Goal: Task Accomplishment & Management: Use online tool/utility

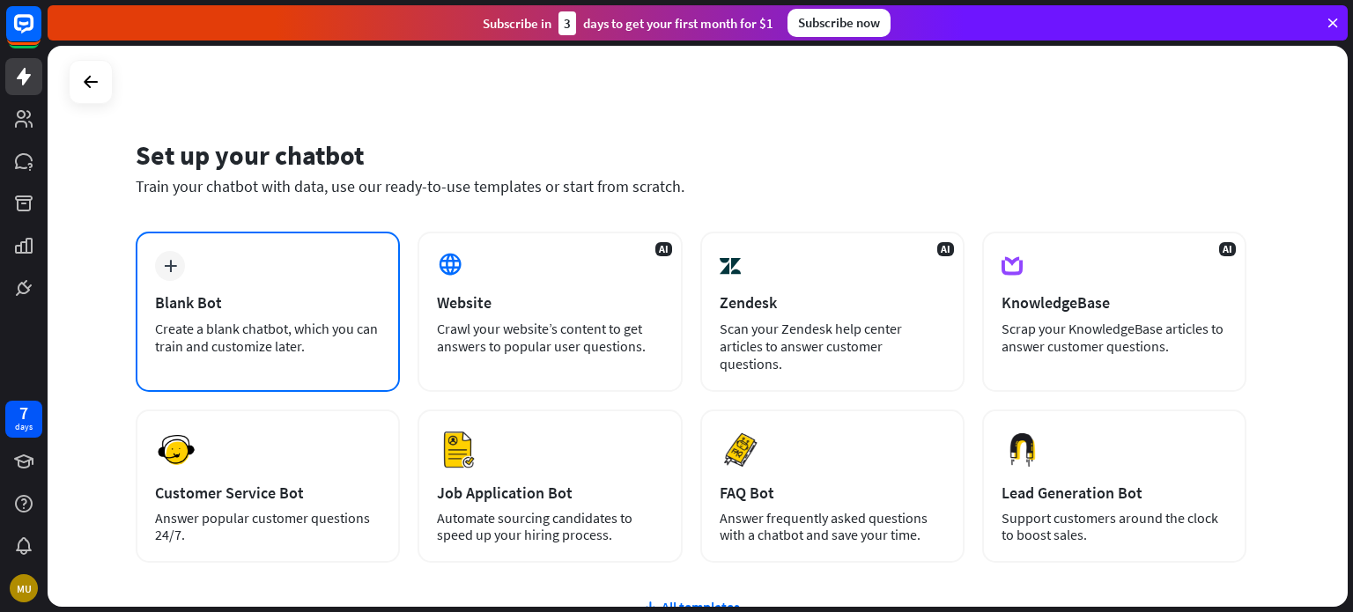
click at [299, 295] on div "Blank Bot" at bounding box center [267, 302] width 225 height 20
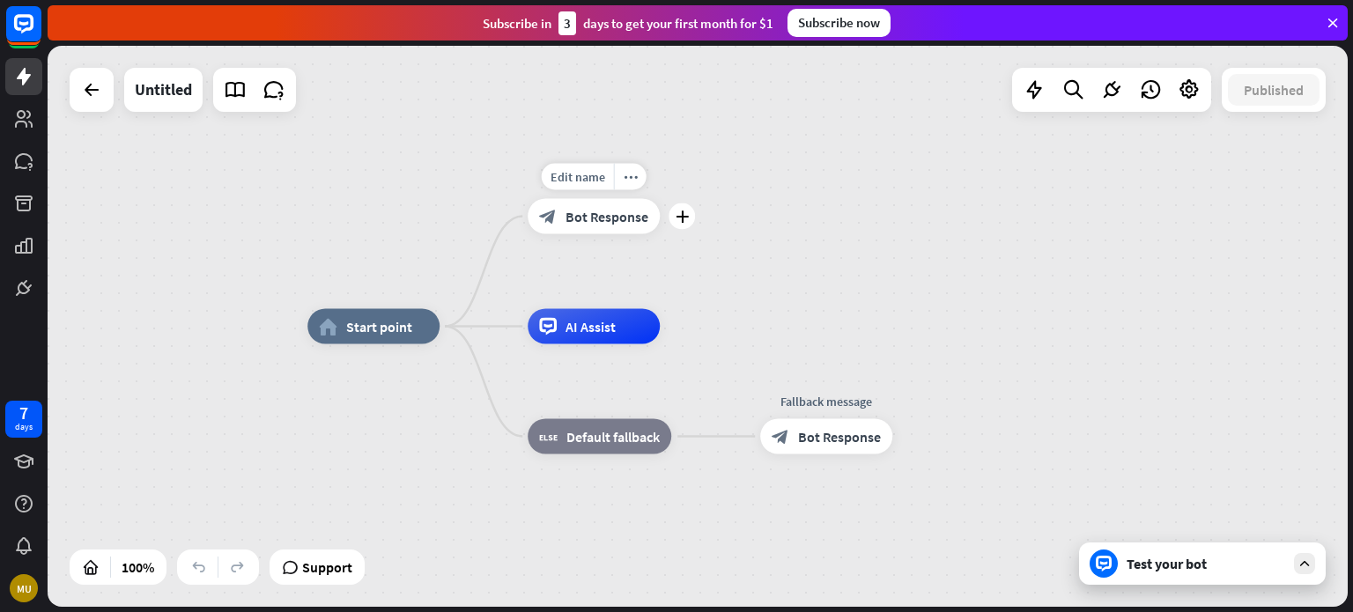
click at [609, 221] on span "Bot Response" at bounding box center [606, 217] width 83 height 18
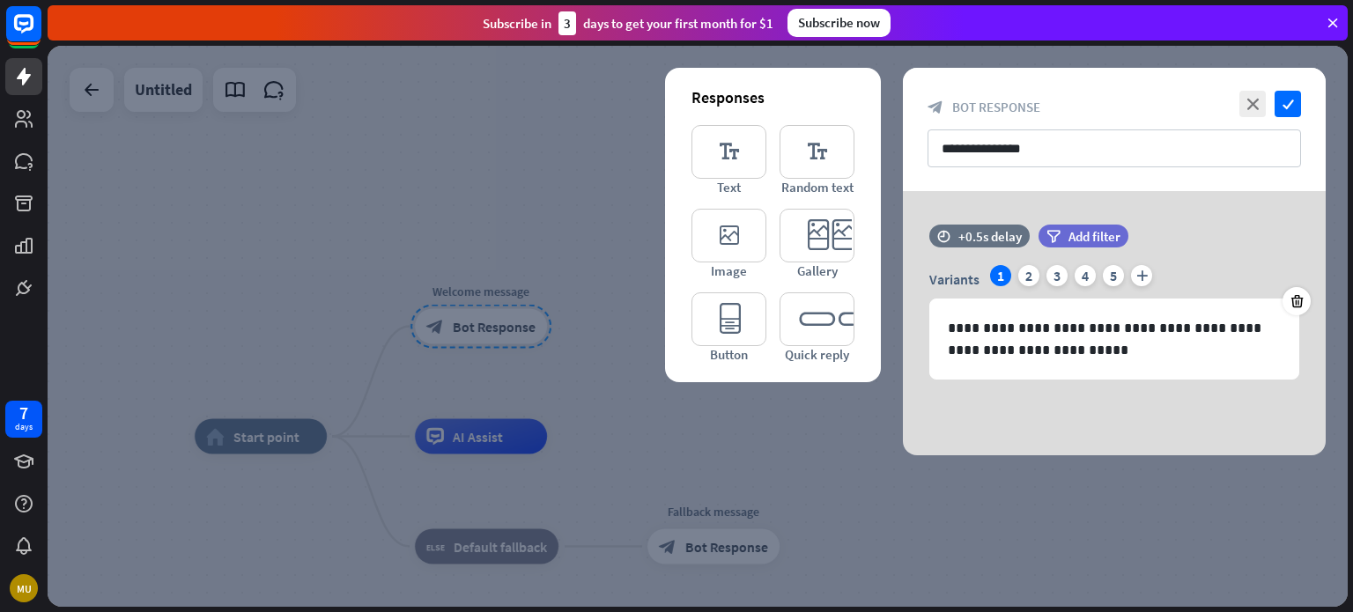
click at [869, 224] on div "Responses editor_text Text editor_text Random text editor_image Image editor_ca…" at bounding box center [773, 225] width 216 height 314
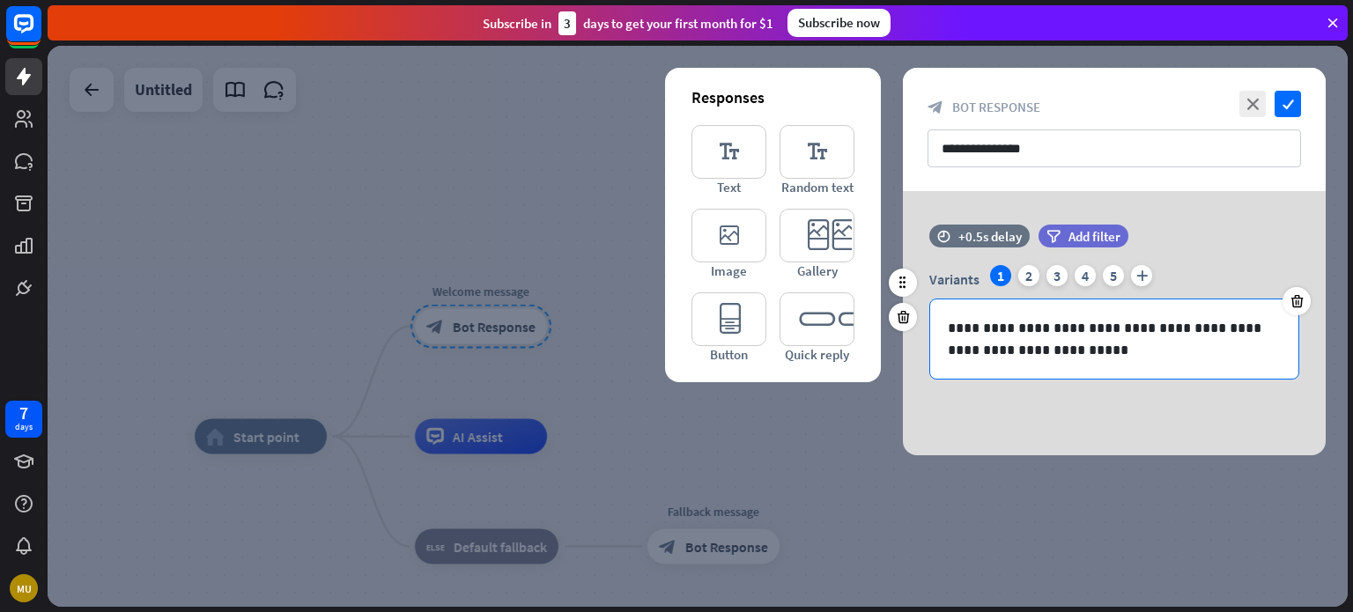
click at [1050, 353] on p "**********" at bounding box center [1114, 339] width 333 height 44
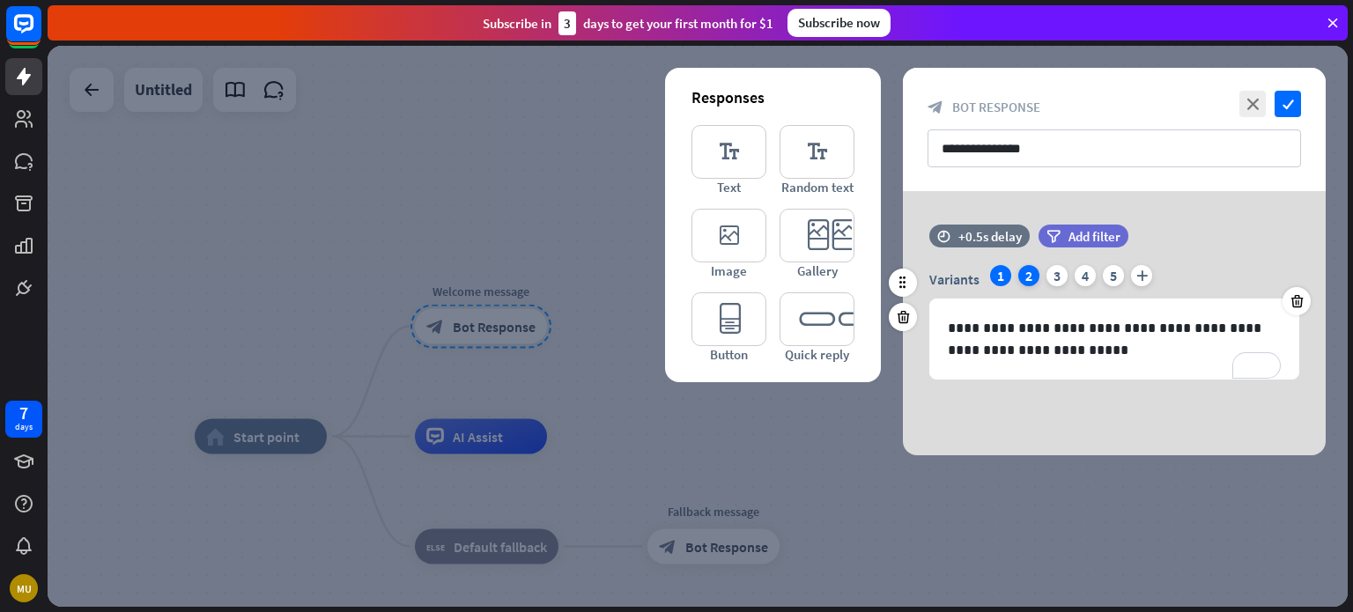
click at [1035, 272] on div "2" at bounding box center [1028, 275] width 21 height 21
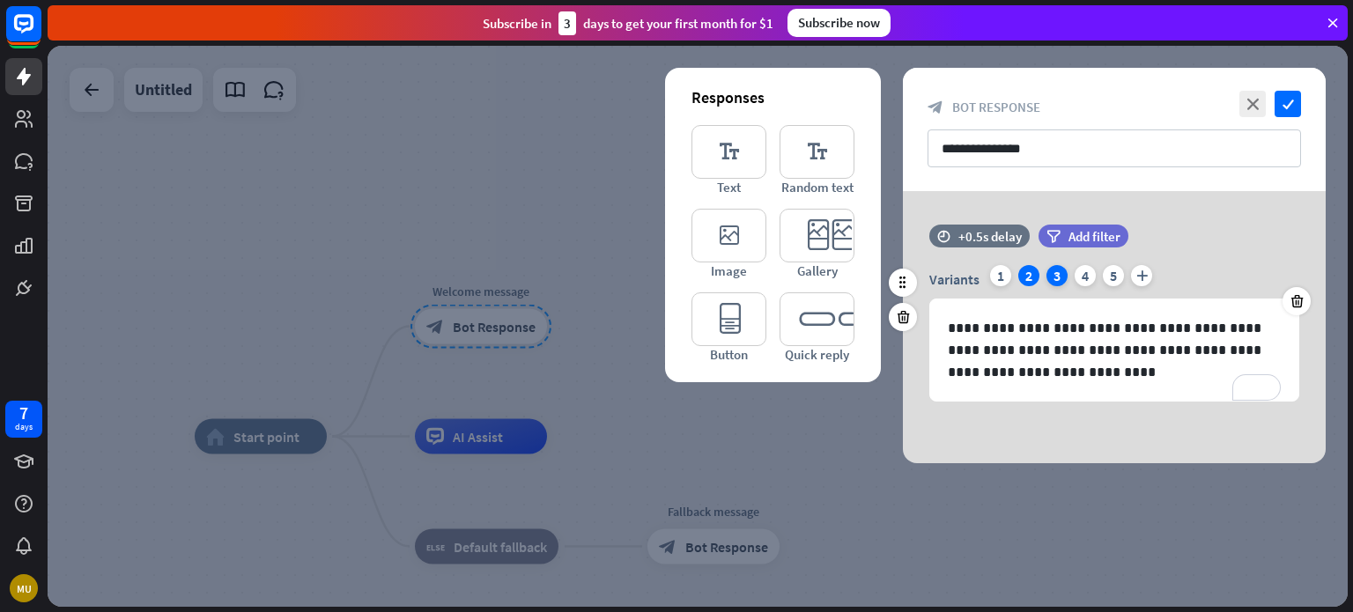
click at [1063, 271] on div "3" at bounding box center [1056, 275] width 21 height 21
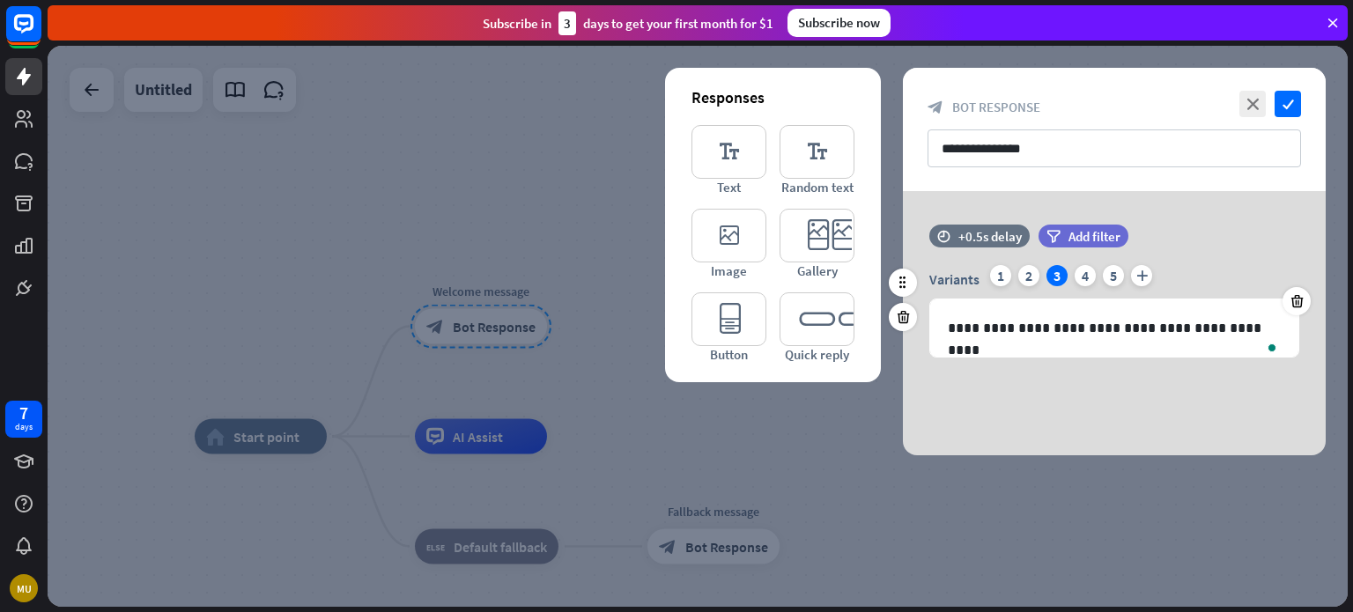
click at [1010, 277] on div "Variants 1 2 3 4 5 plus" at bounding box center [1114, 279] width 370 height 28
click at [839, 343] on icon "editor_quick_replies" at bounding box center [816, 319] width 75 height 54
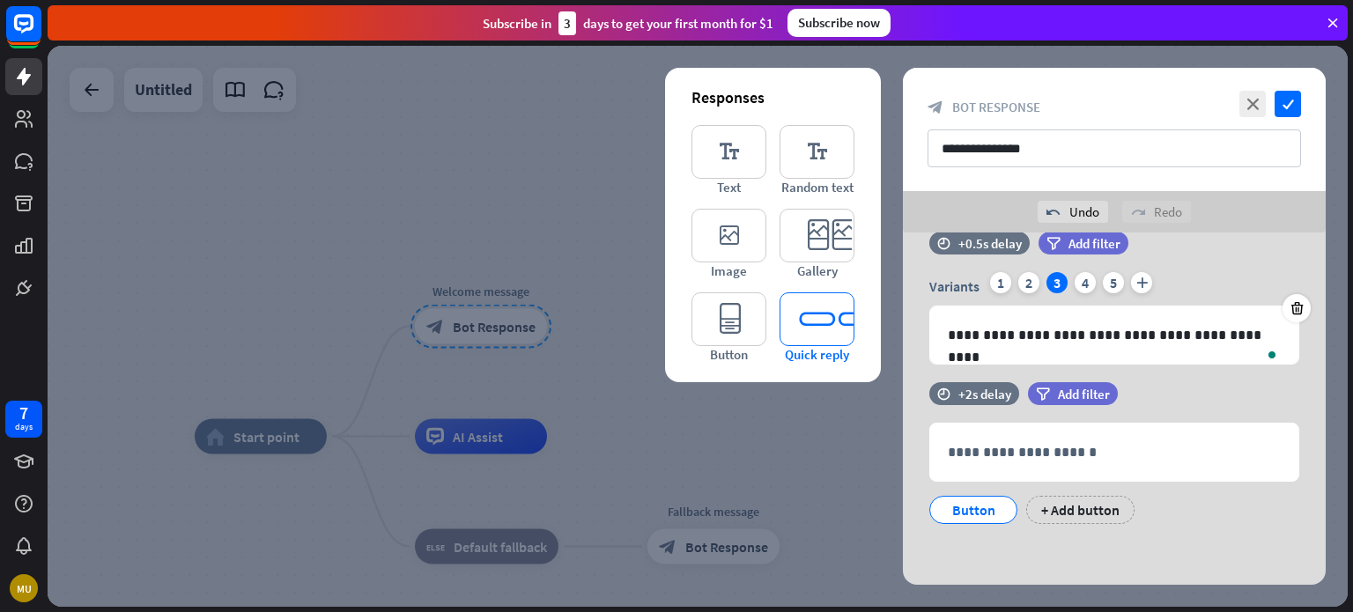
scroll to position [34, 0]
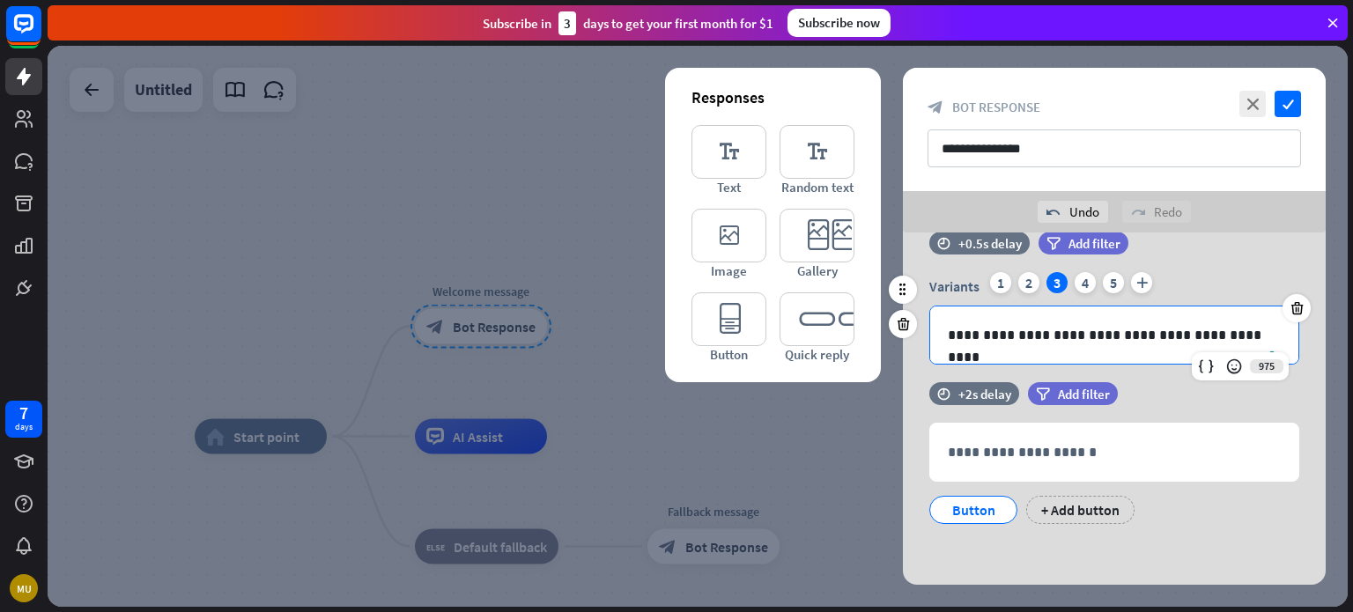
click at [1120, 322] on div "**********" at bounding box center [1114, 334] width 368 height 57
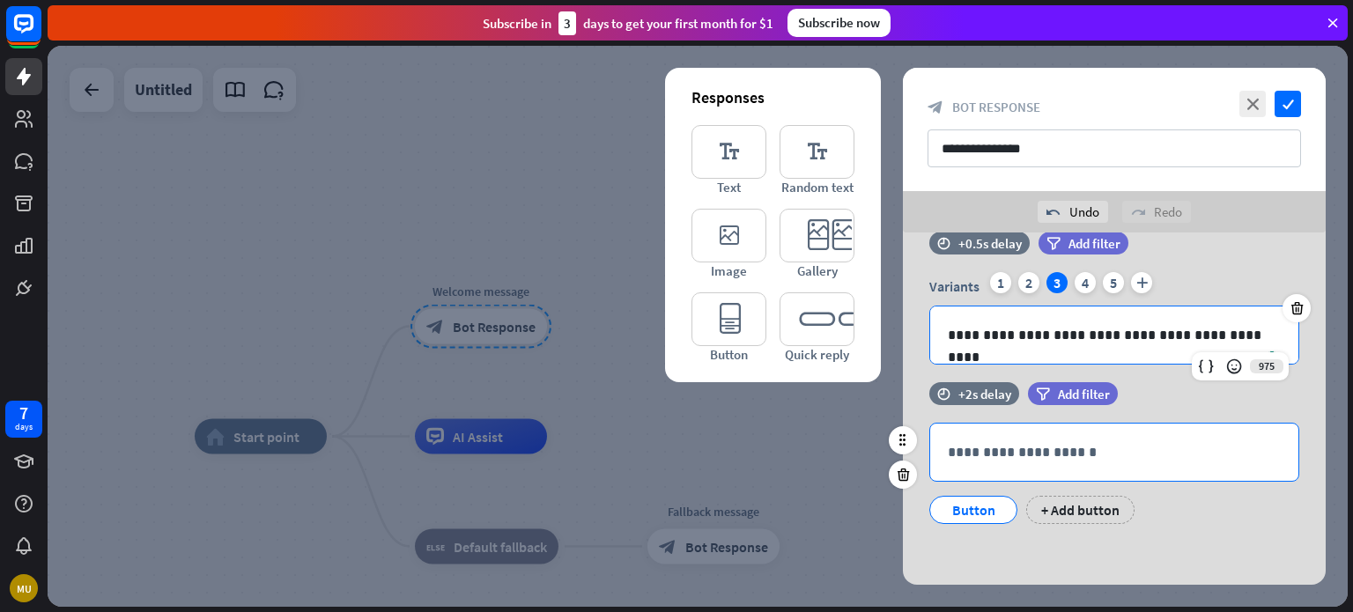
click at [977, 444] on p "**********" at bounding box center [1114, 452] width 333 height 22
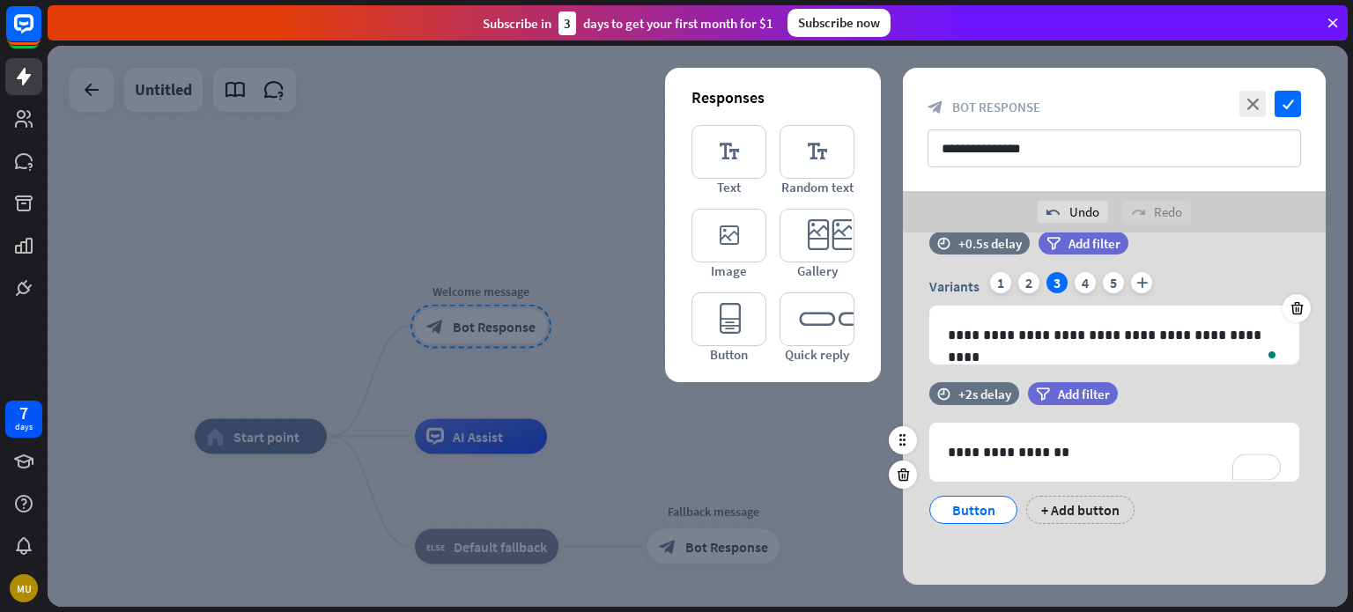
click at [979, 511] on div "Button" at bounding box center [973, 510] width 58 height 26
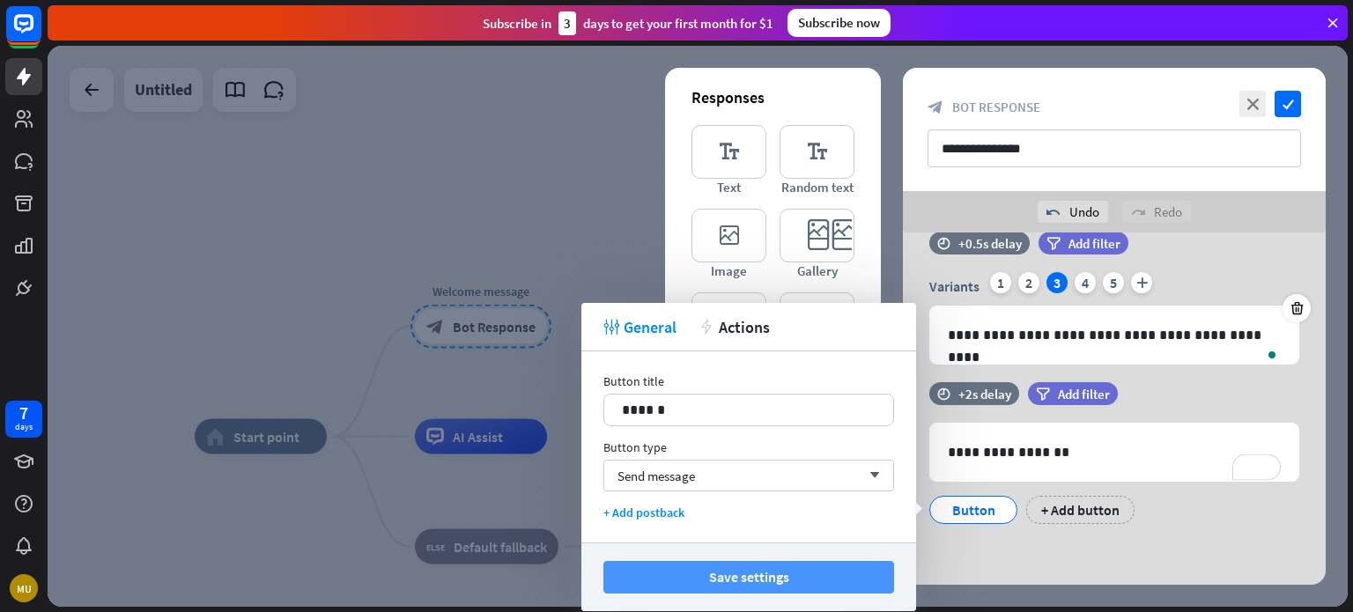
click at [659, 578] on button "Save settings" at bounding box center [748, 577] width 291 height 33
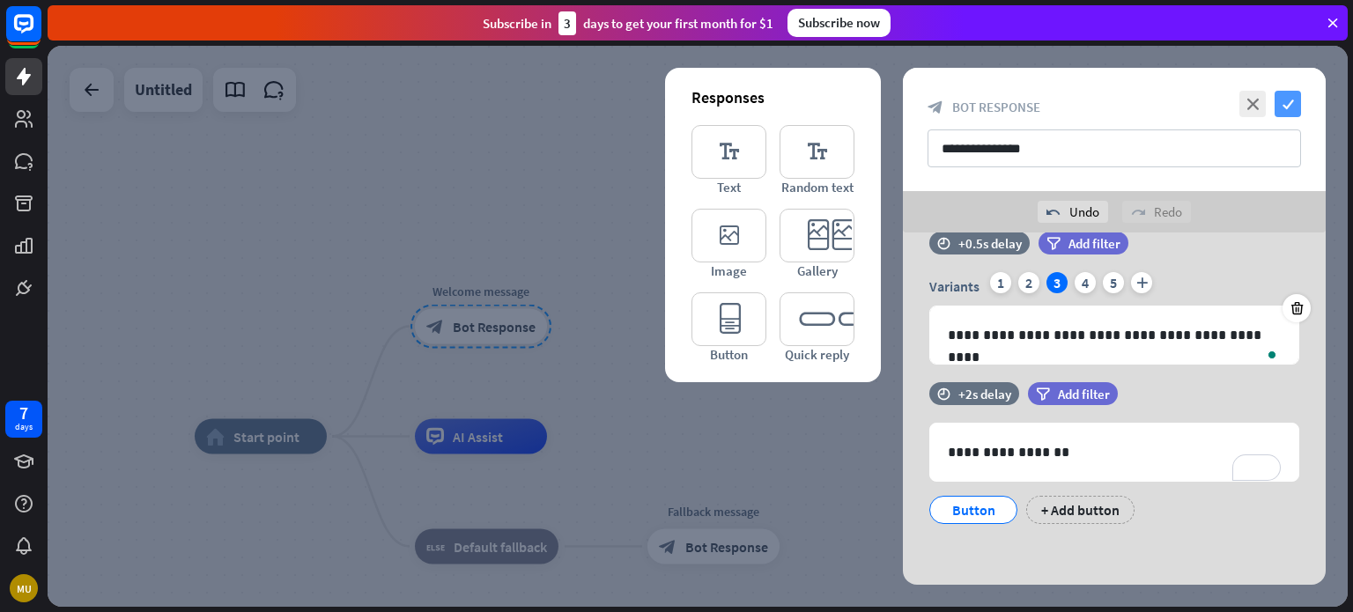
click at [1286, 111] on icon "check" at bounding box center [1287, 104] width 26 height 26
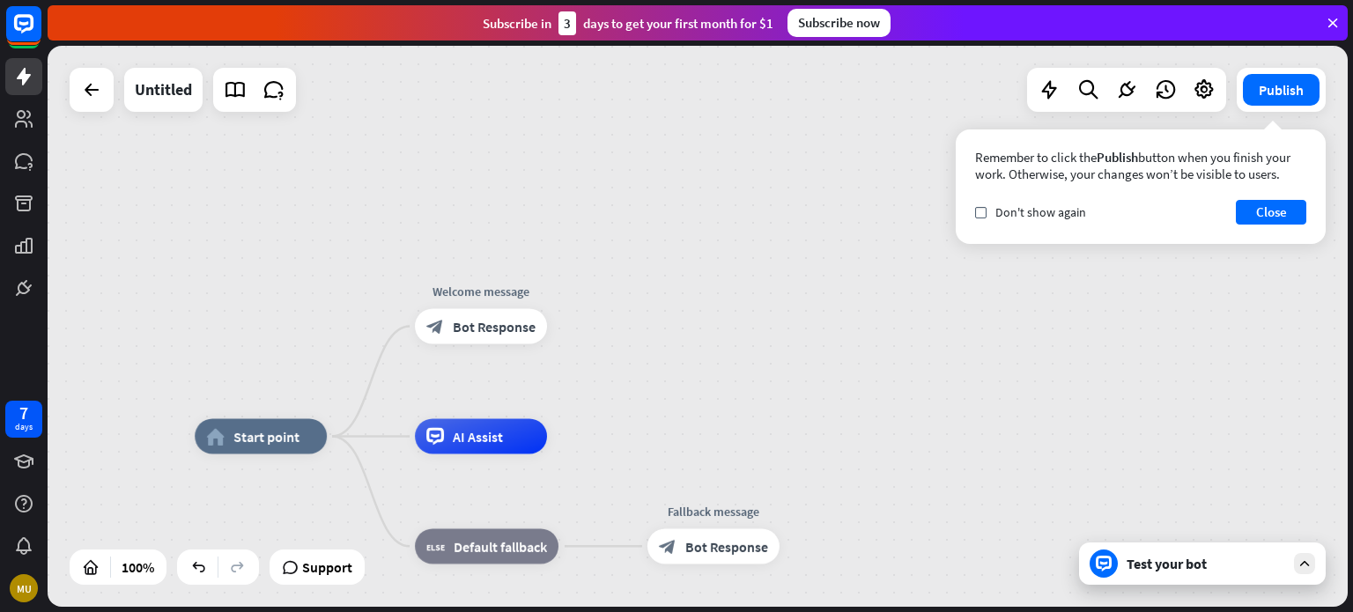
click at [1195, 559] on div "Test your bot" at bounding box center [1205, 564] width 159 height 18
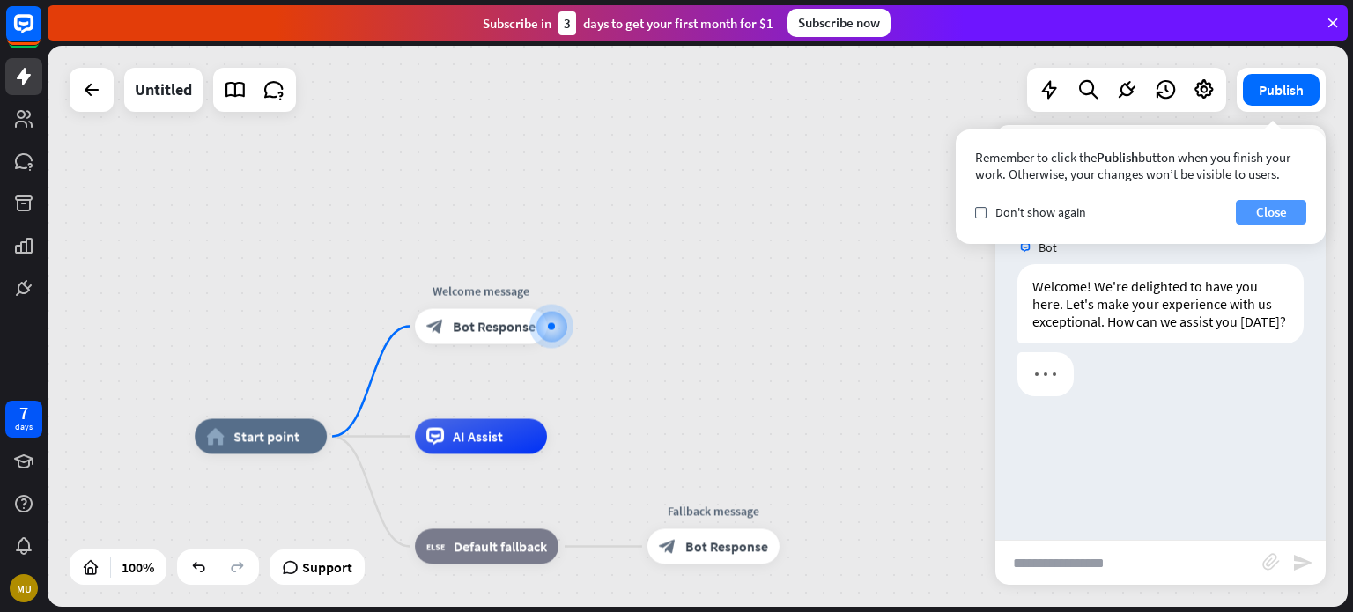
click at [1279, 211] on button "Close" at bounding box center [1270, 212] width 70 height 25
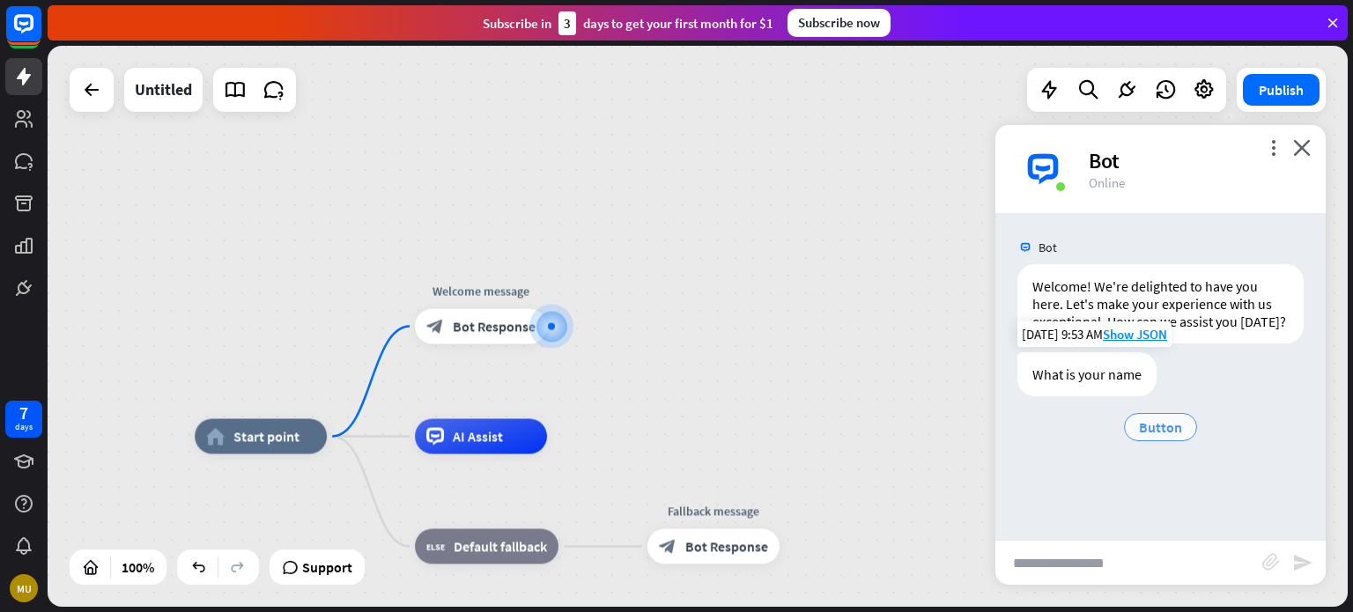
click at [1166, 422] on span "Button" at bounding box center [1160, 427] width 43 height 18
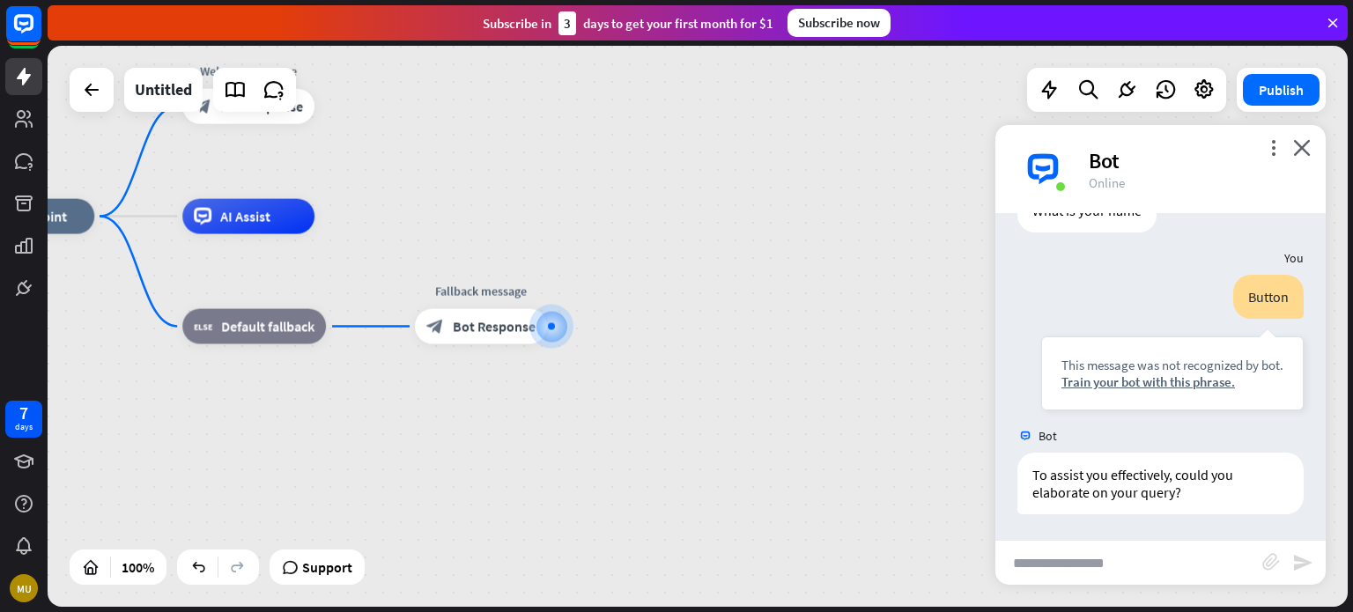
scroll to position [181, 0]
click at [557, 344] on div at bounding box center [551, 327] width 42 height 42
click at [1302, 151] on icon "close" at bounding box center [1302, 147] width 18 height 17
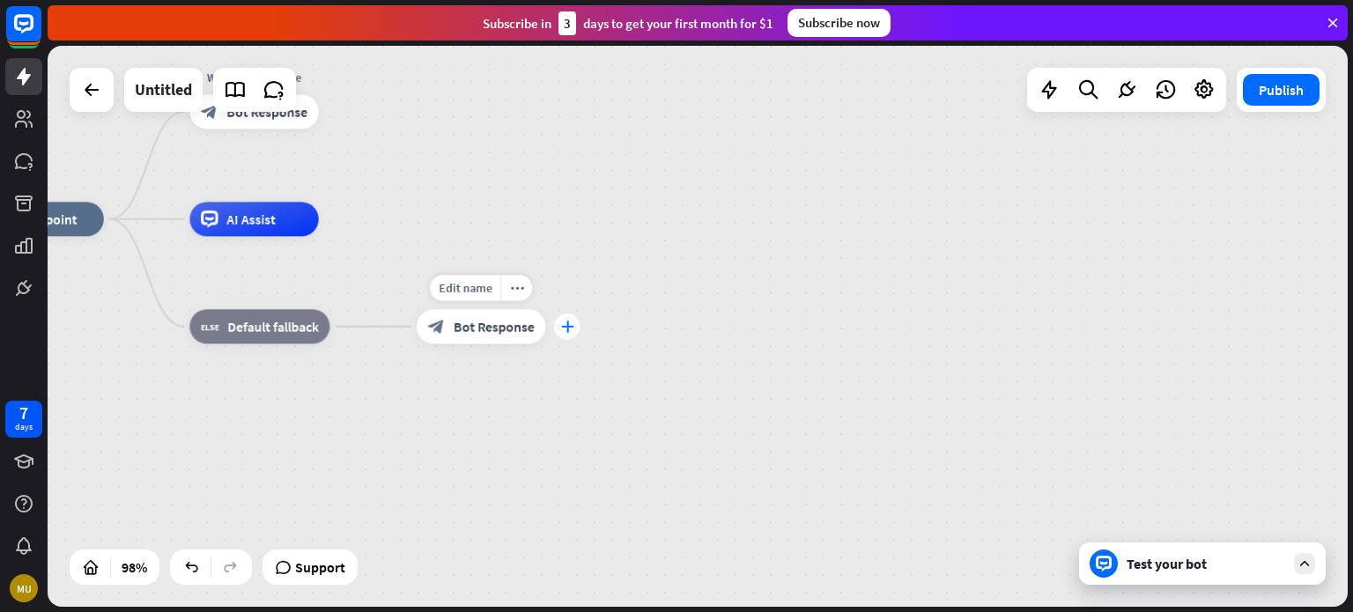
click at [565, 330] on icon "plus" at bounding box center [566, 327] width 13 height 12
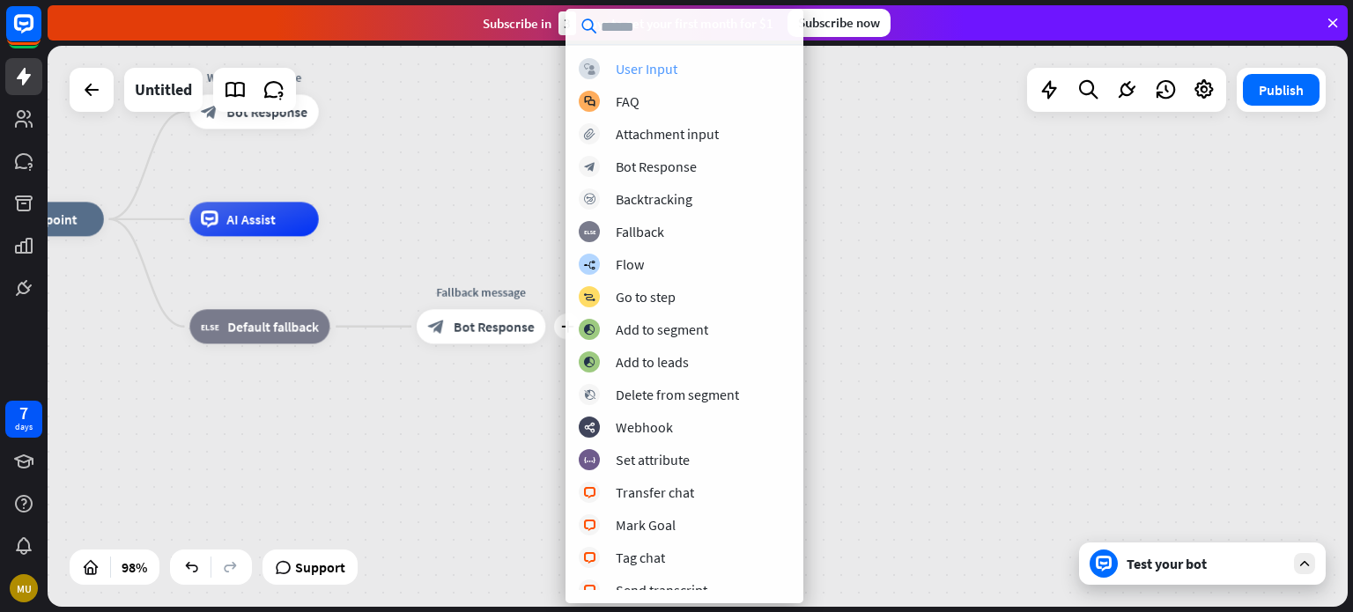
click at [672, 73] on div "User Input" at bounding box center [647, 69] width 62 height 18
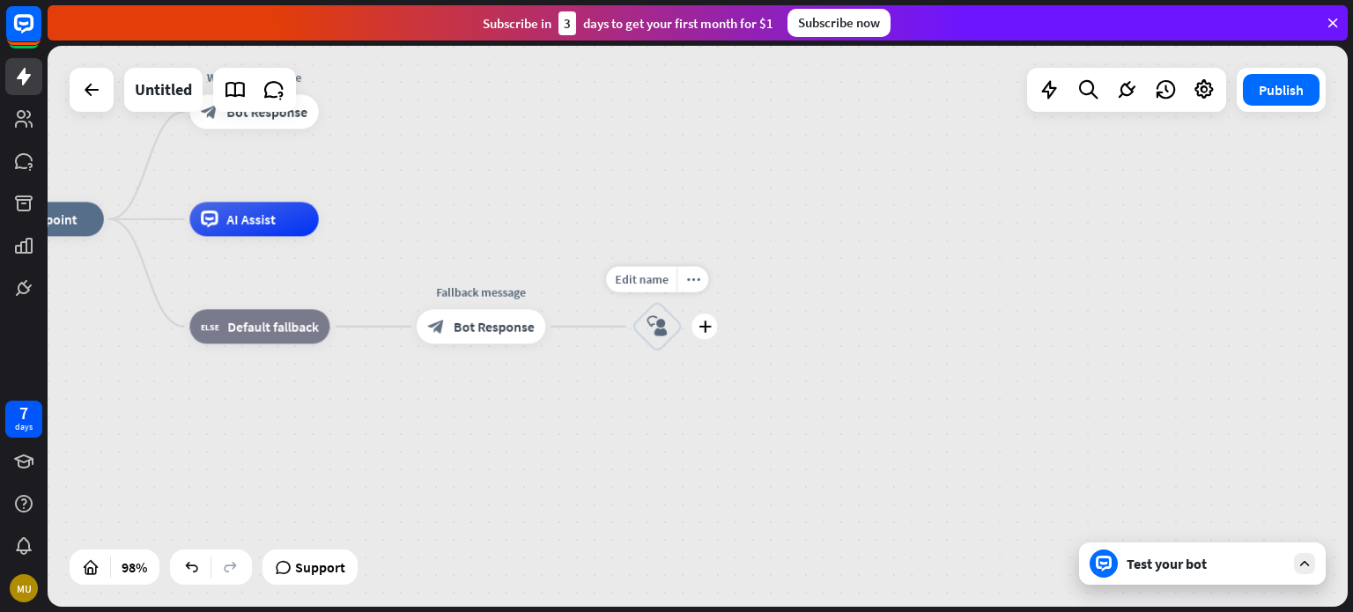
click at [674, 328] on div "block_user_input" at bounding box center [657, 327] width 52 height 52
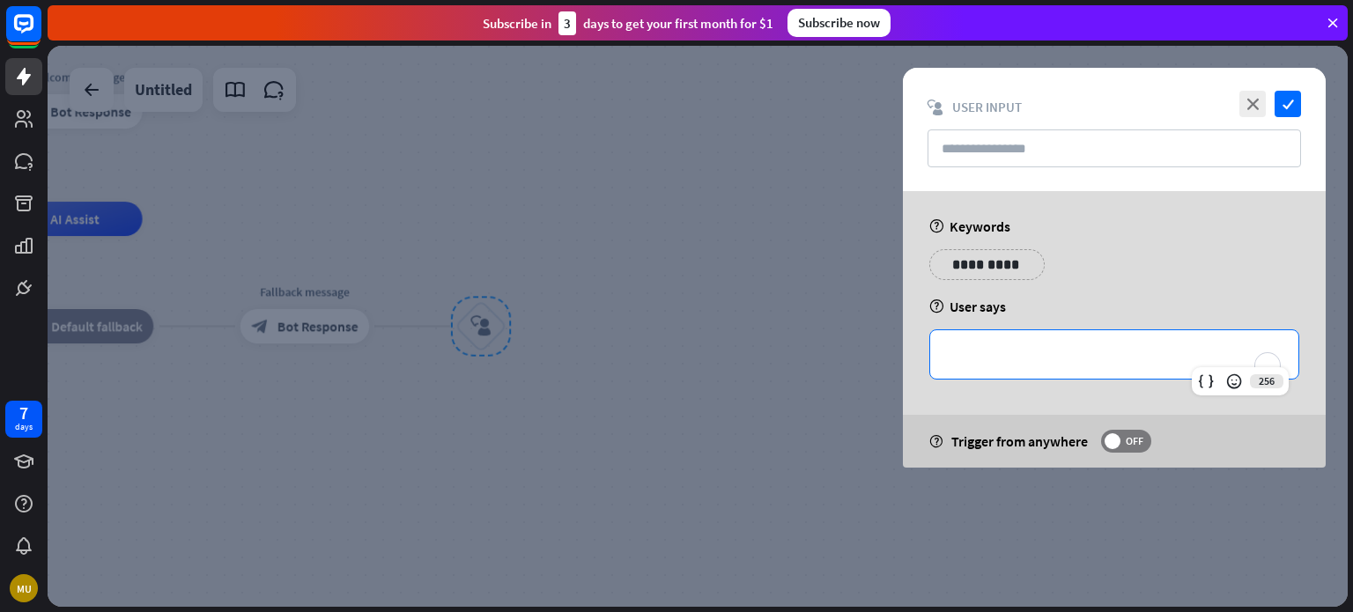
click at [1013, 358] on p "**********" at bounding box center [1114, 354] width 333 height 22
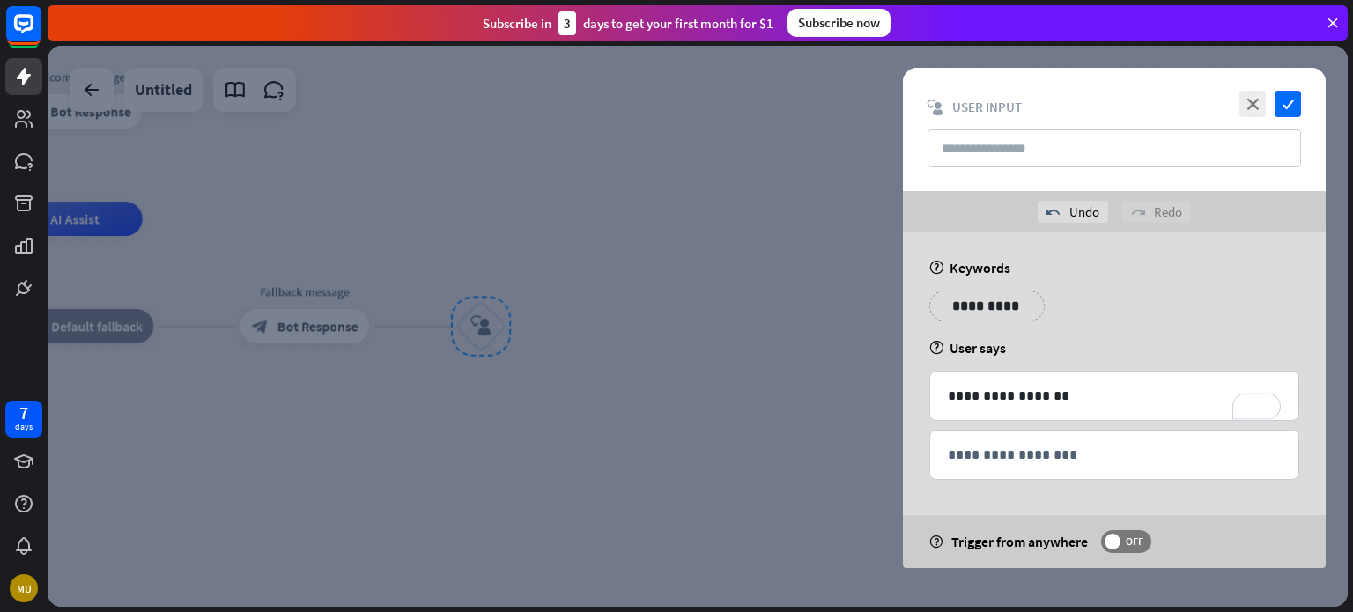
click at [1112, 326] on div "**********" at bounding box center [1114, 313] width 380 height 44
click at [1018, 462] on p "**********" at bounding box center [1114, 455] width 333 height 22
click at [1164, 330] on div "**********" at bounding box center [1114, 313] width 380 height 44
drag, startPoint x: 1062, startPoint y: 414, endPoint x: 1045, endPoint y: 445, distance: 35.1
click at [1045, 445] on div "**********" at bounding box center [1114, 430] width 370 height 118
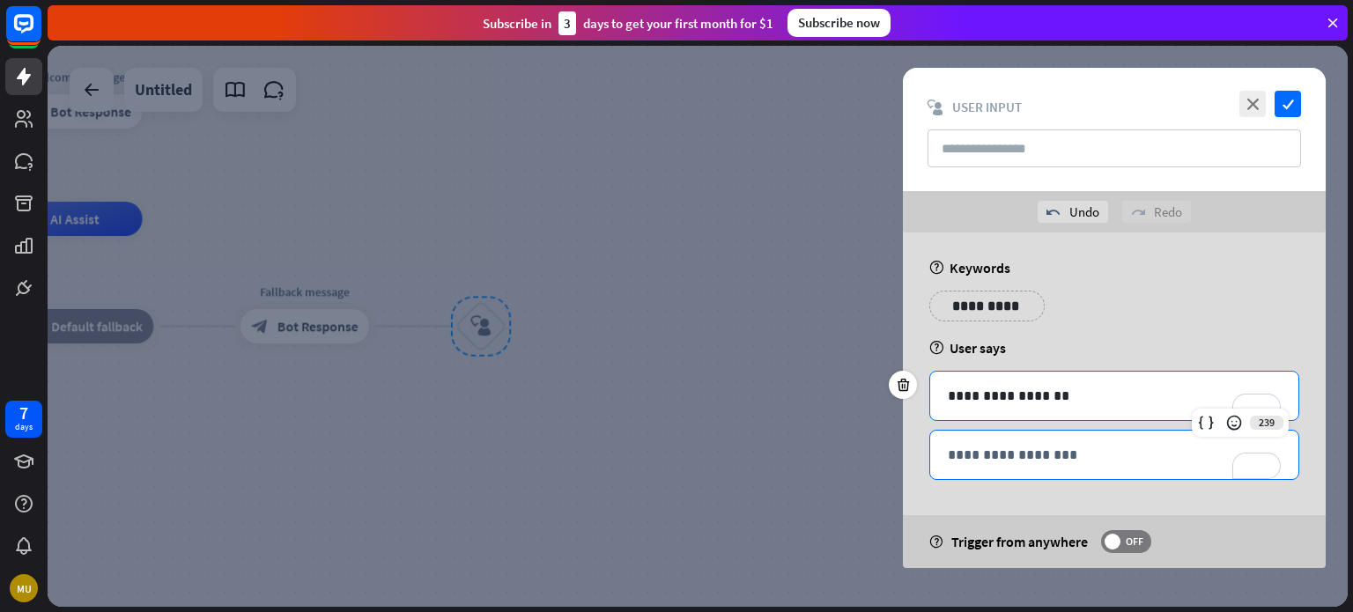
click at [1045, 445] on p "**********" at bounding box center [1114, 455] width 333 height 22
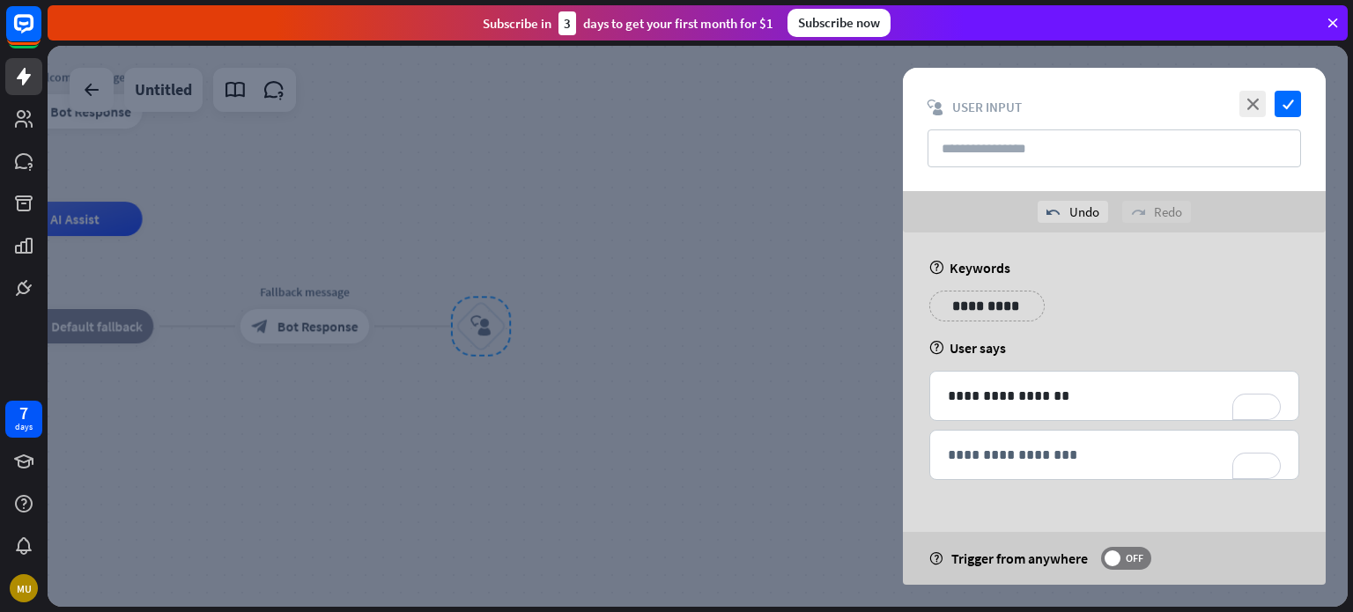
click at [1176, 322] on div "**********" at bounding box center [1114, 313] width 380 height 44
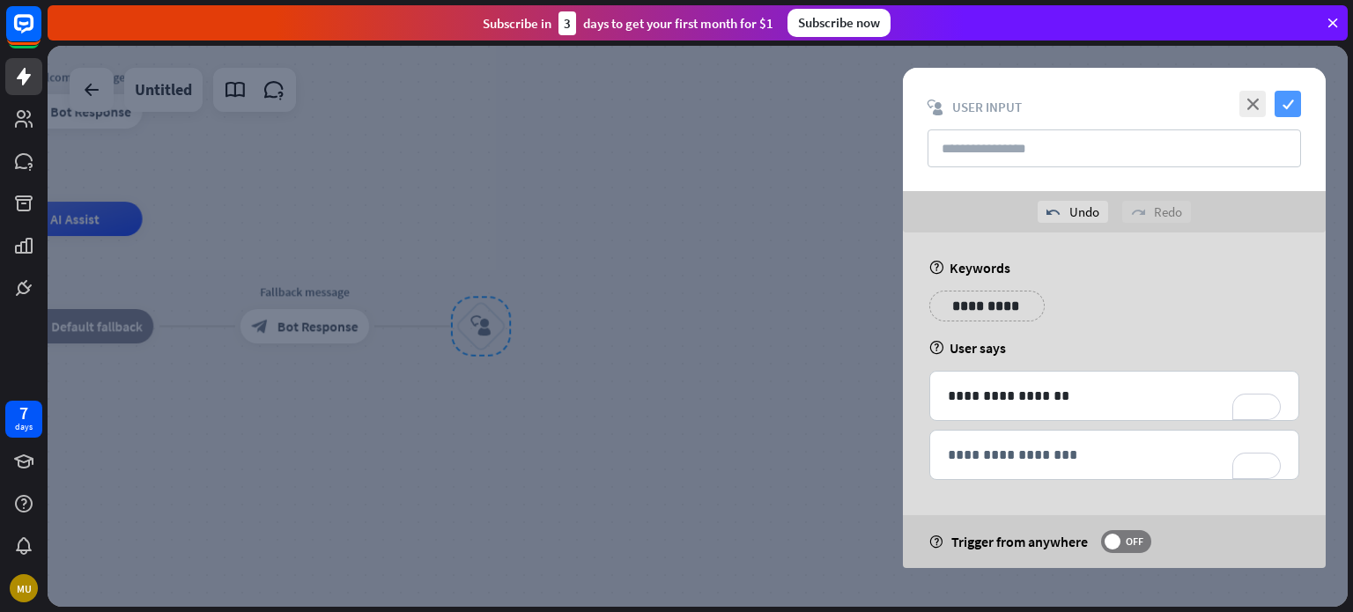
click at [1288, 103] on icon "check" at bounding box center [1287, 104] width 26 height 26
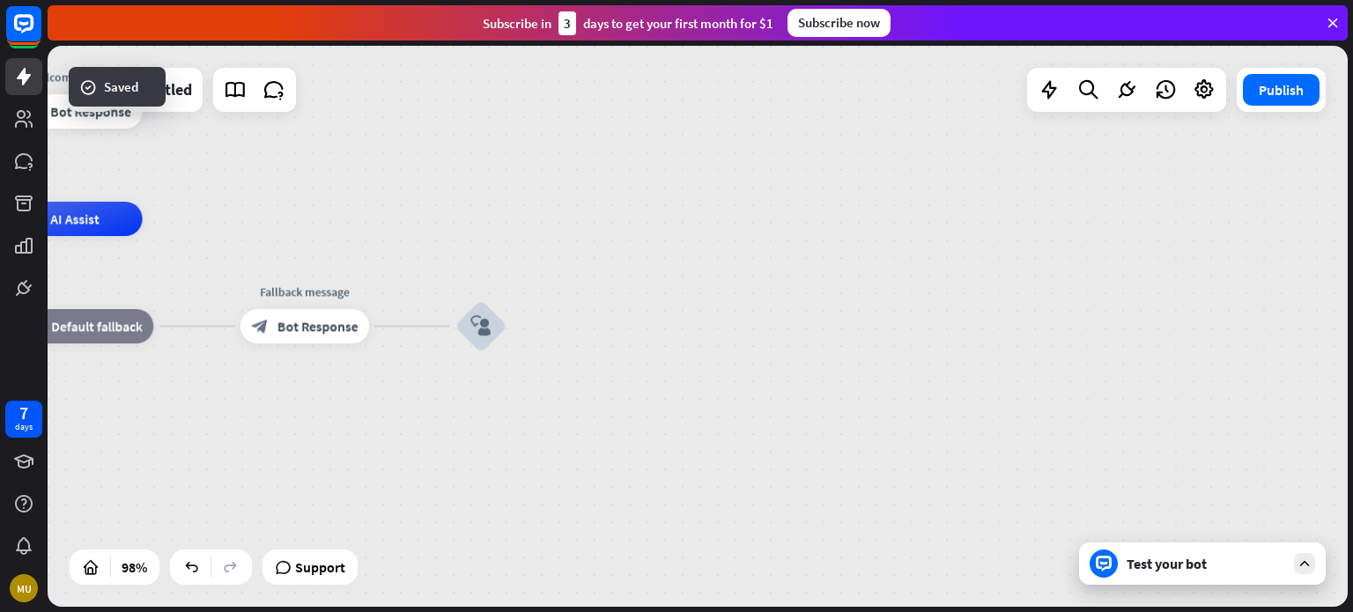
click at [1196, 571] on div "Test your bot" at bounding box center [1205, 564] width 159 height 18
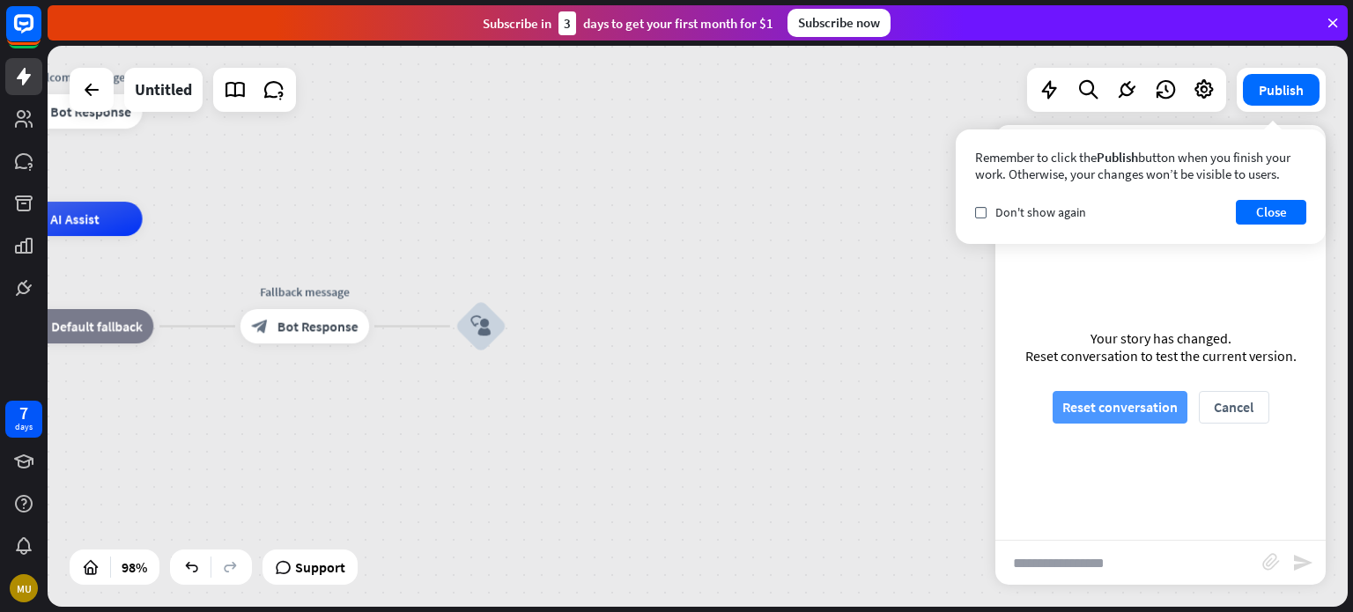
click at [1116, 397] on button "Reset conversation" at bounding box center [1119, 407] width 135 height 33
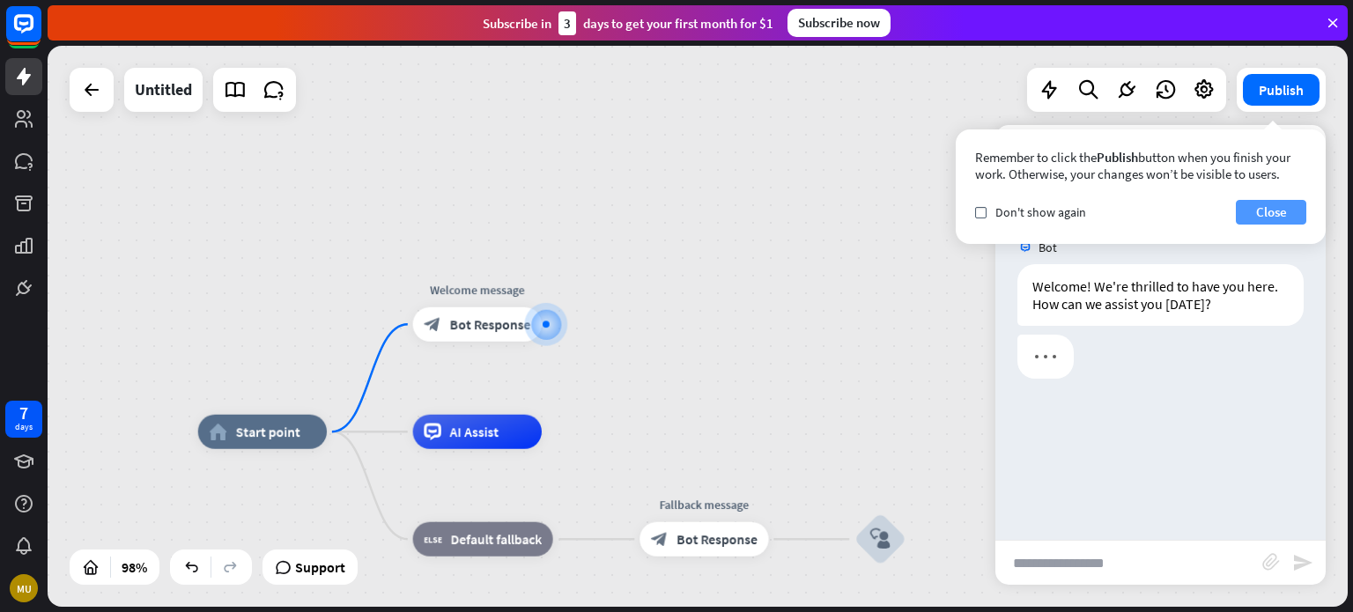
click at [1261, 218] on button "Close" at bounding box center [1270, 212] width 70 height 25
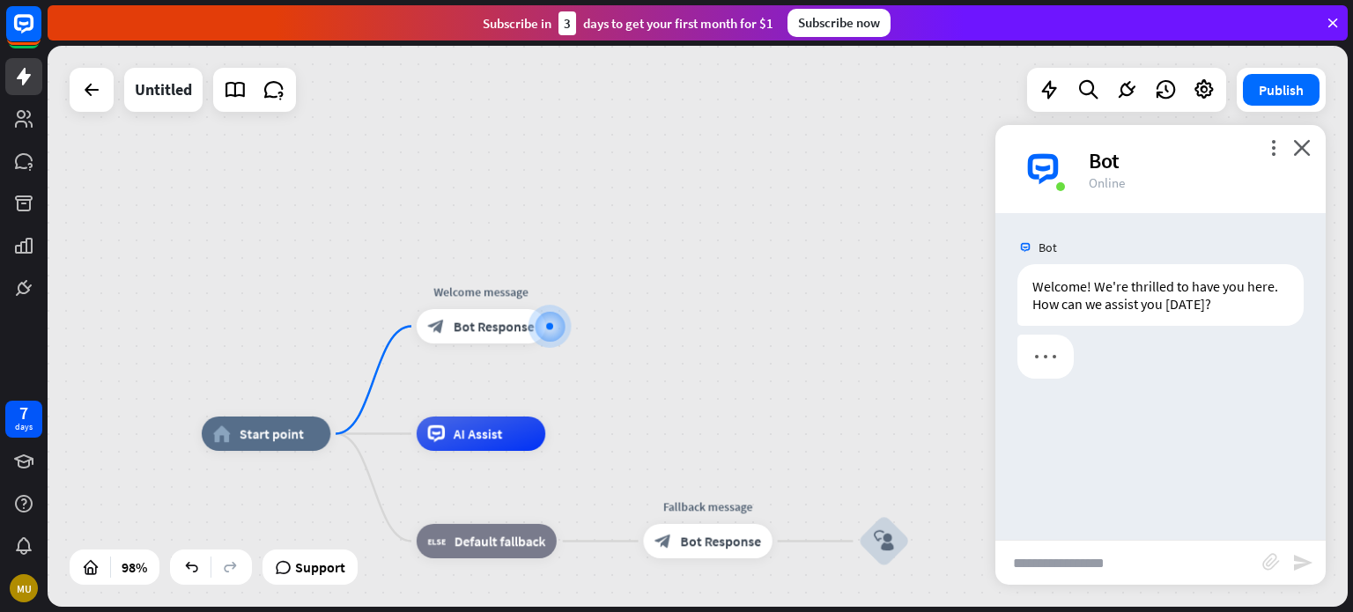
click at [1134, 391] on div "Bot Welcome! We're thrilled to have you here. How can we assist you [DATE]? [DA…" at bounding box center [1160, 376] width 330 height 327
click at [1145, 404] on span "Button" at bounding box center [1160, 410] width 43 height 18
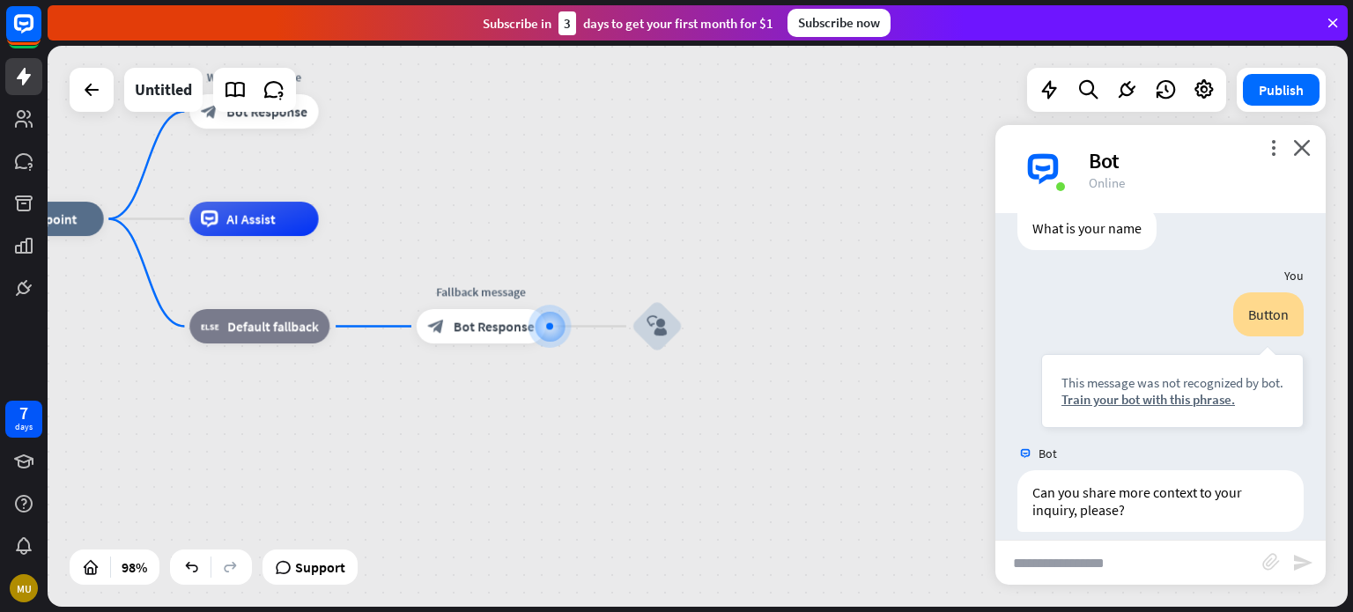
scroll to position [146, 0]
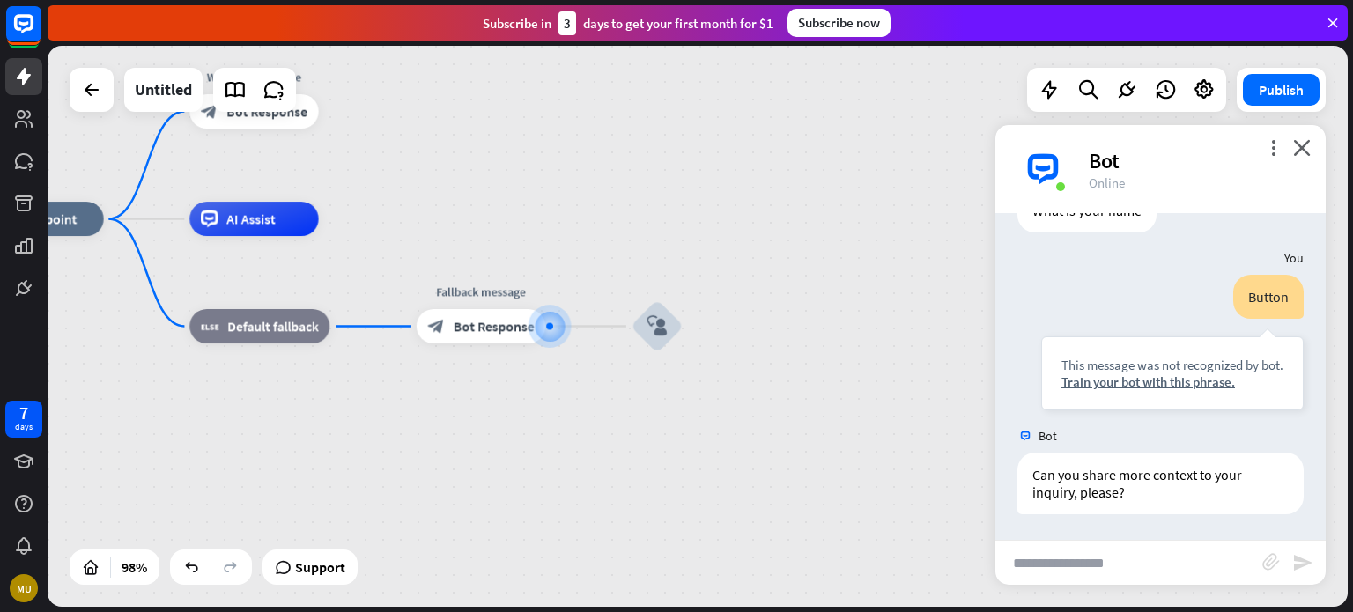
click at [1071, 562] on input "text" at bounding box center [1128, 563] width 267 height 44
click at [1295, 151] on icon "close" at bounding box center [1302, 147] width 18 height 17
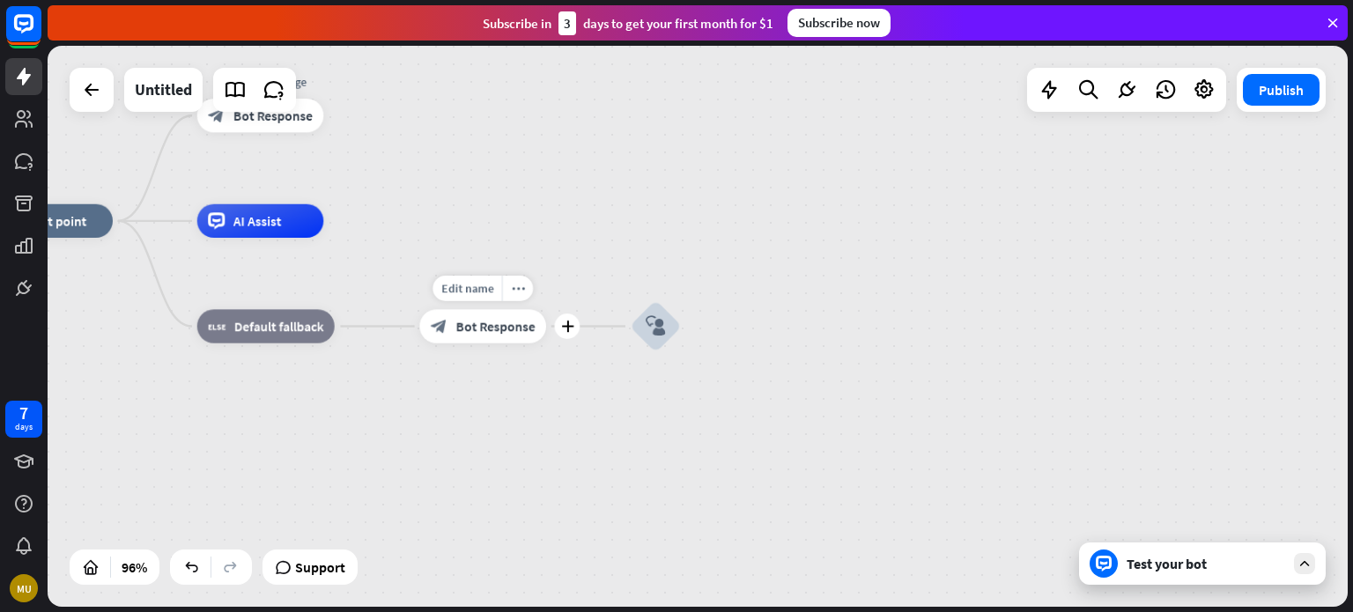
click at [507, 328] on span "Bot Response" at bounding box center [495, 326] width 79 height 17
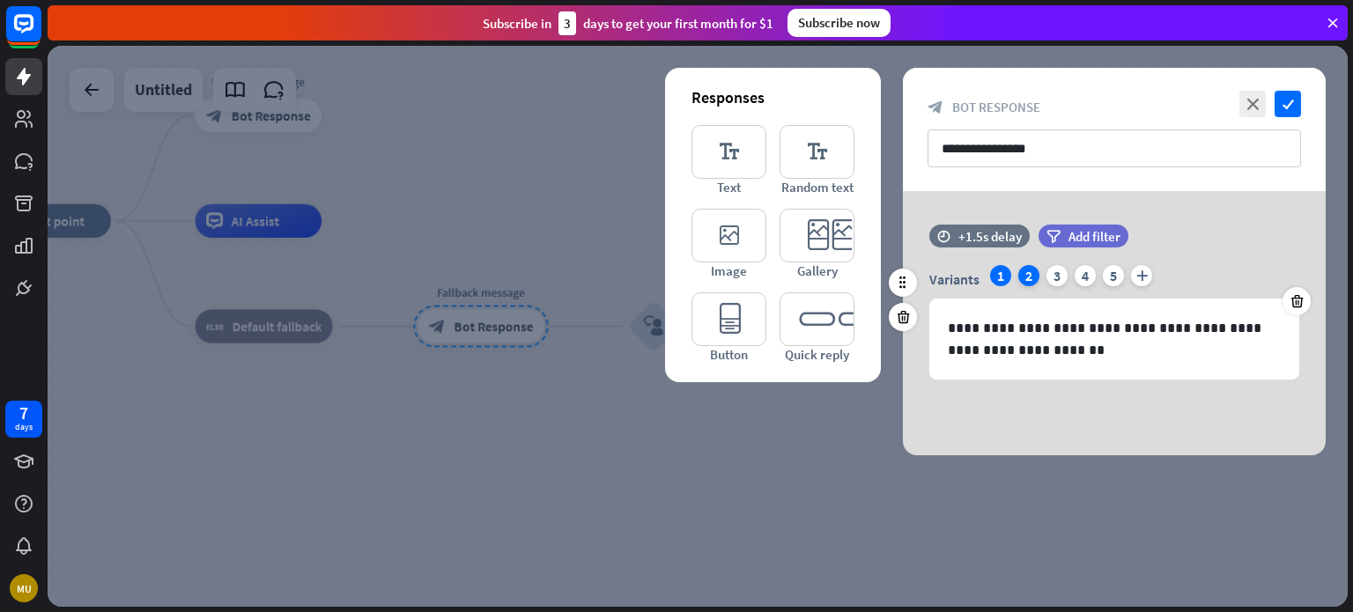
click at [1029, 275] on div "2" at bounding box center [1028, 275] width 21 height 21
click at [1066, 277] on div "Variants 1 2 3 4 5 plus" at bounding box center [1114, 279] width 370 height 28
click at [307, 509] on div at bounding box center [698, 326] width 1300 height 561
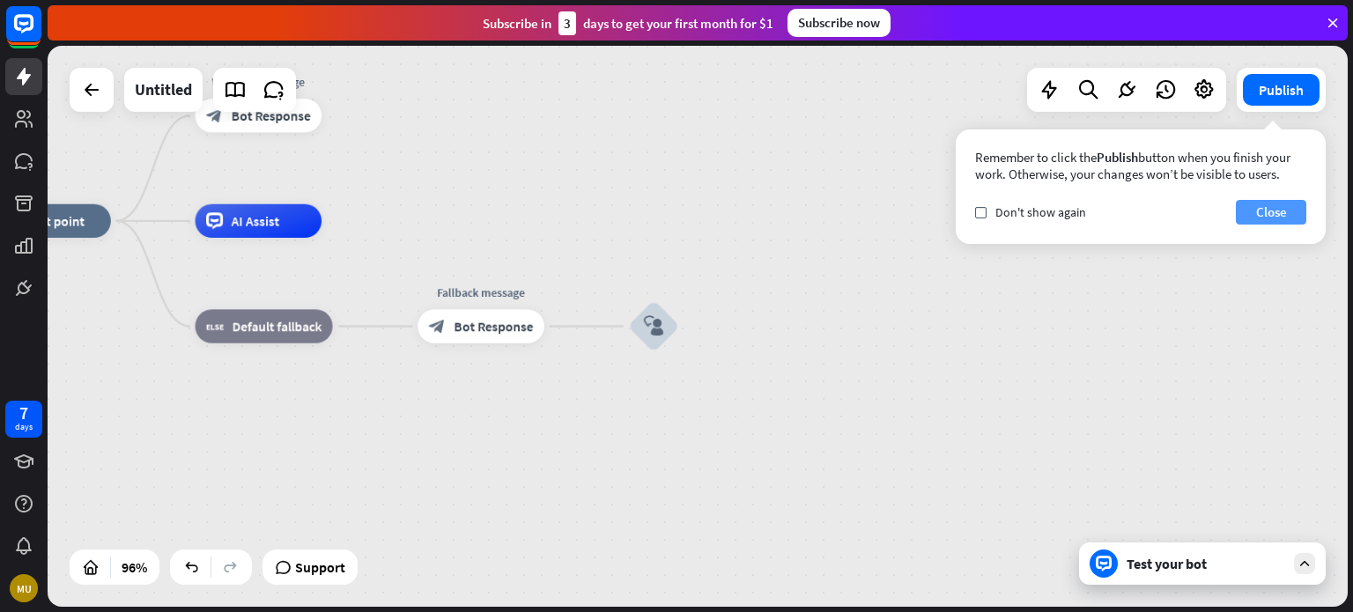
click at [1274, 205] on button "Close" at bounding box center [1270, 212] width 70 height 25
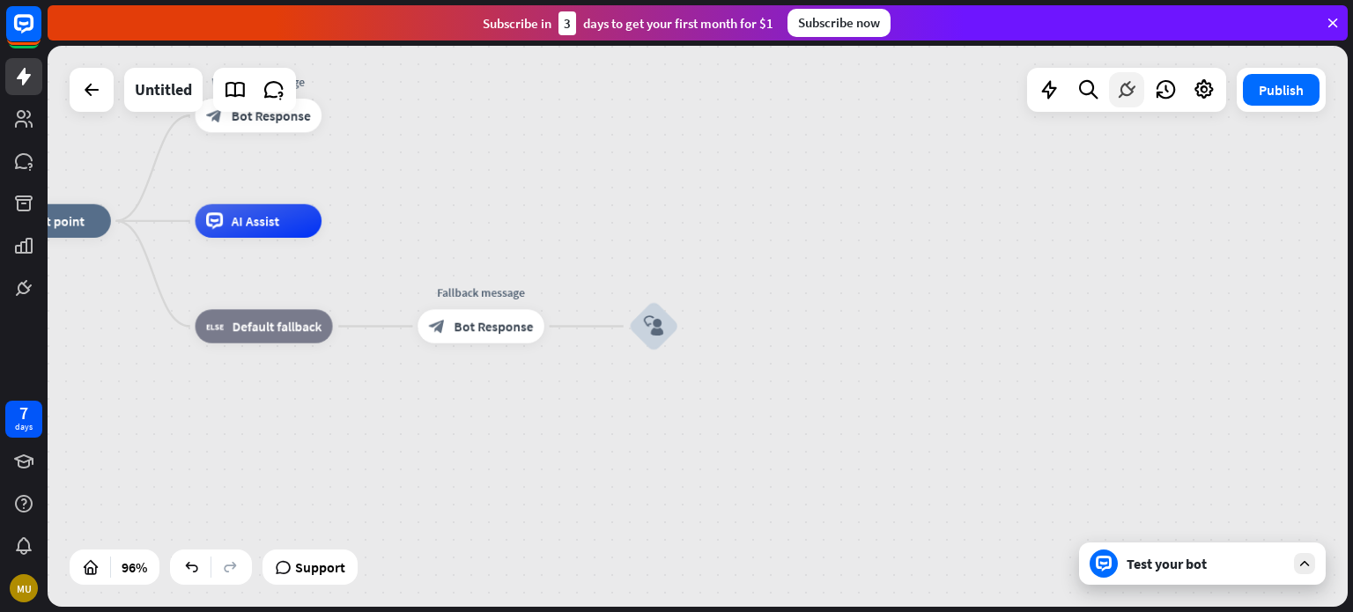
click at [1112, 99] on div at bounding box center [1126, 89] width 35 height 35
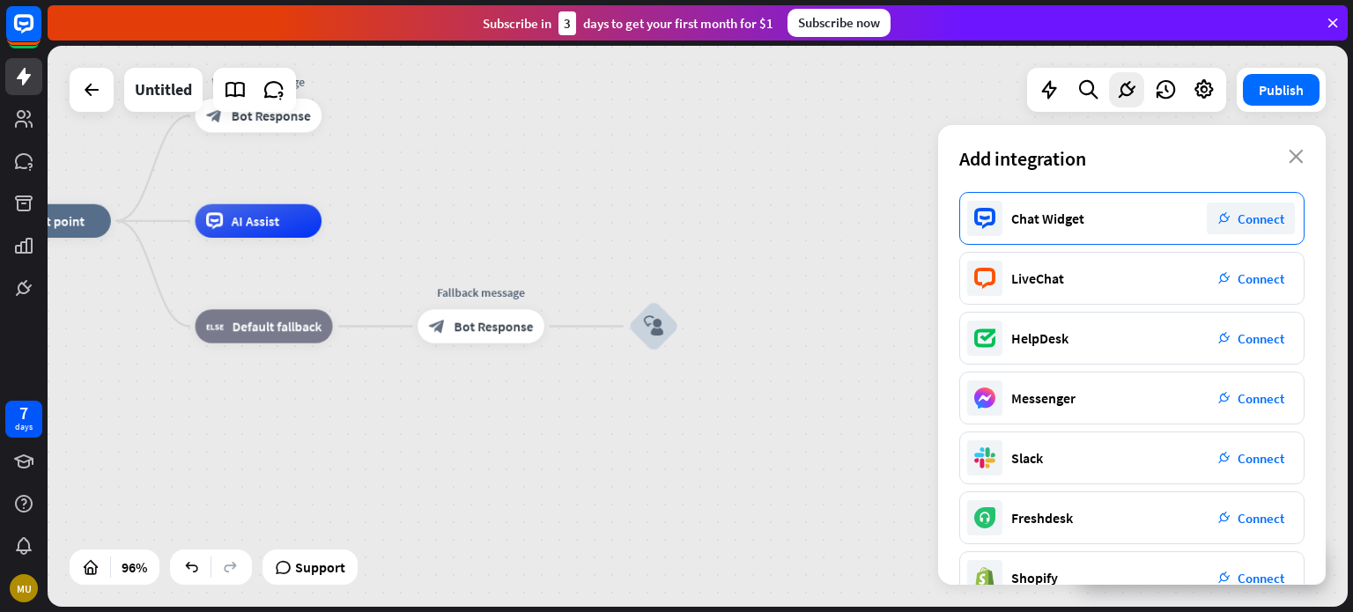
click at [1252, 218] on span "Connect" at bounding box center [1260, 218] width 47 height 17
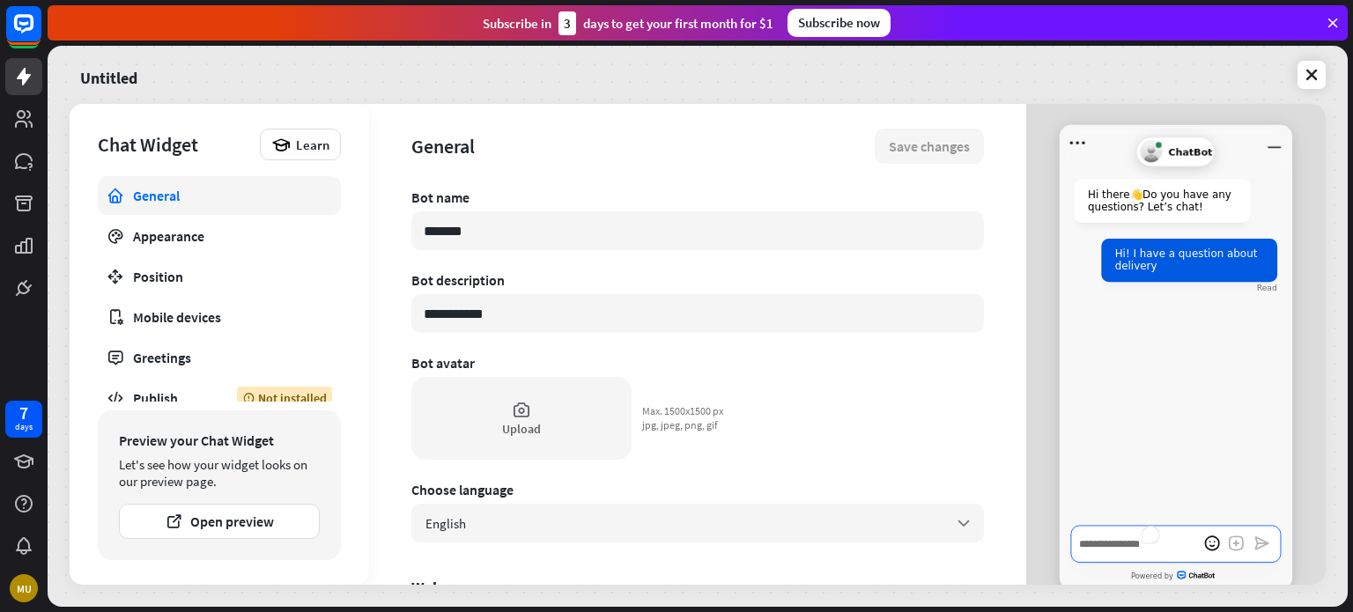
click at [1112, 549] on textarea "To enrich screen reader interactions, please activate Accessibility in Grammarl…" at bounding box center [1176, 544] width 210 height 38
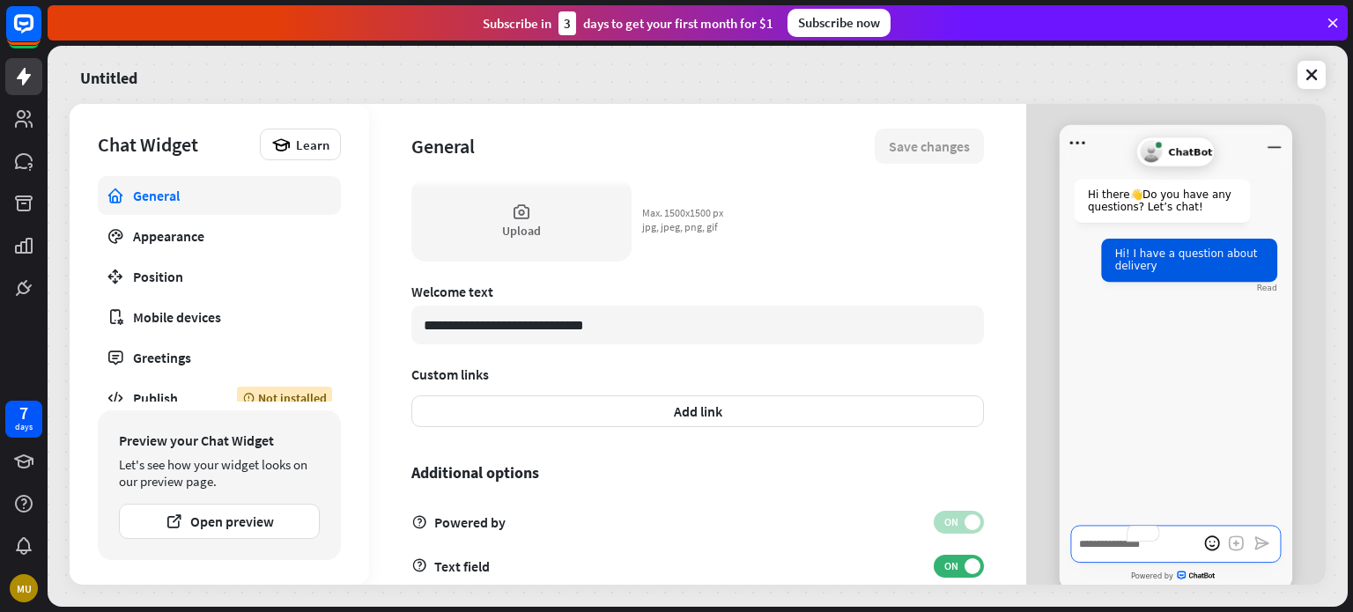
scroll to position [547, 0]
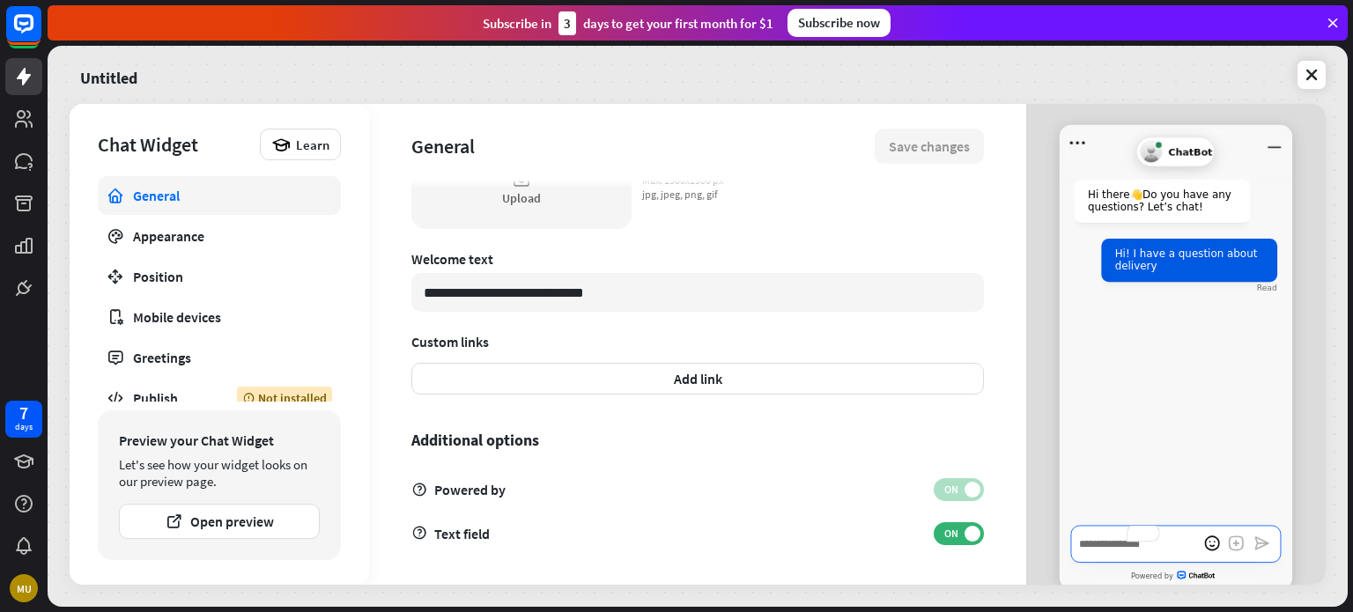
type textarea "*"
type textarea "**"
type textarea "*"
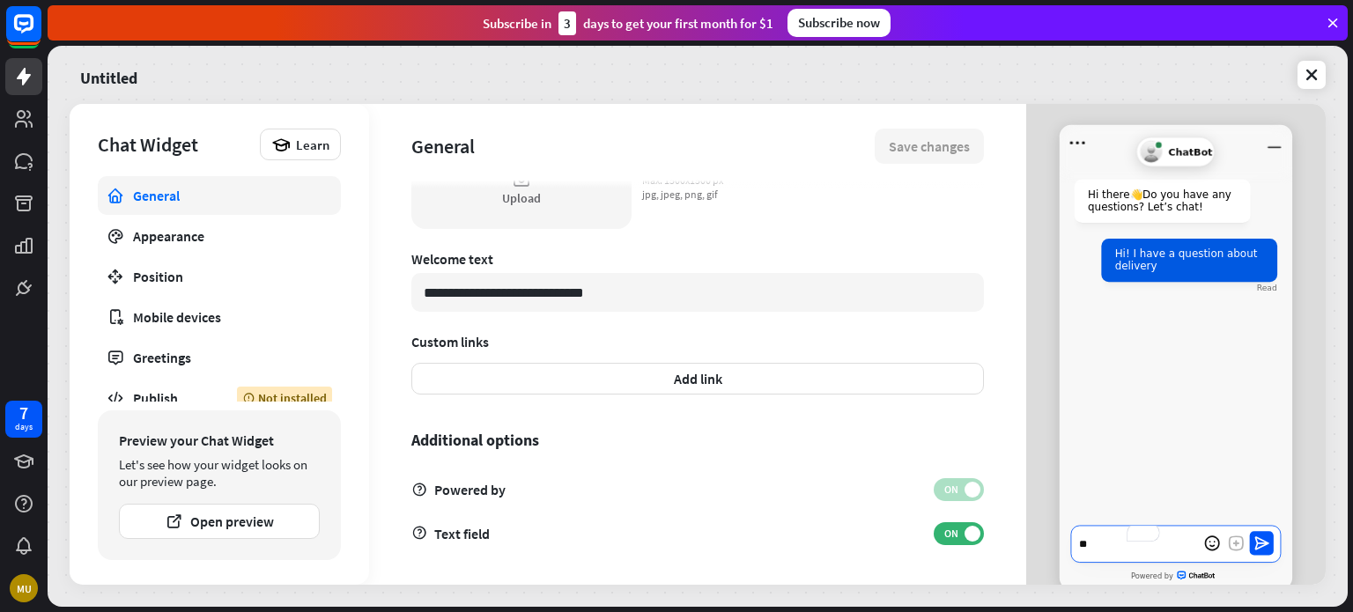
type textarea "***"
type textarea "*"
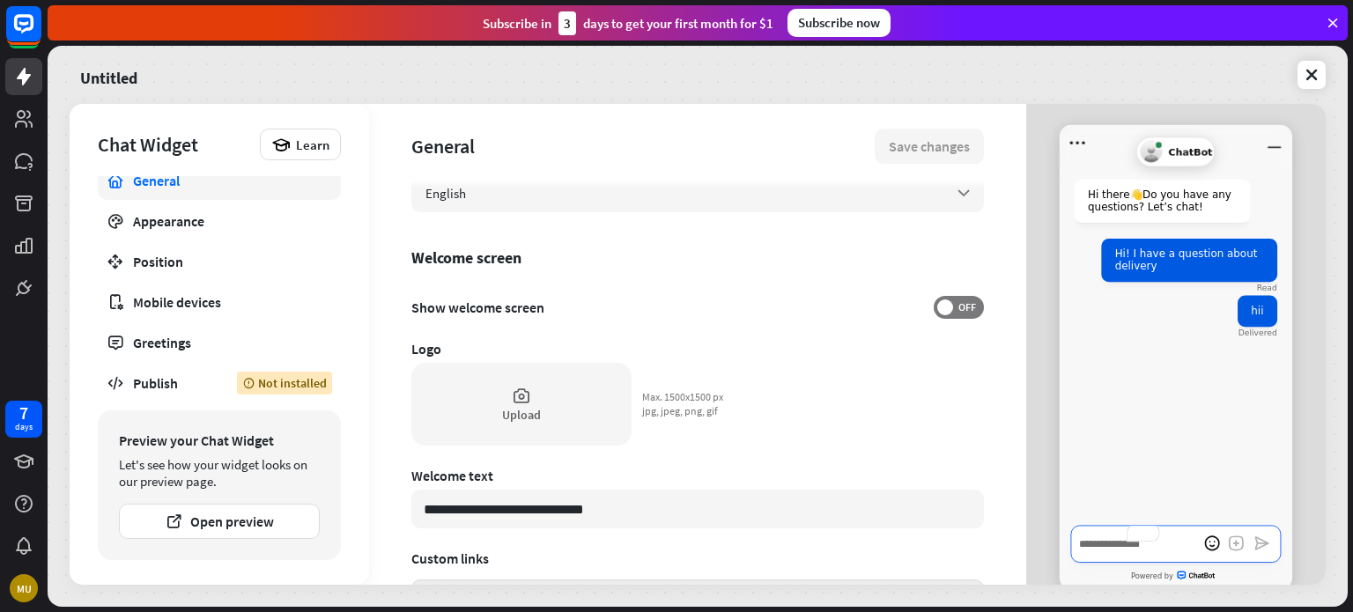
scroll to position [0, 0]
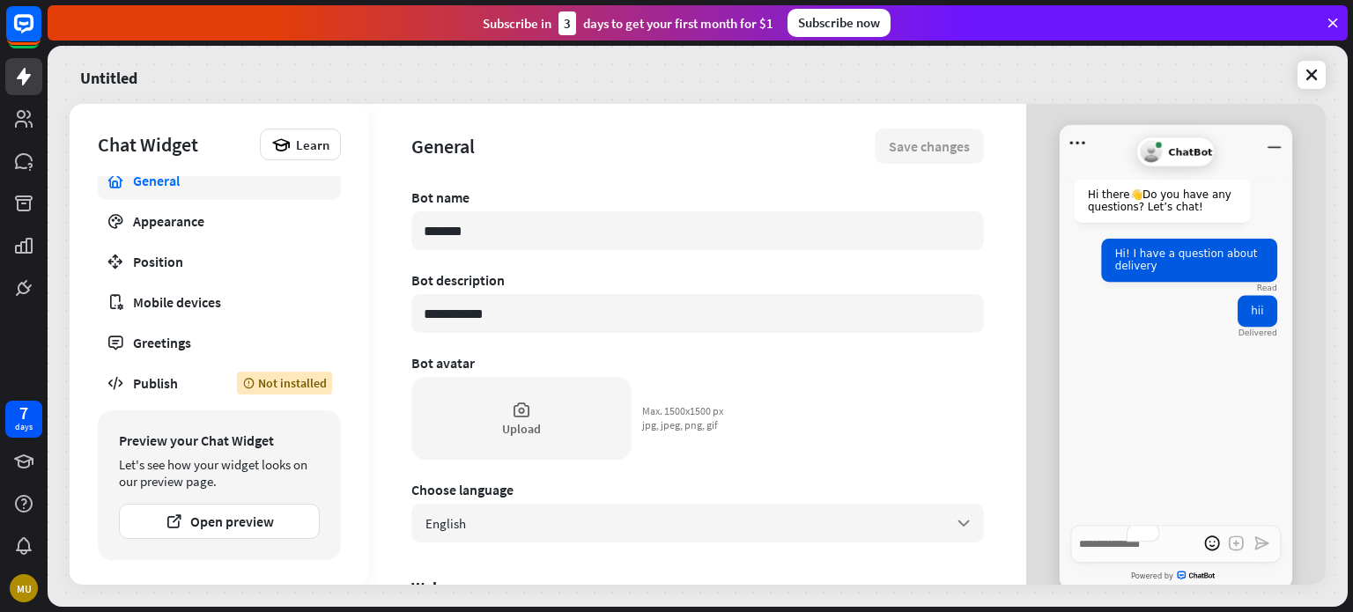
click at [1175, 149] on span "ChatBot" at bounding box center [1191, 151] width 44 height 11
click at [187, 240] on div "General Appearance Position Mobile devices Greetings Publish Not installed" at bounding box center [219, 288] width 243 height 225
click at [189, 232] on link "Appearance" at bounding box center [219, 221] width 243 height 39
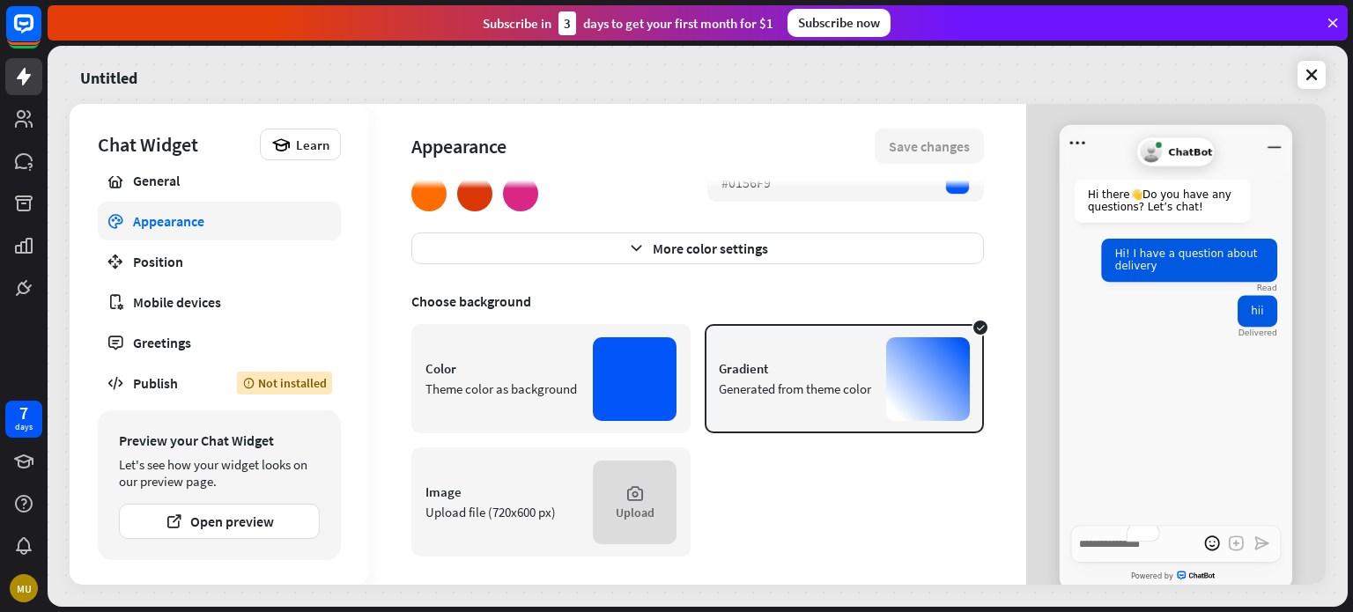
scroll to position [188, 0]
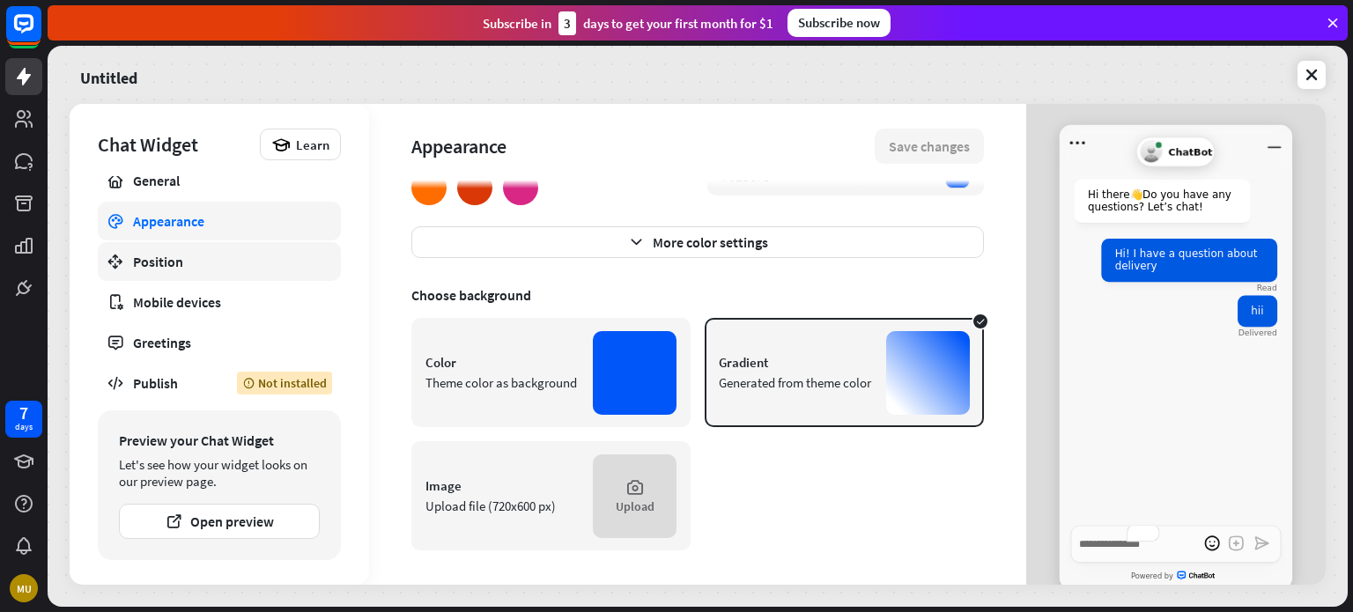
click at [229, 260] on div "Position" at bounding box center [219, 262] width 173 height 18
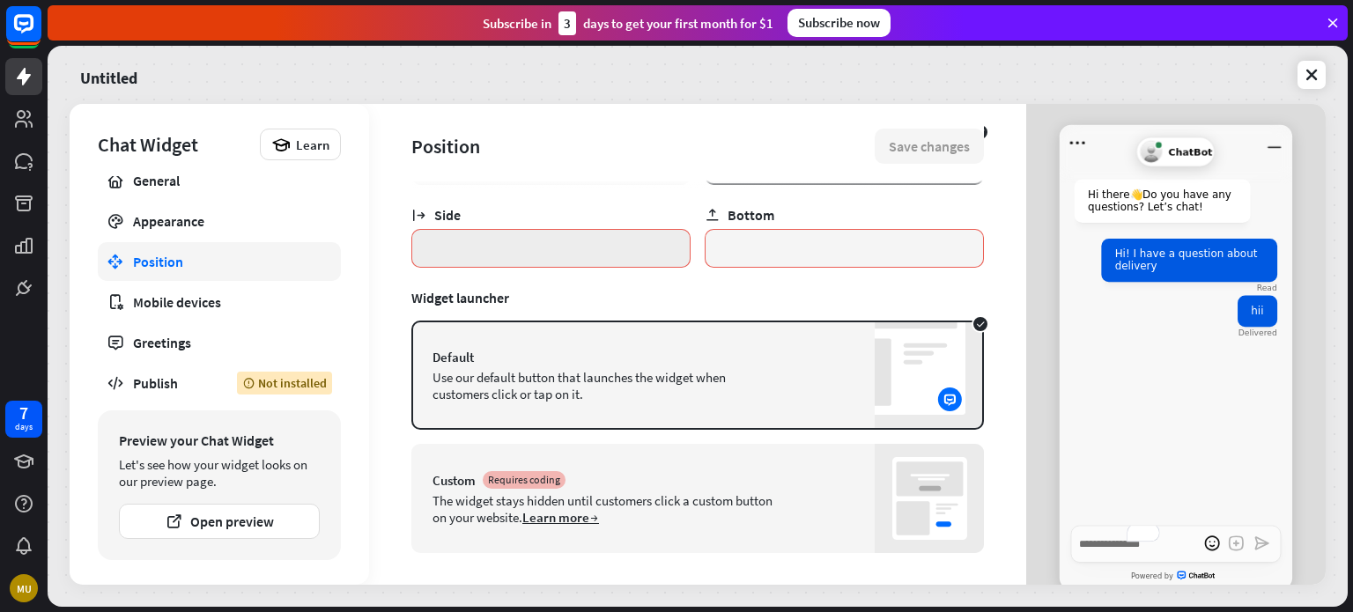
scroll to position [100, 0]
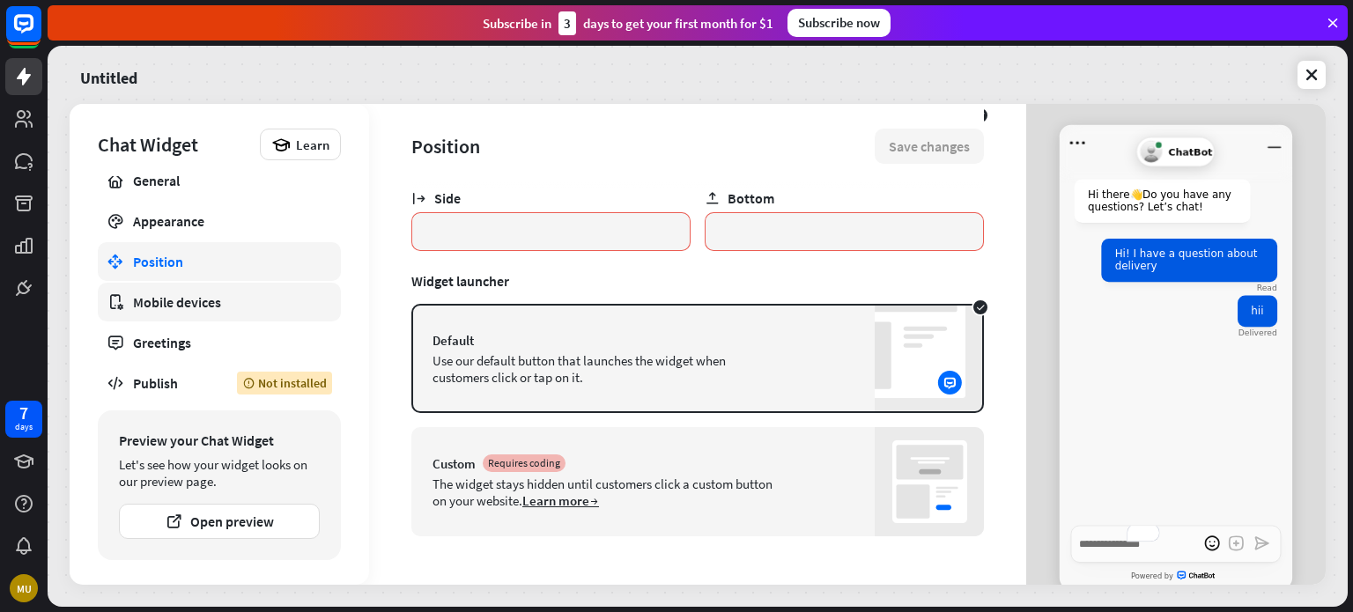
click at [275, 293] on div "Mobile devices" at bounding box center [219, 302] width 173 height 18
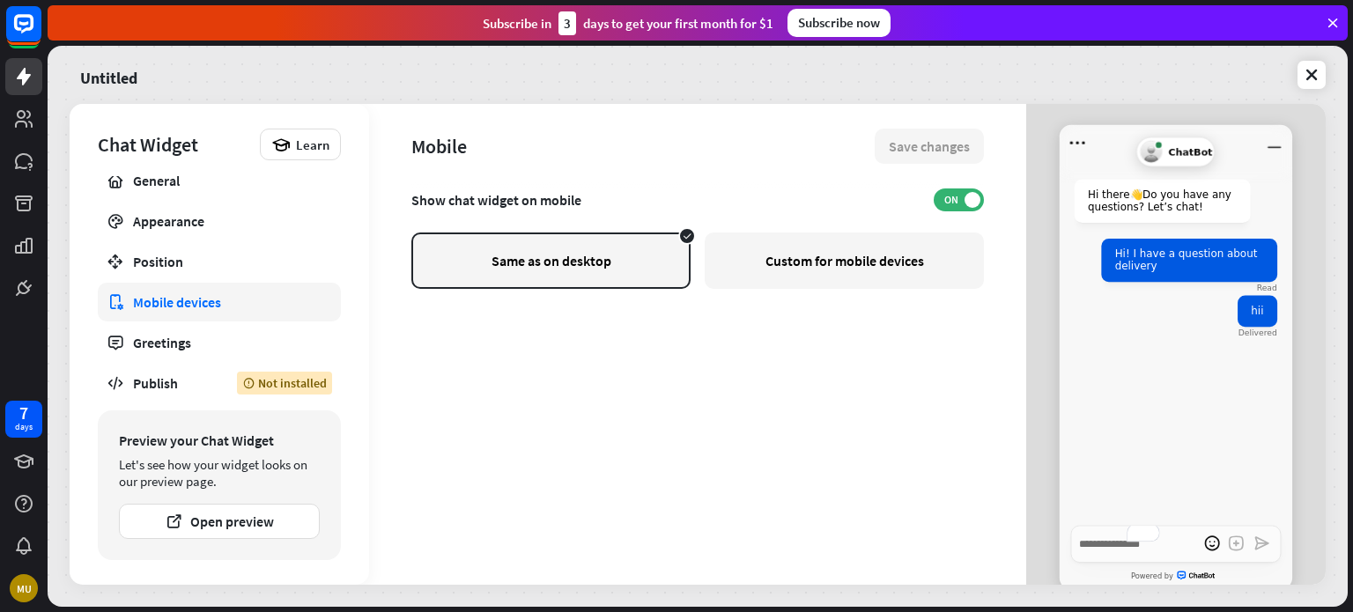
click at [919, 271] on div "Custom for mobile devices" at bounding box center [843, 260] width 279 height 56
type textarea "*"
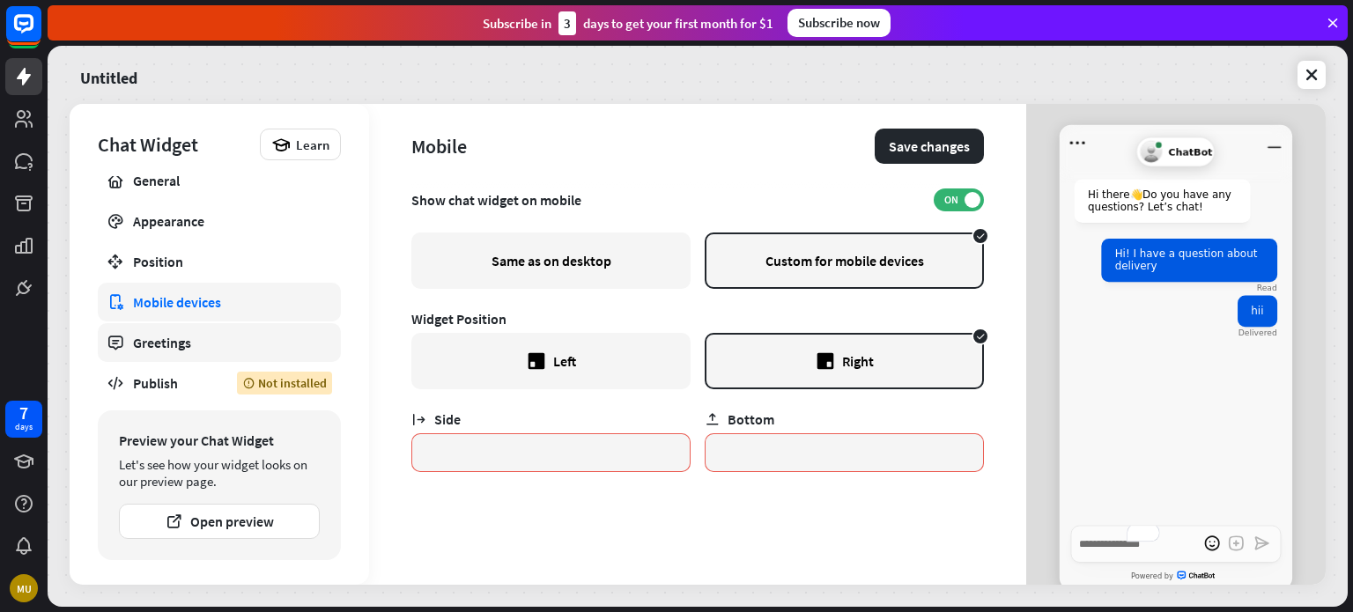
click at [146, 335] on div "Greetings" at bounding box center [219, 343] width 173 height 18
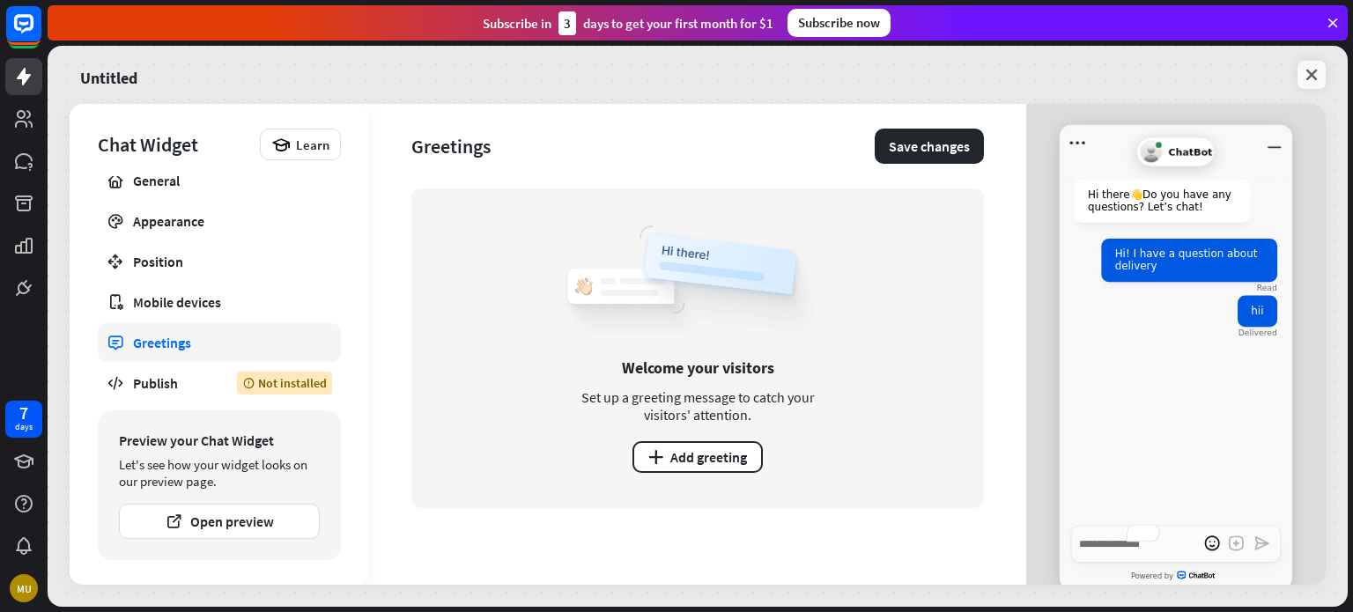
click at [1317, 67] on icon at bounding box center [1311, 75] width 18 height 18
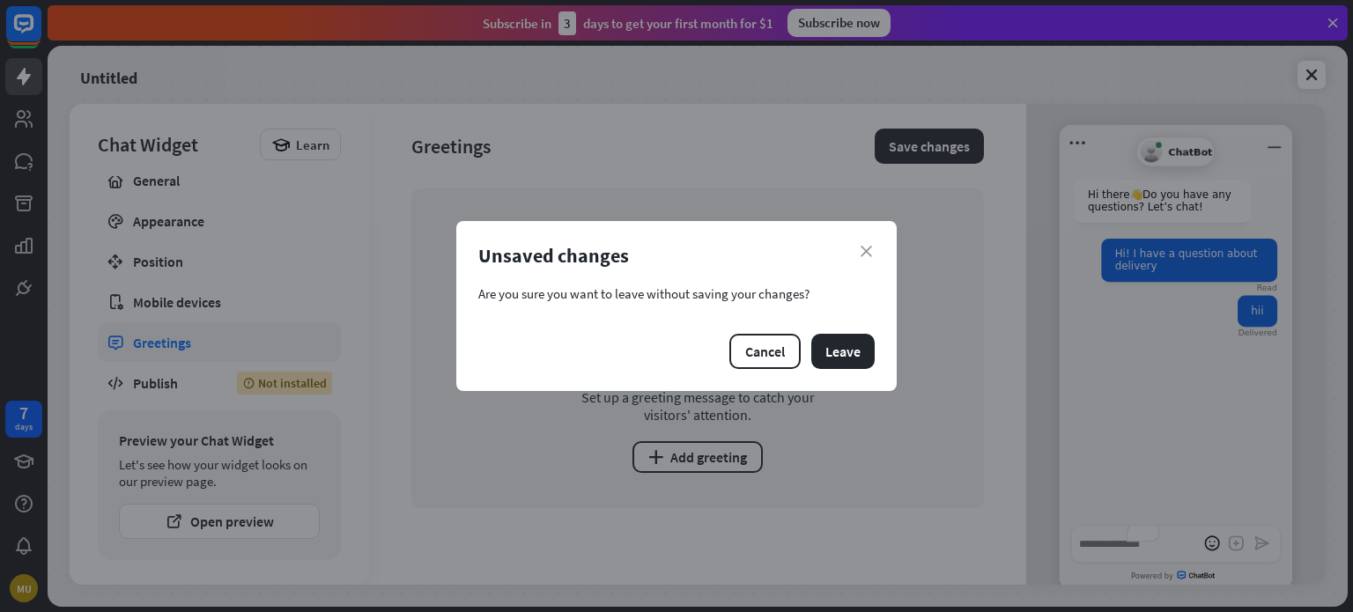
click at [852, 328] on div "close Unsaved changes Are you sure you want to leave without saving your change…" at bounding box center [676, 306] width 440 height 170
click at [846, 346] on button "Leave" at bounding box center [842, 351] width 63 height 35
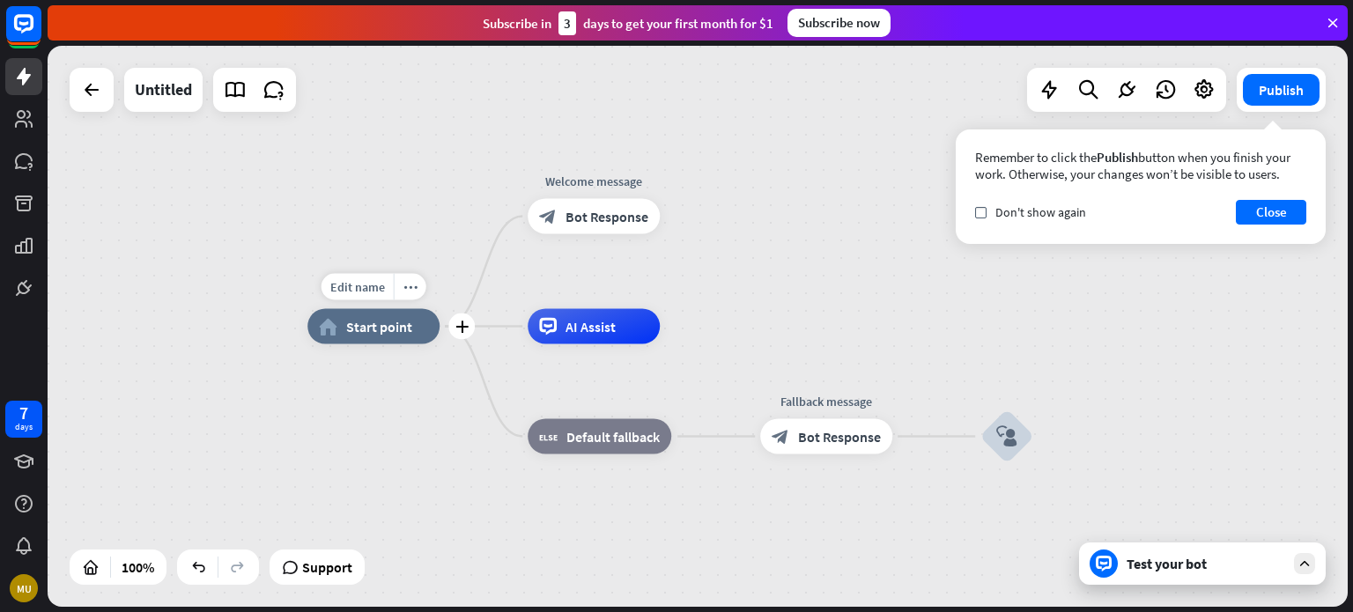
click at [390, 323] on span "Start point" at bounding box center [379, 327] width 66 height 18
drag, startPoint x: 408, startPoint y: 291, endPoint x: 358, endPoint y: 284, distance: 50.7
click at [358, 284] on div "Edit name more_horiz" at bounding box center [373, 287] width 105 height 26
click at [358, 284] on span "Edit name" at bounding box center [357, 287] width 55 height 16
click at [358, 284] on input "text" at bounding box center [373, 288] width 123 height 25
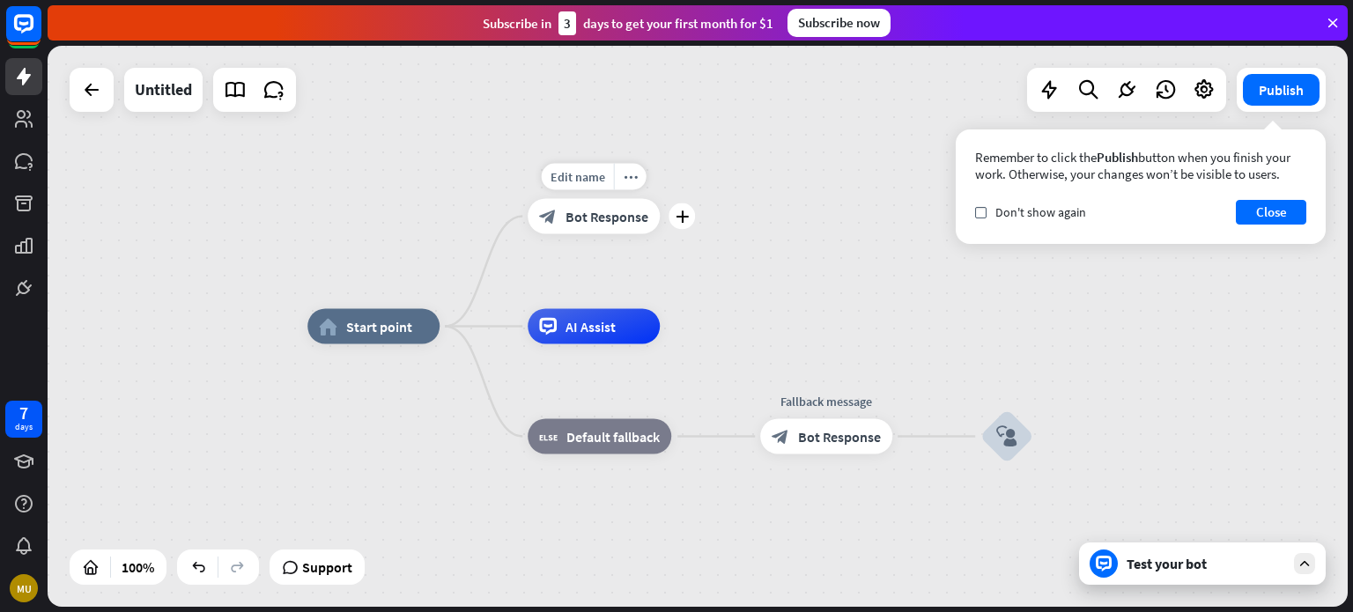
click at [527, 234] on div "Edit name more_horiz plus Welcome message block_bot_response Bot Response" at bounding box center [593, 216] width 132 height 35
click at [85, 89] on icon at bounding box center [91, 89] width 21 height 21
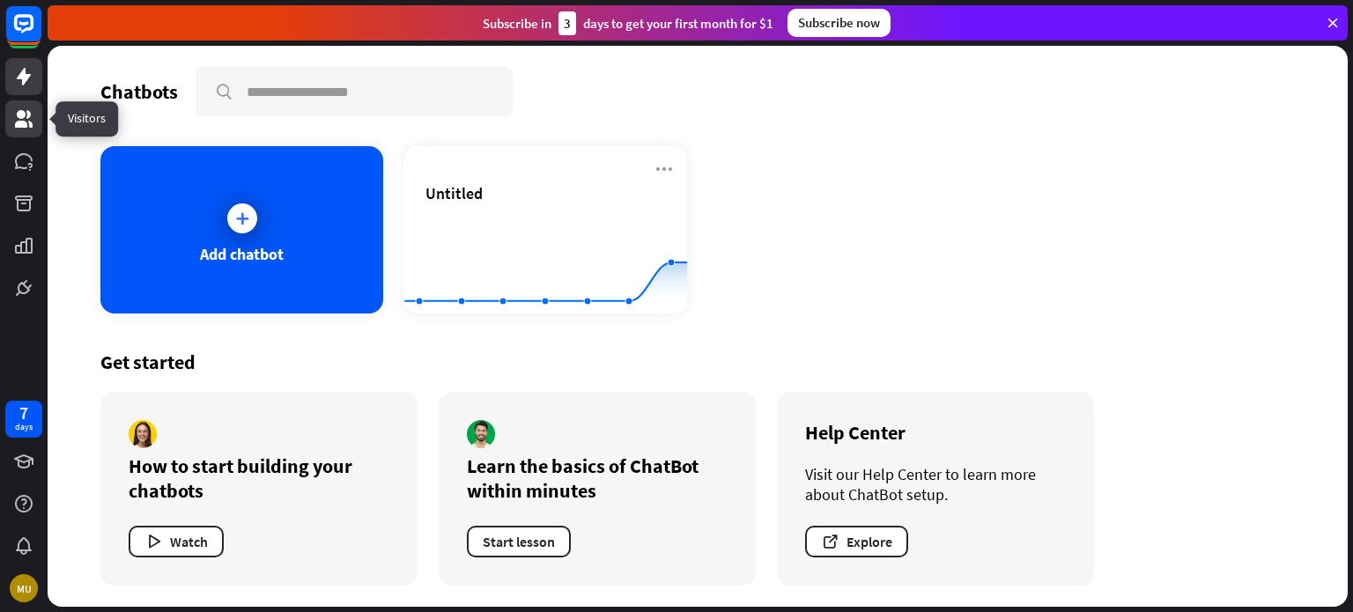
click at [21, 135] on link at bounding box center [23, 118] width 37 height 37
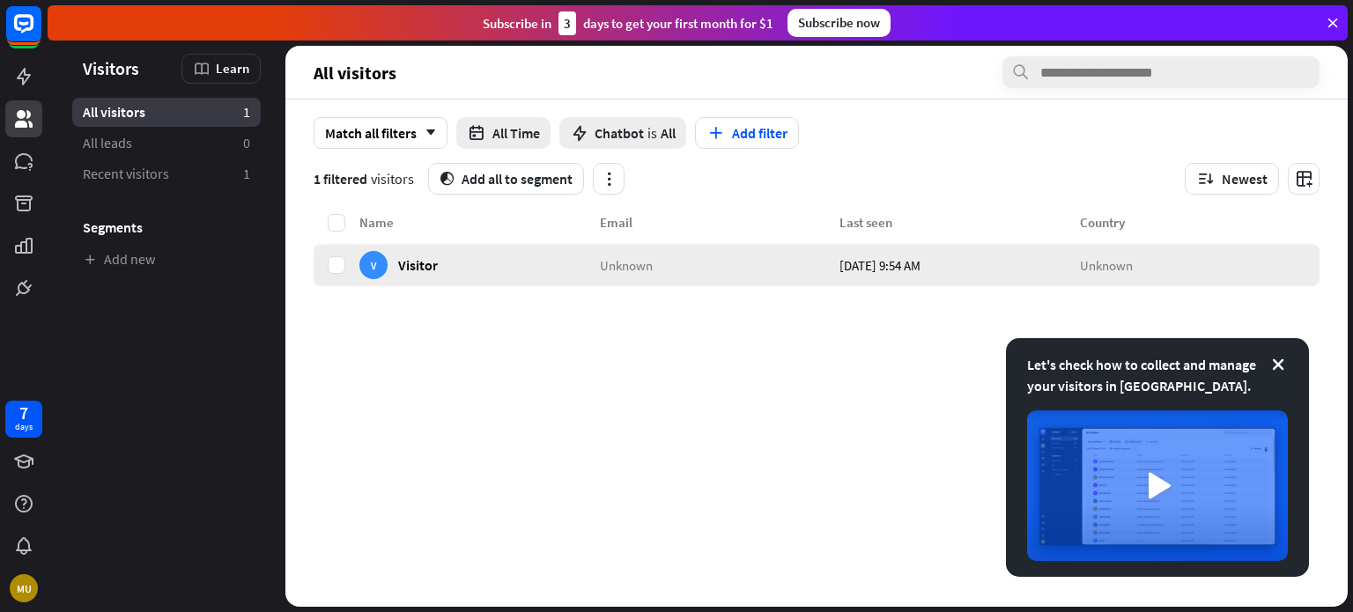
click at [440, 252] on div "V Visitor" at bounding box center [479, 265] width 240 height 42
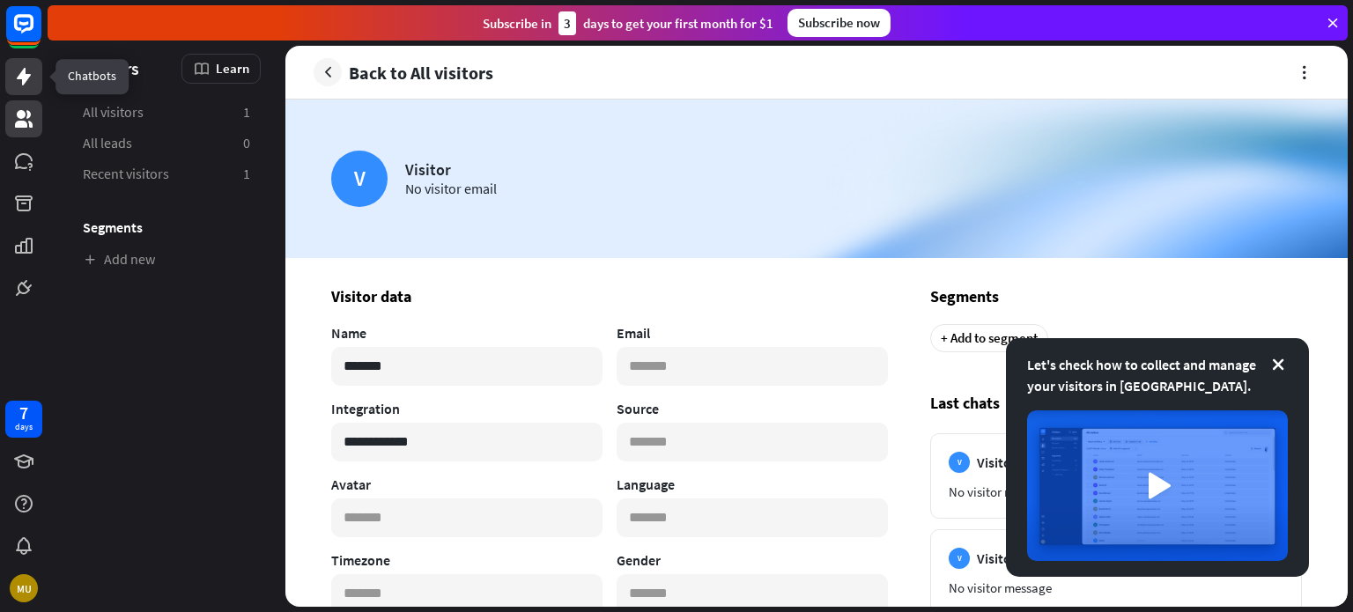
click at [25, 76] on icon at bounding box center [24, 77] width 14 height 18
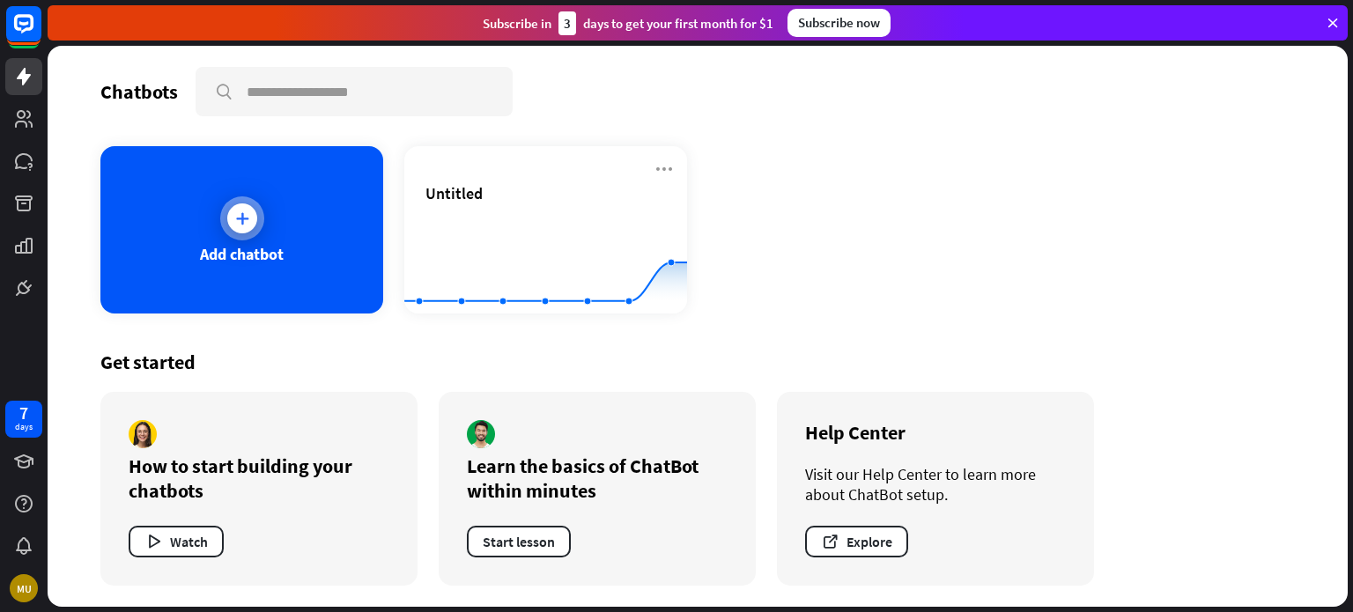
click at [210, 263] on div "Add chatbot" at bounding box center [241, 229] width 283 height 167
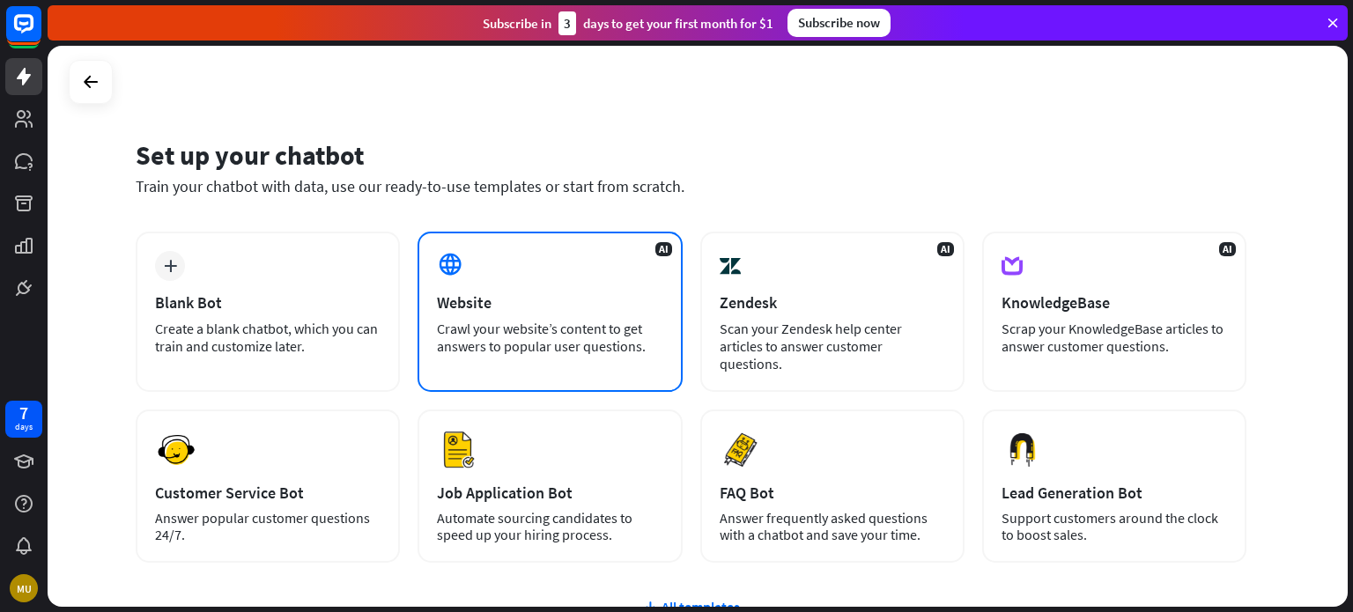
click at [522, 306] on div "Website" at bounding box center [549, 302] width 225 height 20
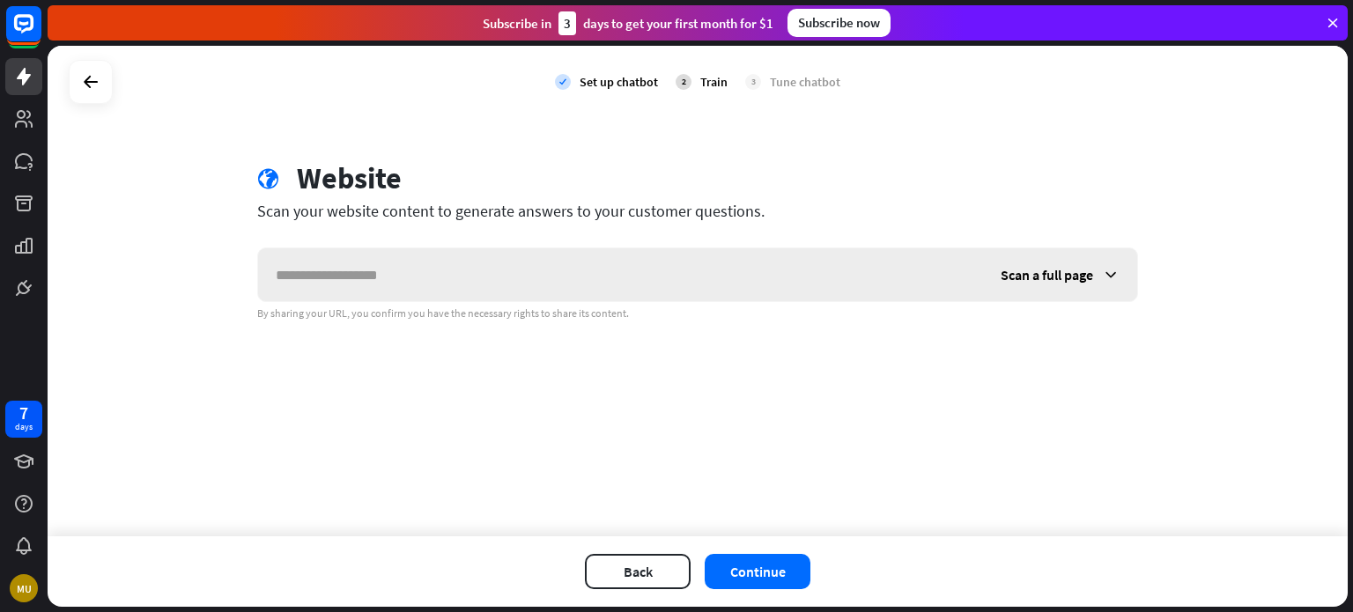
click at [438, 297] on input "text" at bounding box center [620, 274] width 725 height 53
click at [1088, 277] on span "Scan a full page" at bounding box center [1046, 275] width 92 height 18
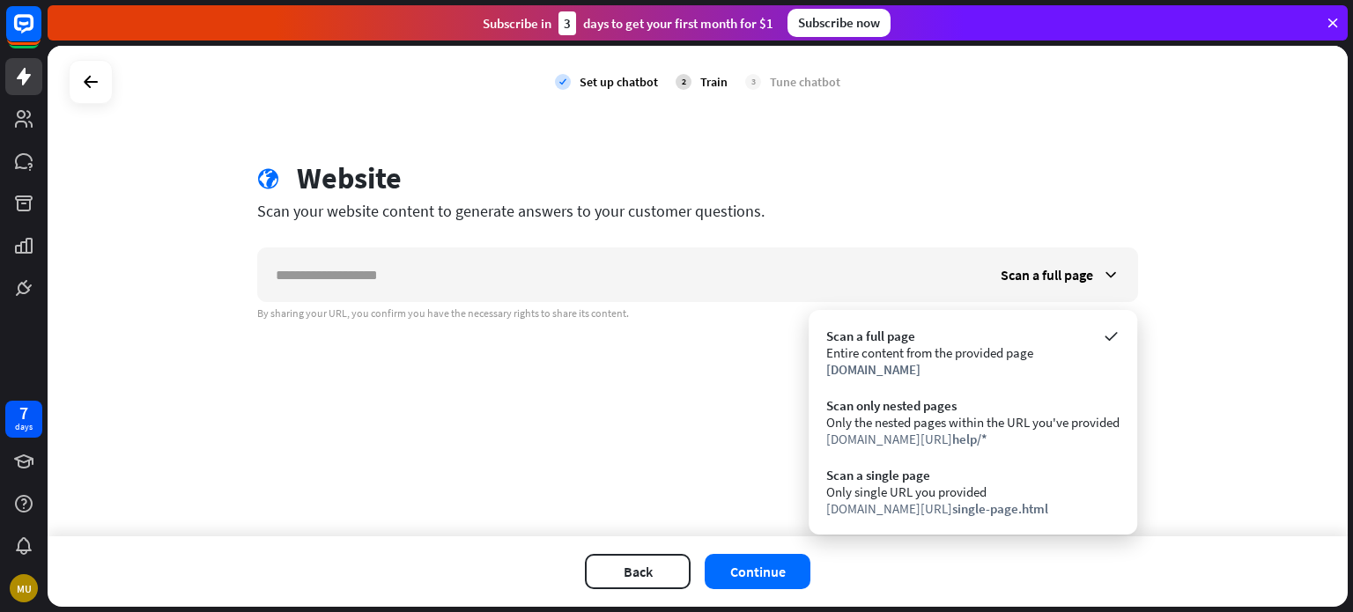
click at [712, 442] on div "check Set up chatbot 2 Train 3 Tune chatbot globe Website Scan your website con…" at bounding box center [698, 291] width 1300 height 490
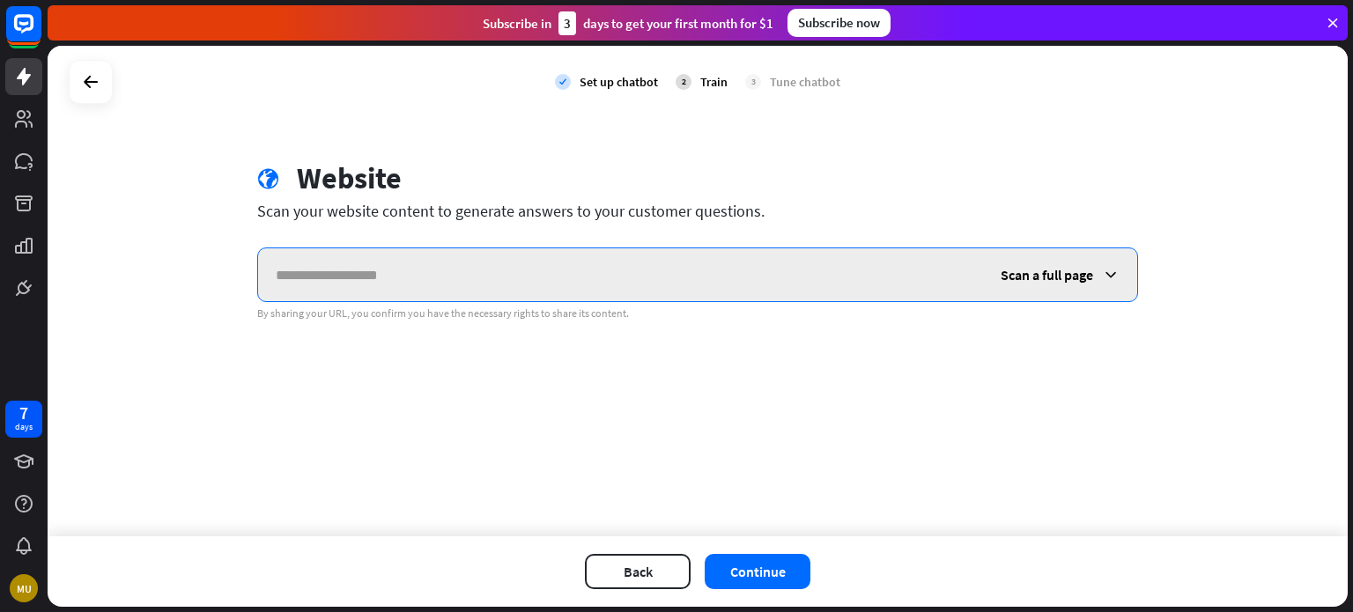
click at [540, 263] on input "text" at bounding box center [620, 274] width 725 height 53
paste input "**********"
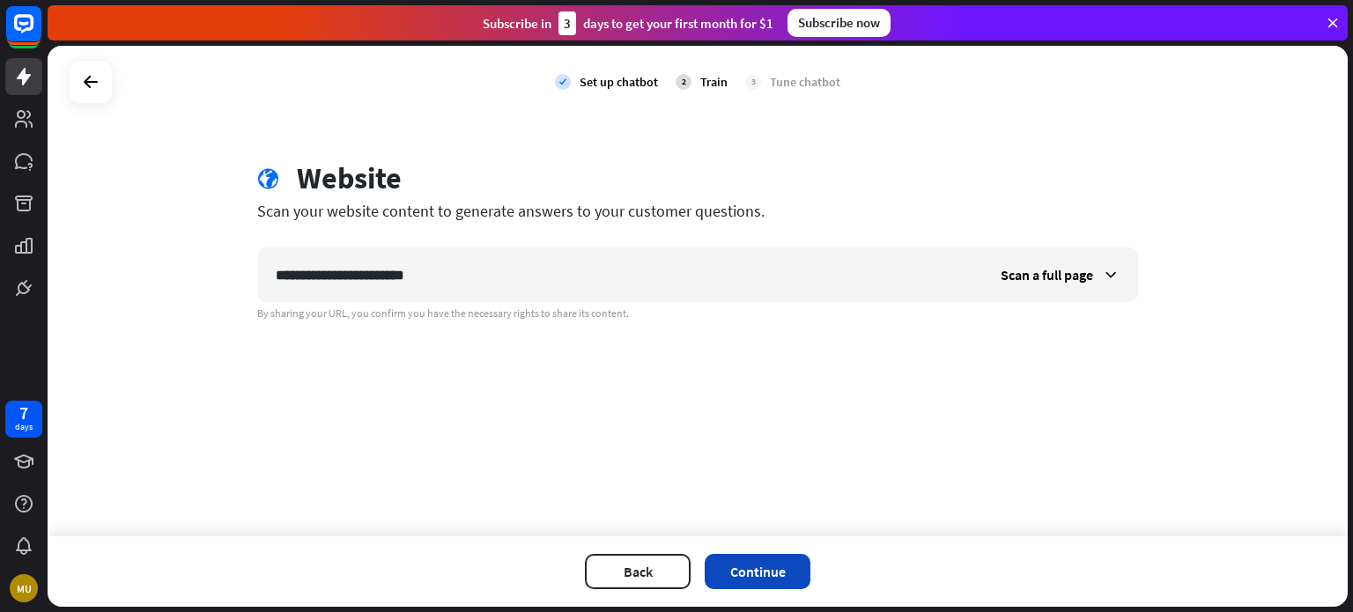
click at [768, 572] on button "Continue" at bounding box center [757, 571] width 106 height 35
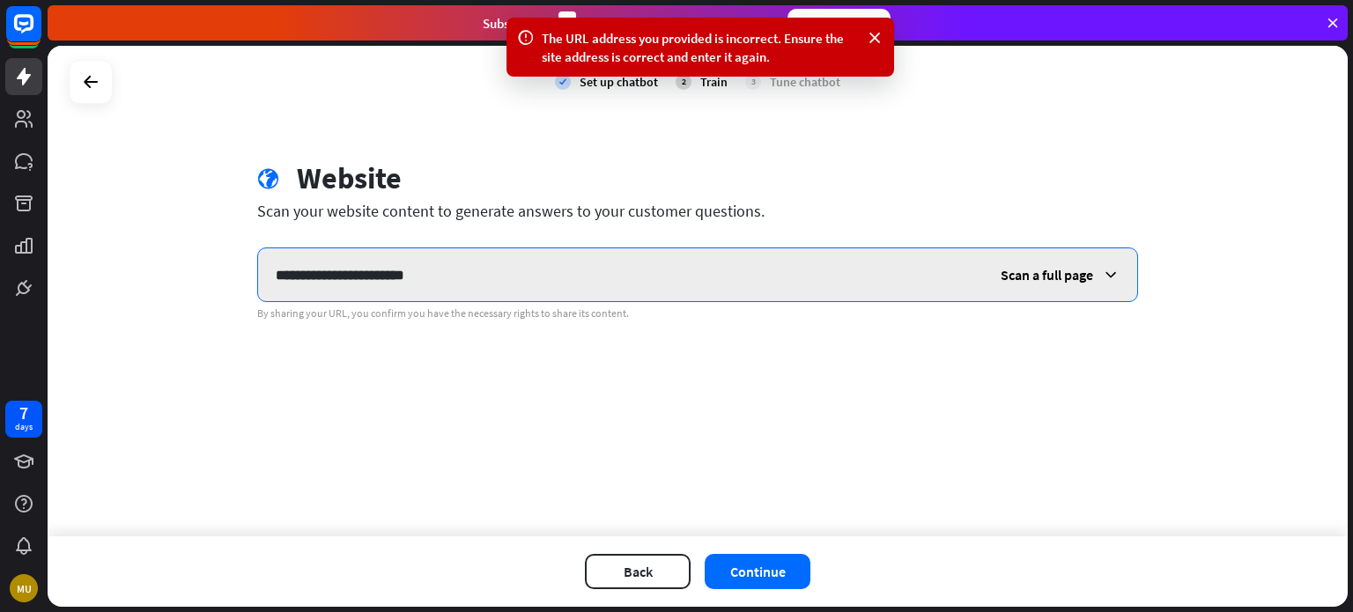
click at [854, 277] on input "**********" at bounding box center [620, 274] width 725 height 53
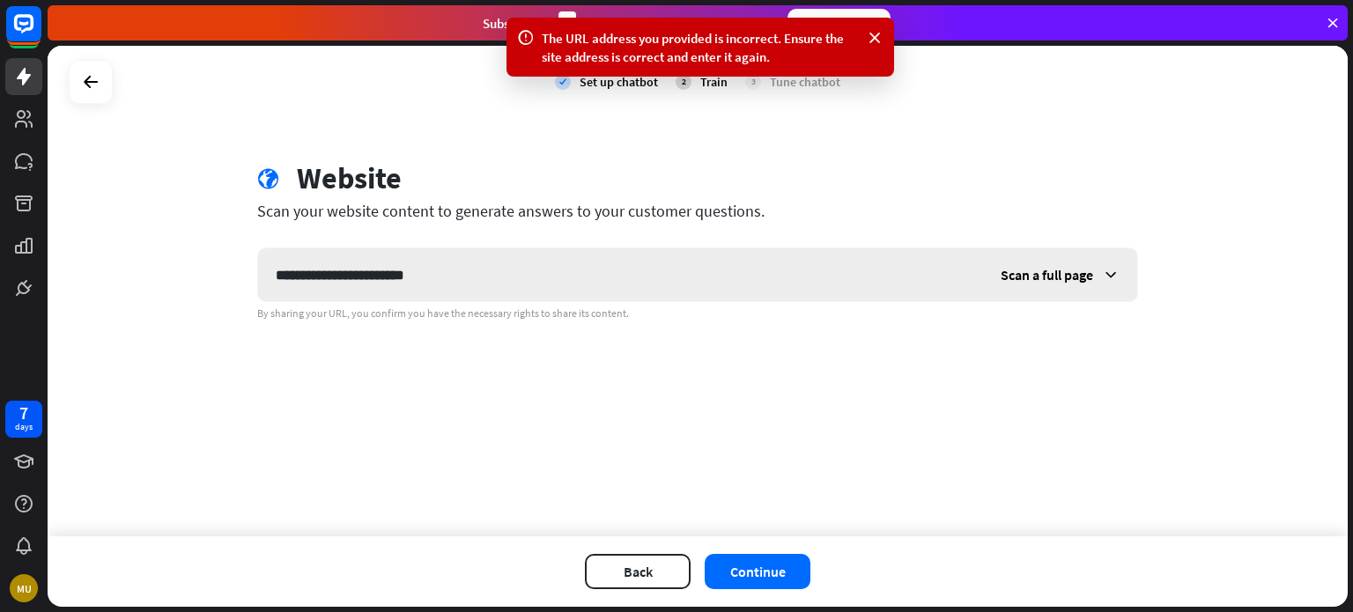
click at [1081, 281] on span "Scan a full page" at bounding box center [1046, 275] width 92 height 18
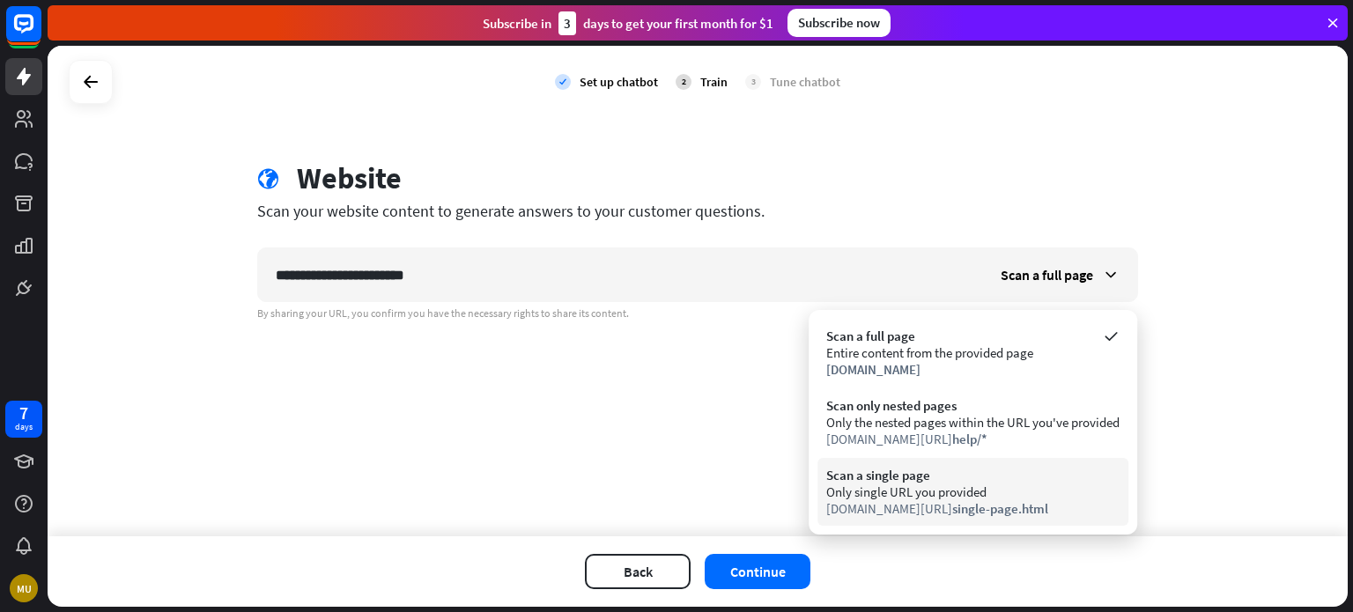
click at [858, 500] on div "[DOMAIN_NAME][URL] single-page.html" at bounding box center [972, 508] width 293 height 17
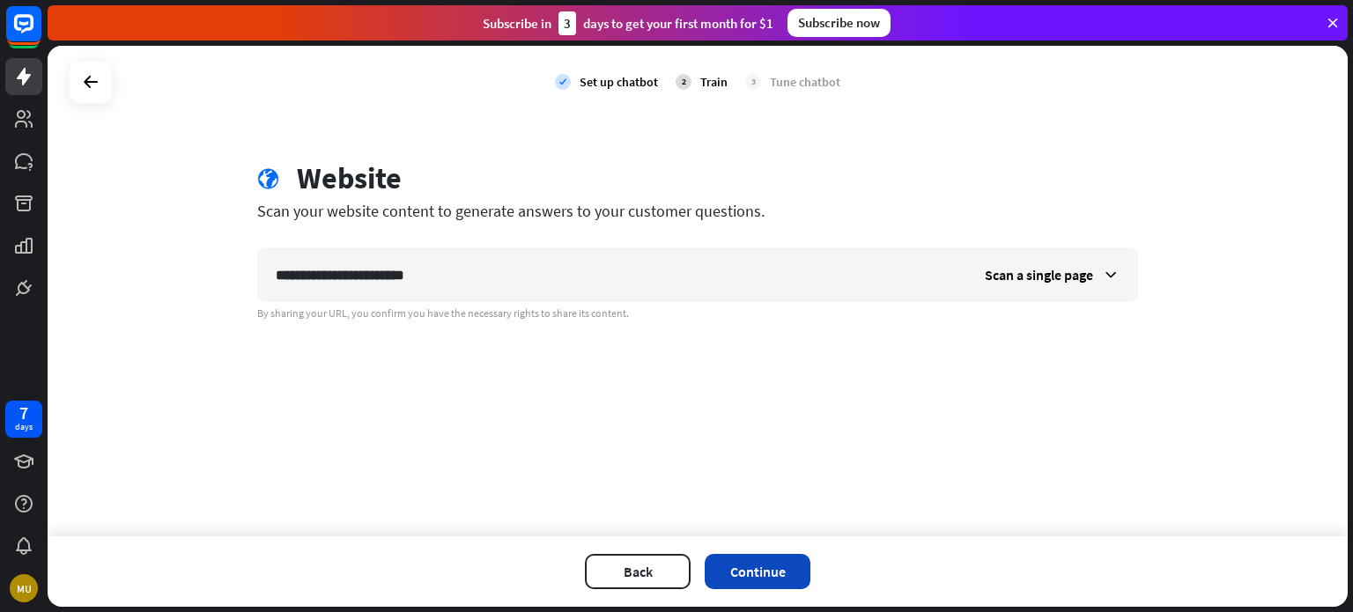
drag, startPoint x: 858, startPoint y: 500, endPoint x: 736, endPoint y: 578, distance: 144.1
click at [736, 578] on div "**********" at bounding box center [698, 326] width 1300 height 561
click at [736, 578] on button "Continue" at bounding box center [757, 571] width 106 height 35
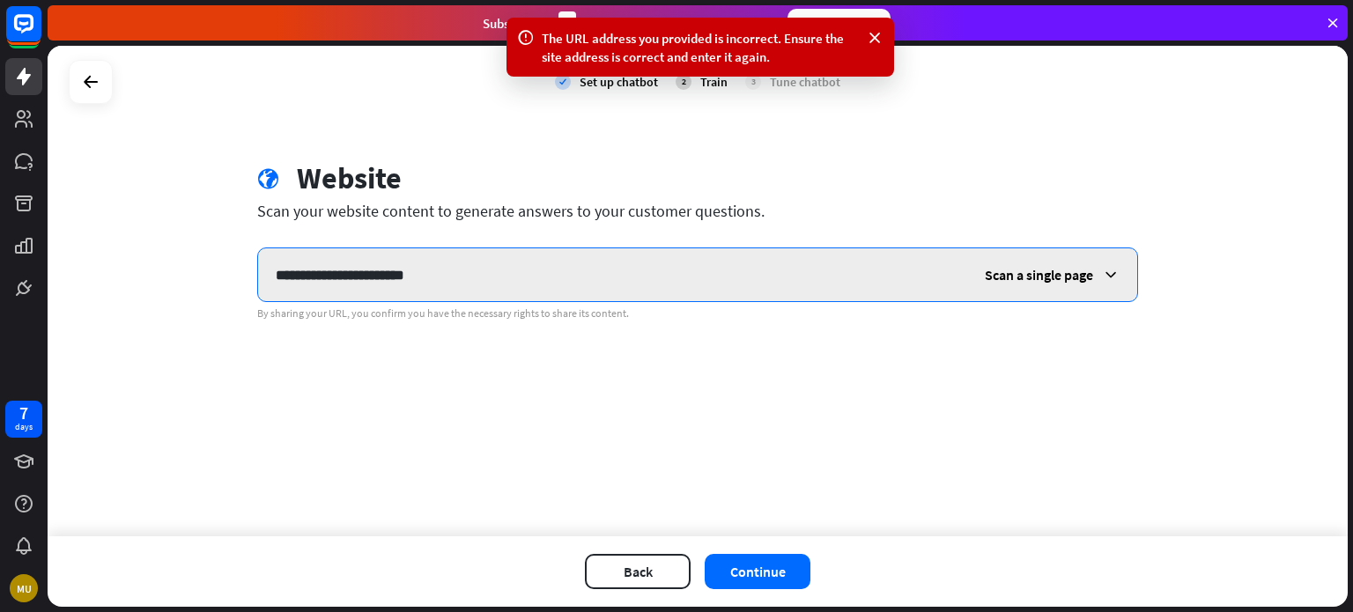
click at [717, 264] on input "**********" at bounding box center [612, 274] width 709 height 53
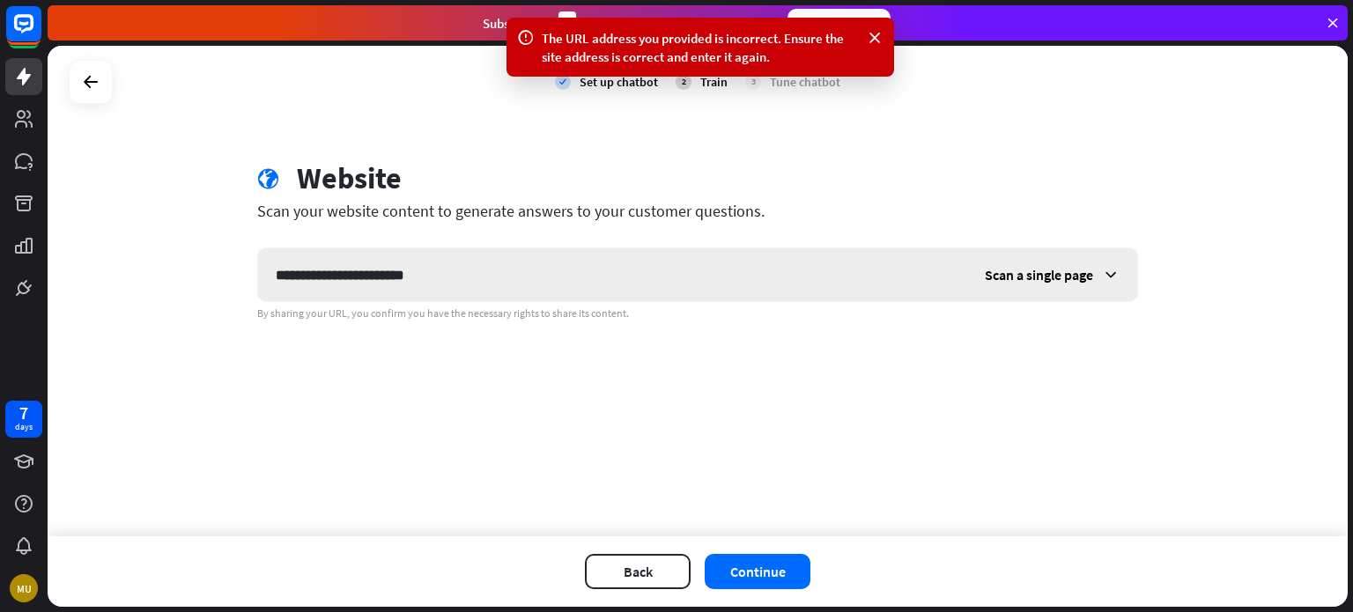
click at [1021, 298] on div "Scan a single page" at bounding box center [1052, 274] width 170 height 53
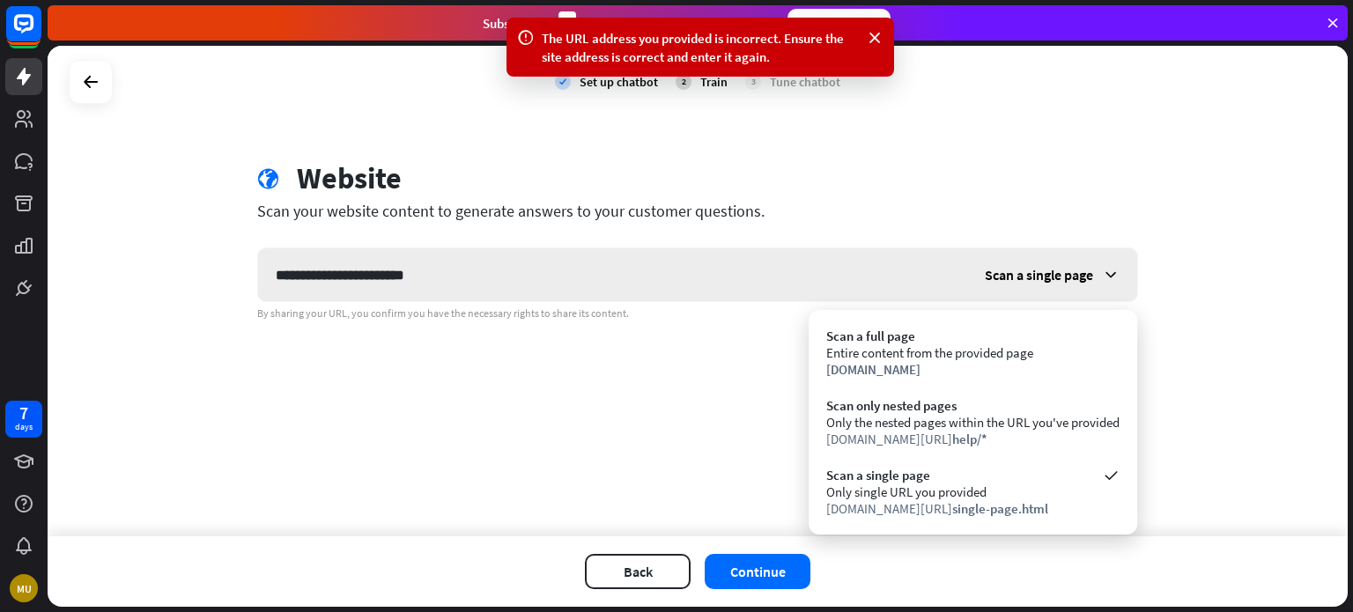
click at [1049, 262] on div "Scan a single page" at bounding box center [1052, 274] width 170 height 53
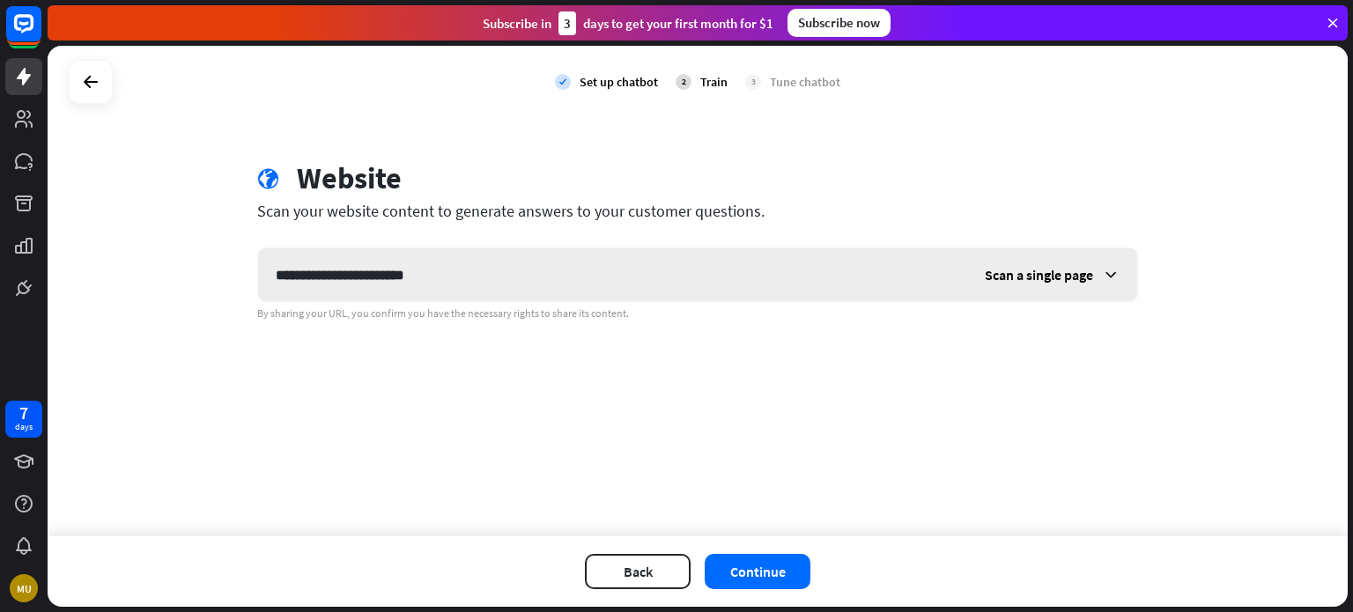
click at [1047, 268] on span "Scan a single page" at bounding box center [1038, 275] width 108 height 18
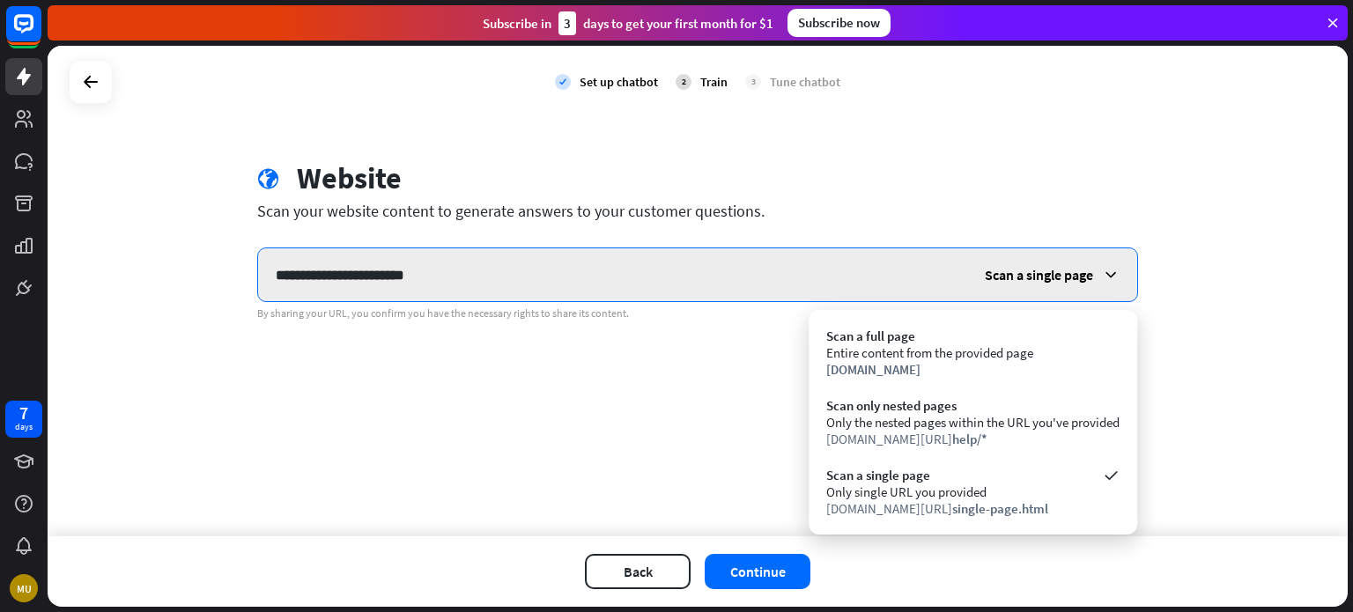
click at [548, 264] on input "**********" at bounding box center [612, 274] width 709 height 53
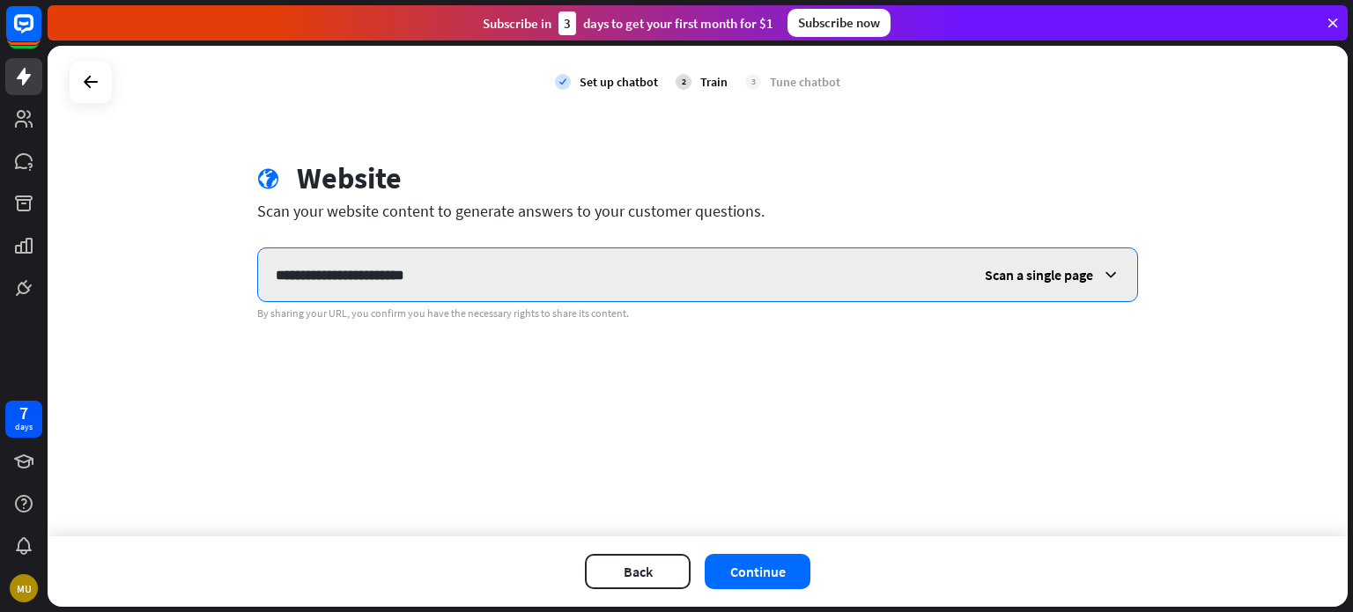
click at [548, 264] on input "**********" at bounding box center [612, 274] width 709 height 53
paste input "text"
type input "**********"
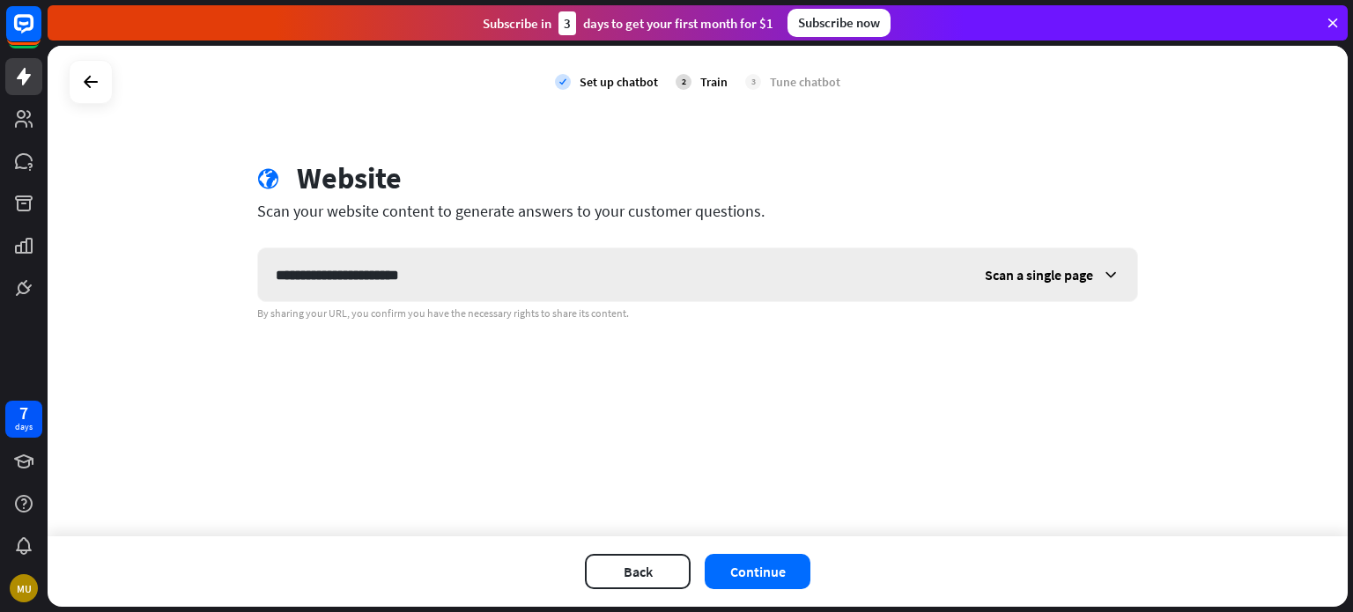
click at [1068, 284] on div "Scan a single page" at bounding box center [1052, 274] width 170 height 53
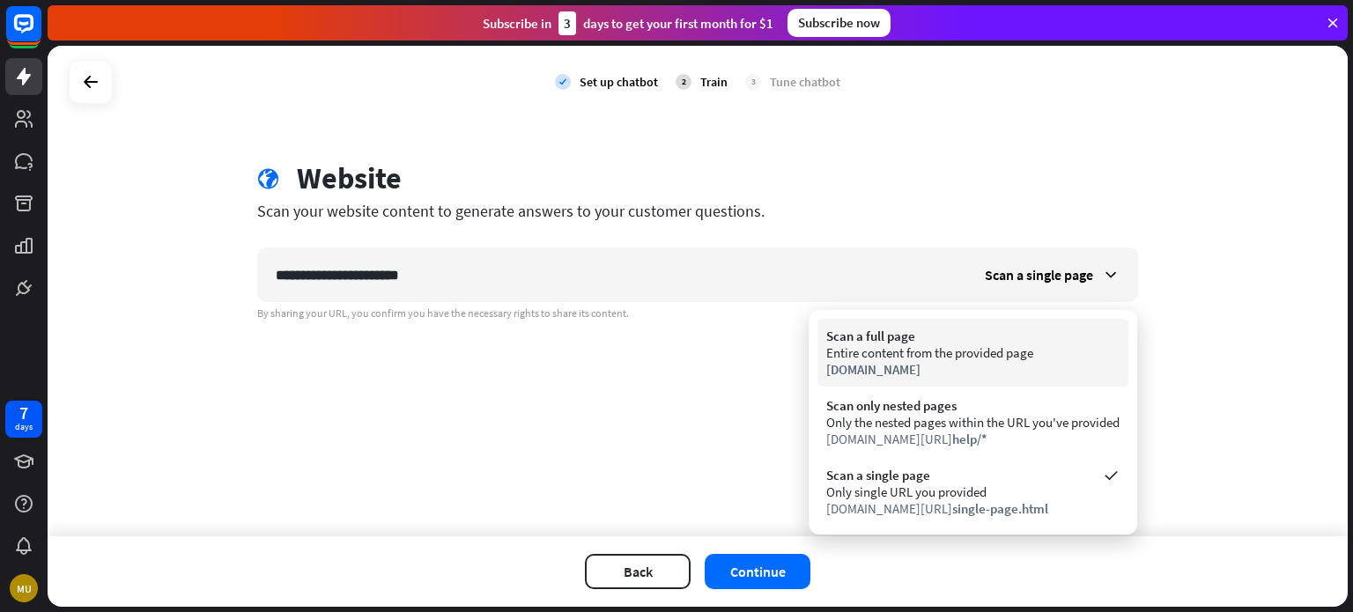
click at [1029, 337] on div "Scan a full page" at bounding box center [972, 336] width 293 height 17
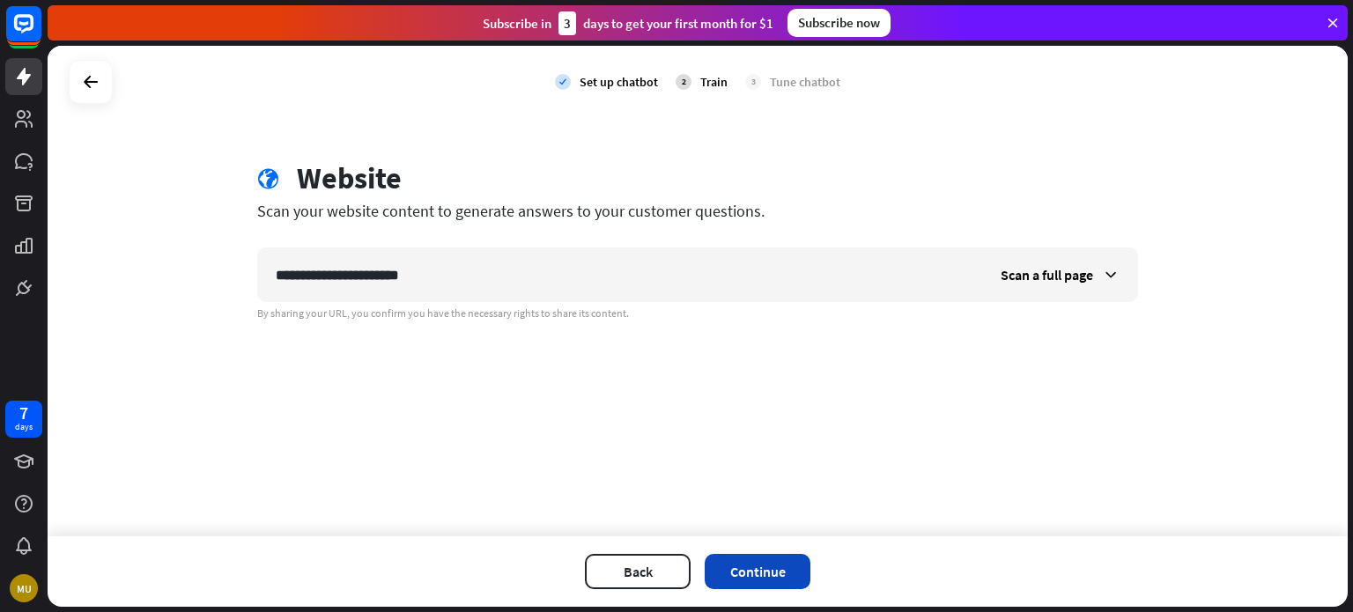
click at [750, 577] on button "Continue" at bounding box center [757, 571] width 106 height 35
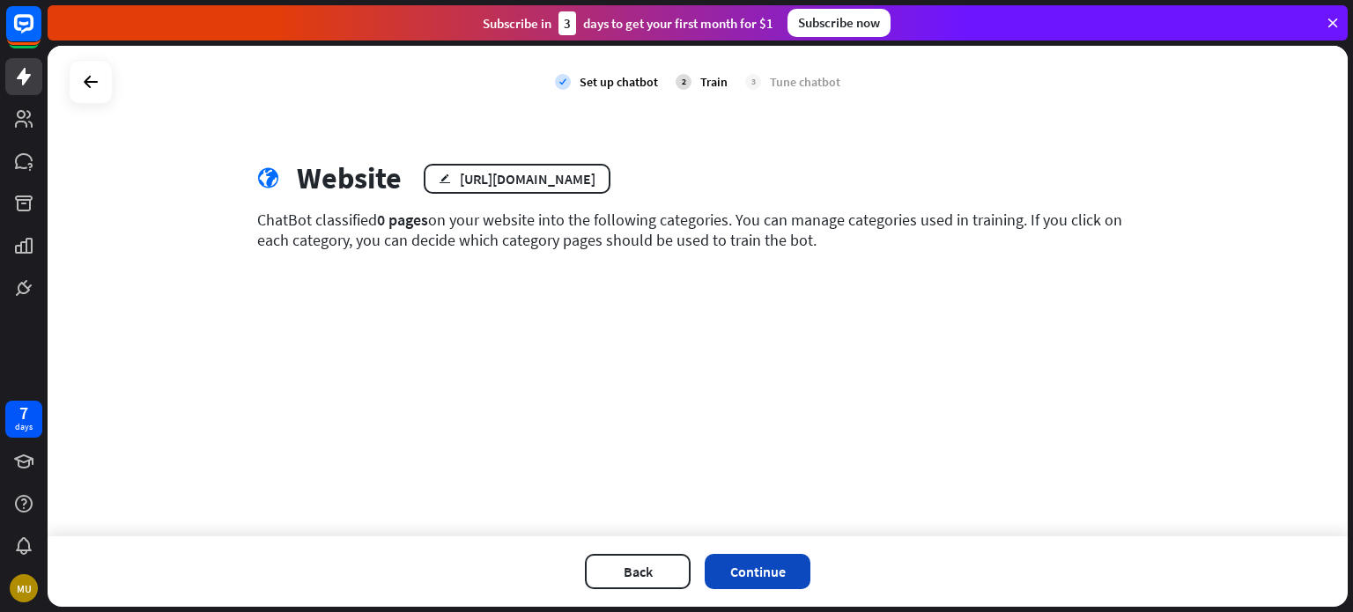
click at [775, 577] on button "Continue" at bounding box center [757, 571] width 106 height 35
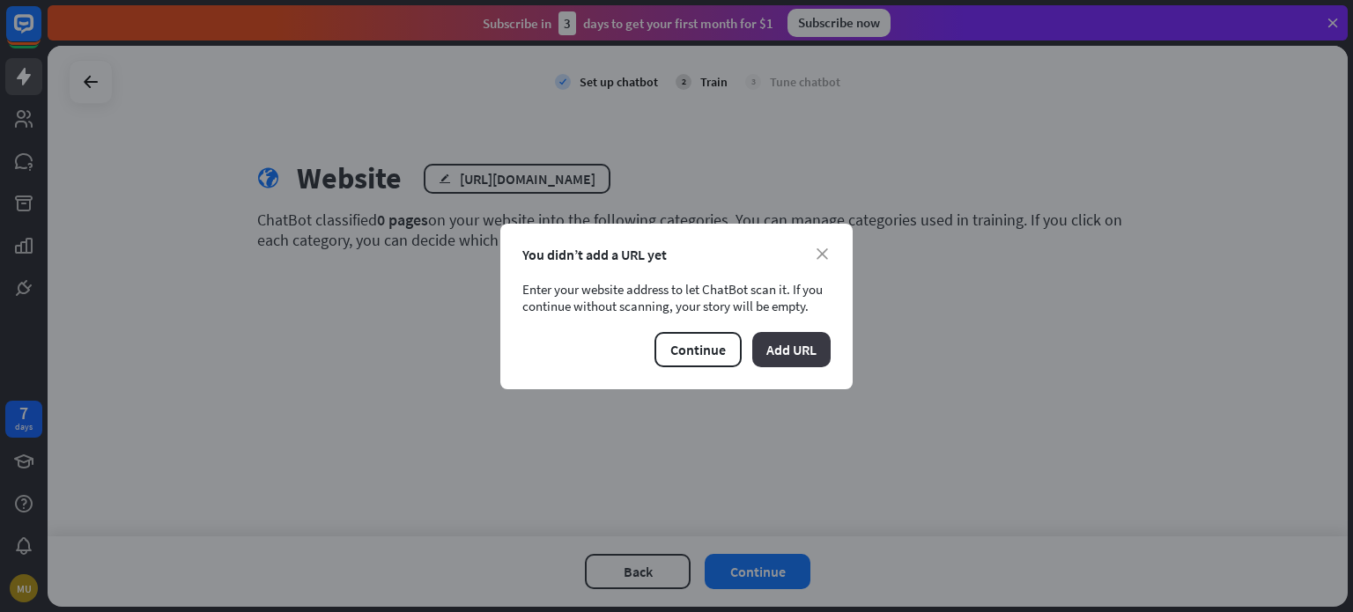
click at [783, 356] on button "Add URL" at bounding box center [791, 349] width 78 height 35
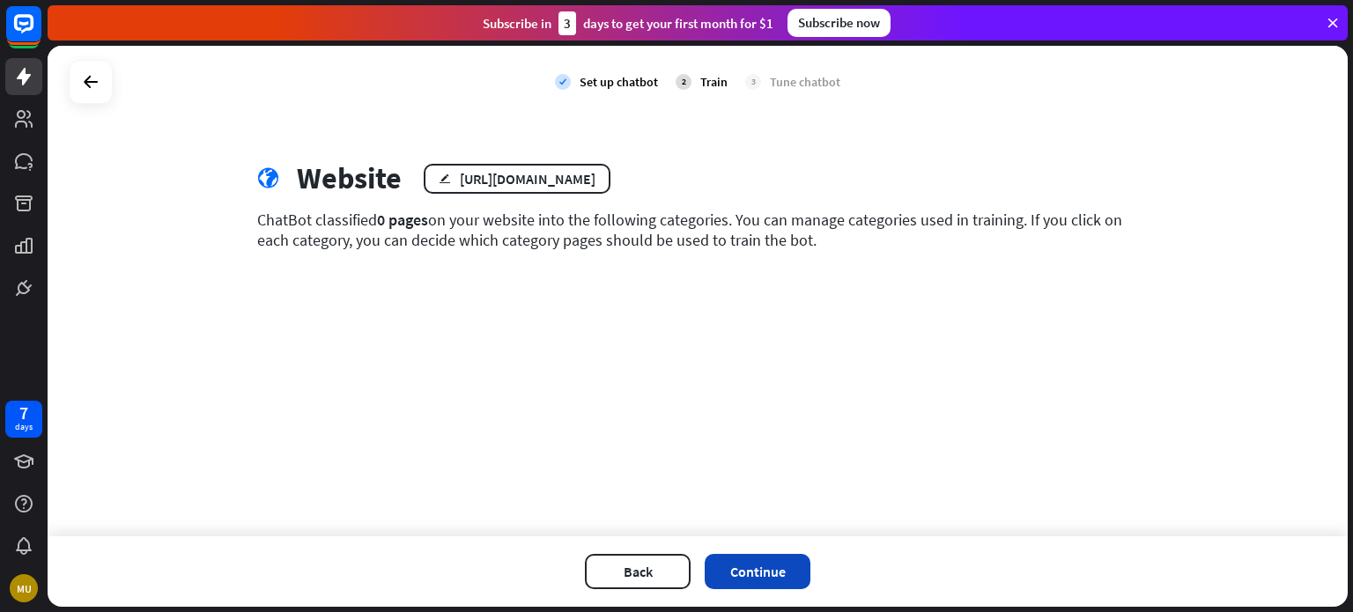
click at [771, 577] on button "Continue" at bounding box center [757, 571] width 106 height 35
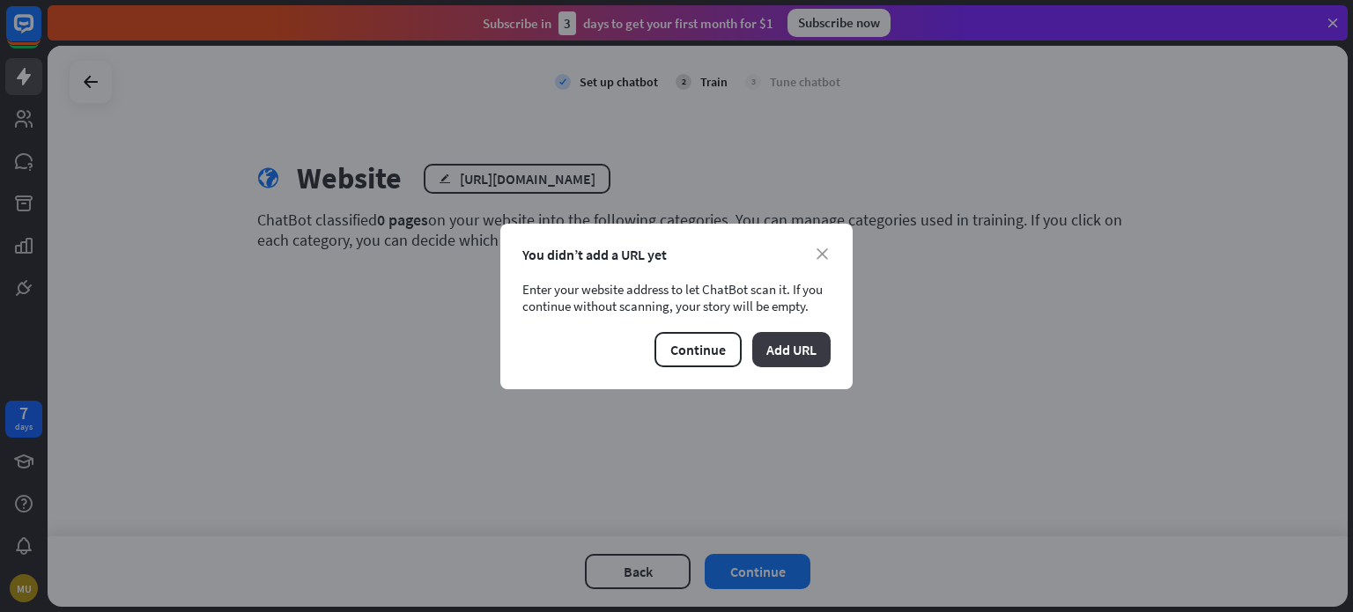
click at [778, 347] on button "Add URL" at bounding box center [791, 349] width 78 height 35
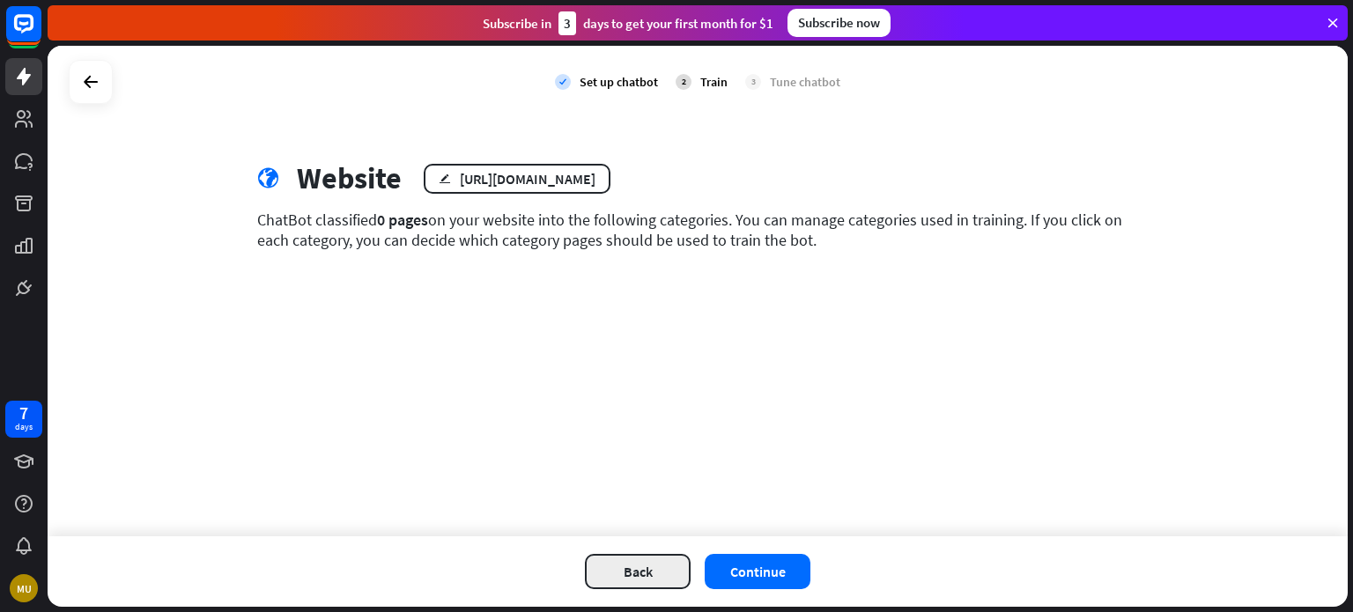
click at [666, 574] on button "Back" at bounding box center [638, 571] width 106 height 35
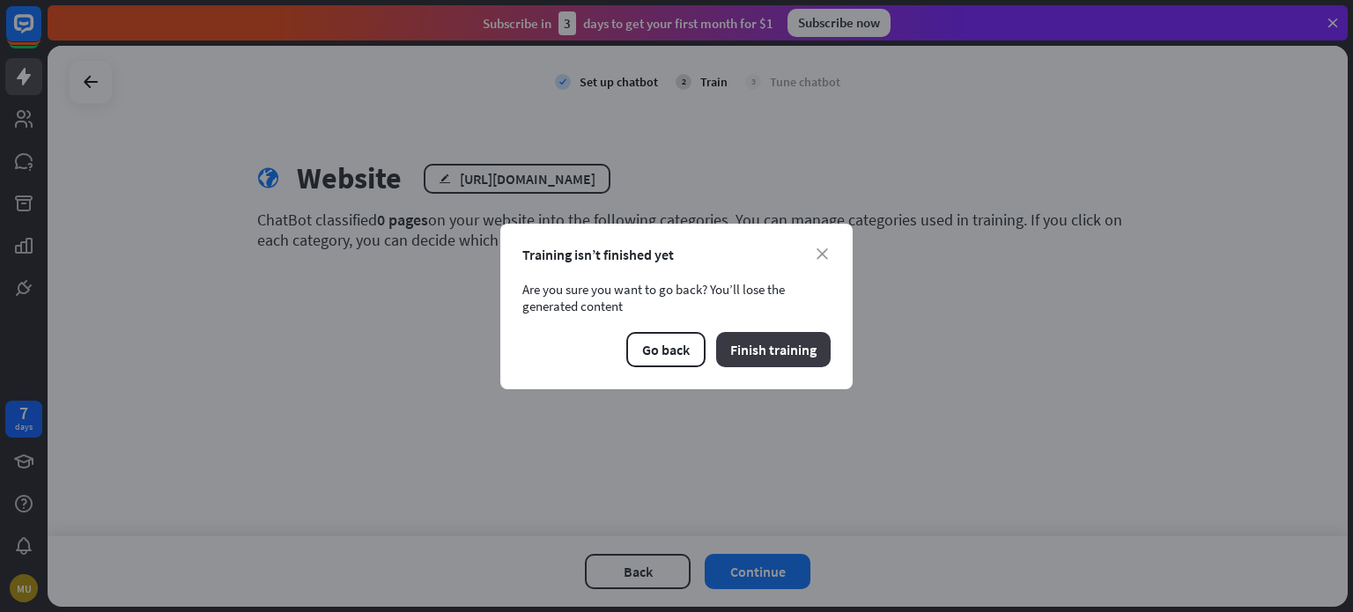
click at [737, 348] on button "Finish training" at bounding box center [773, 349] width 114 height 35
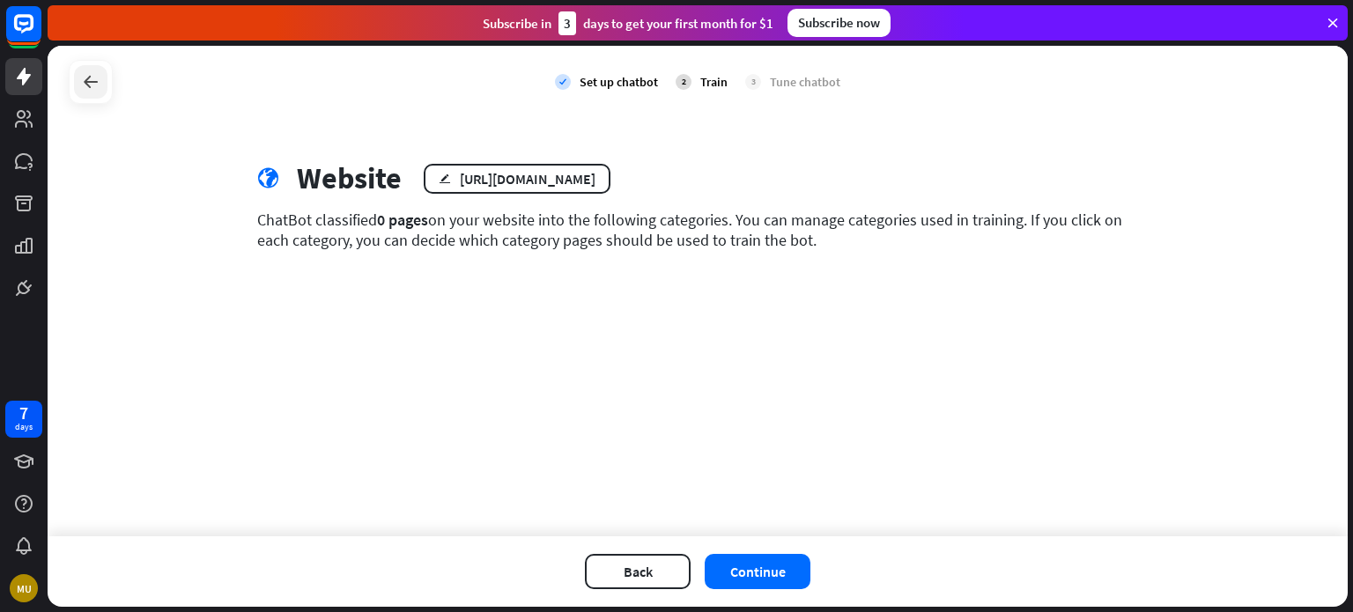
click at [85, 84] on icon at bounding box center [90, 81] width 21 height 21
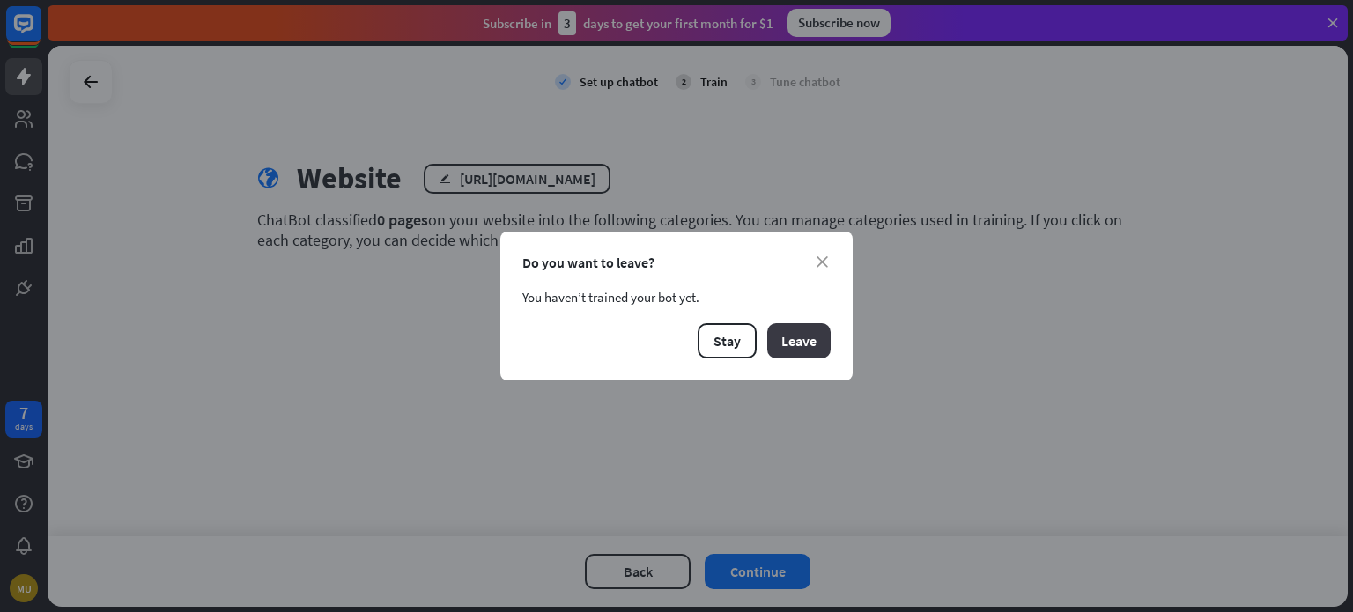
click at [793, 340] on button "Leave" at bounding box center [798, 340] width 63 height 35
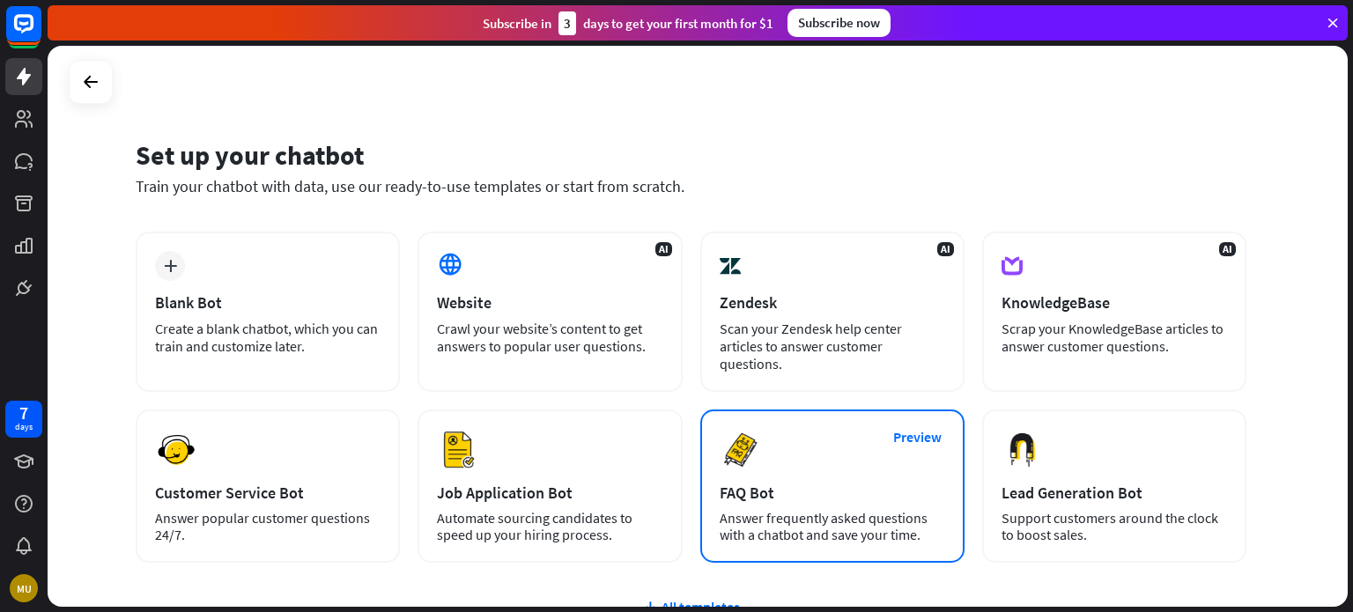
click at [764, 486] on div "Preview FAQ Bot [PERSON_NAME] frequently asked questions with a chatbot and sav…" at bounding box center [832, 485] width 264 height 153
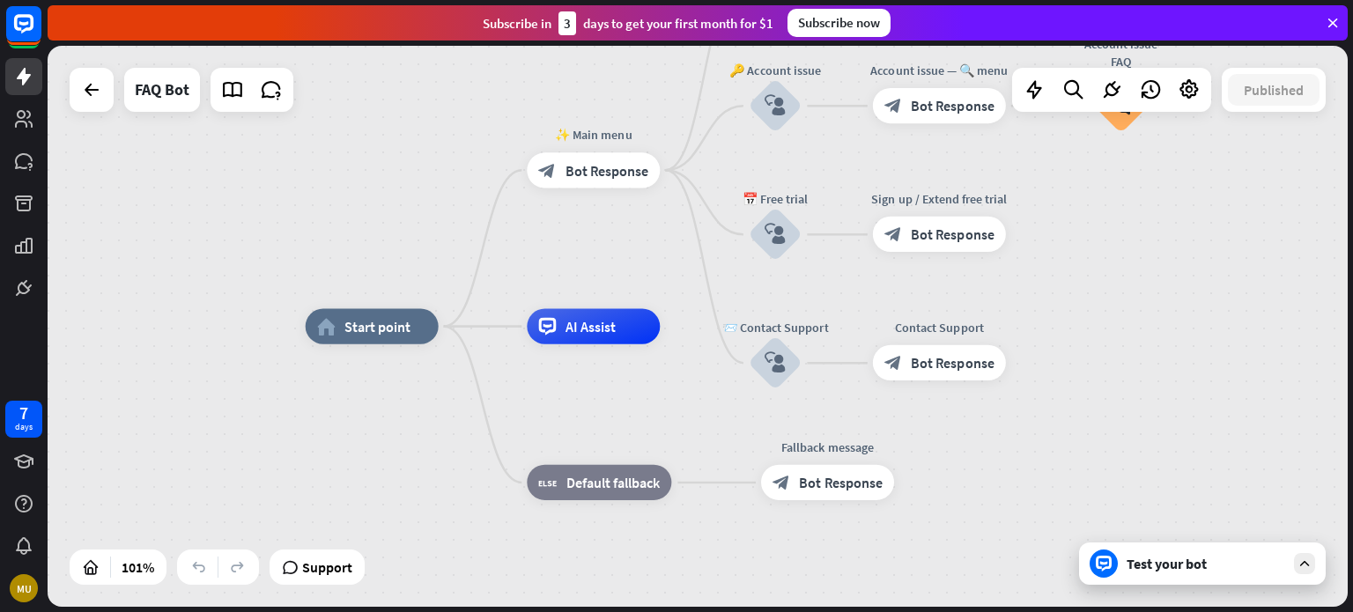
click at [1159, 557] on div "Test your bot" at bounding box center [1205, 564] width 159 height 18
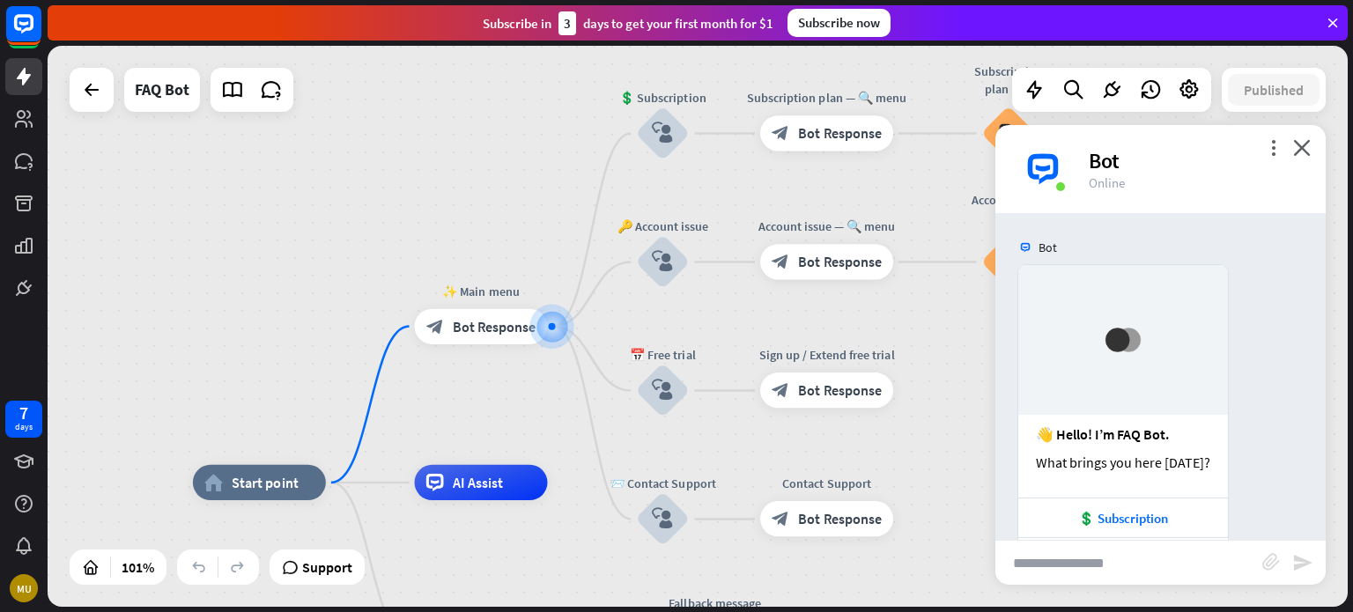
scroll to position [143, 0]
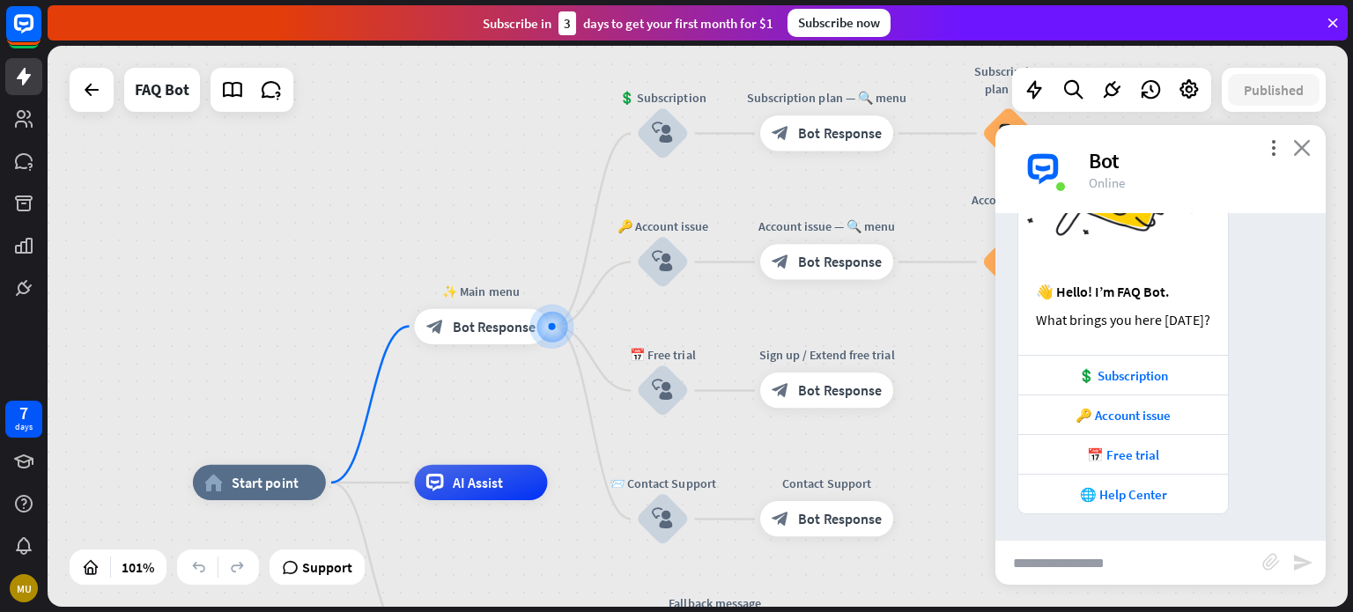
click at [1305, 144] on icon "close" at bounding box center [1302, 147] width 18 height 17
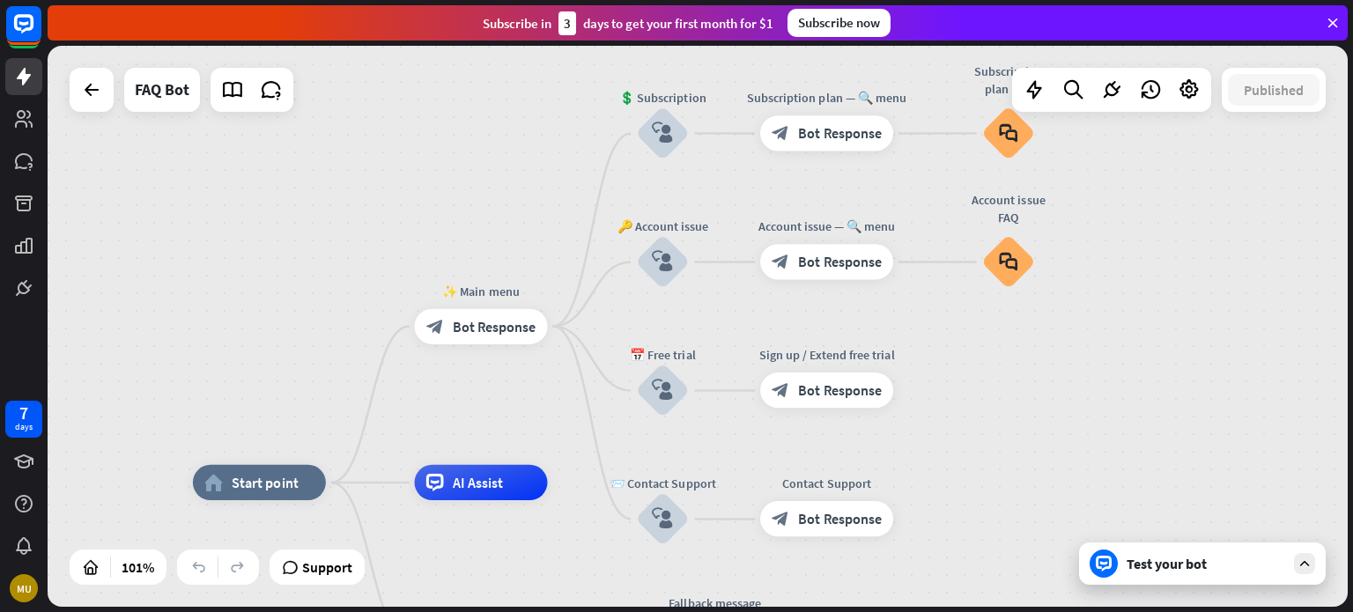
click at [1155, 573] on div "Test your bot" at bounding box center [1202, 563] width 247 height 42
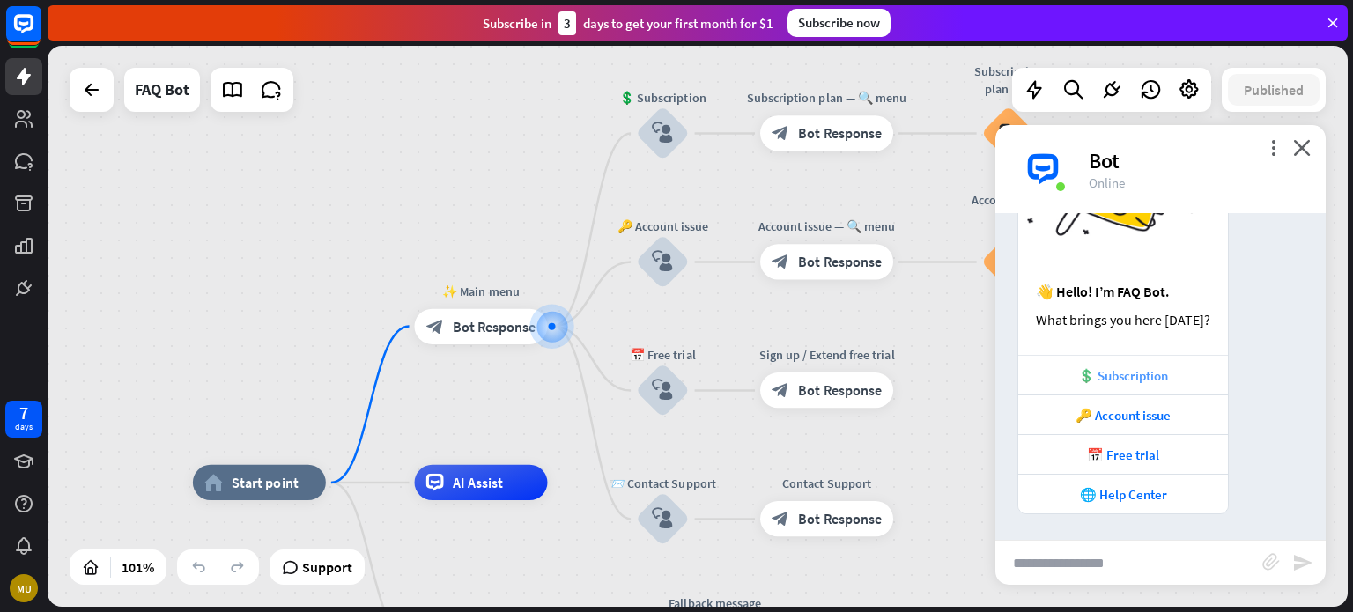
click at [1132, 371] on div "💲 Subscription" at bounding box center [1123, 375] width 192 height 17
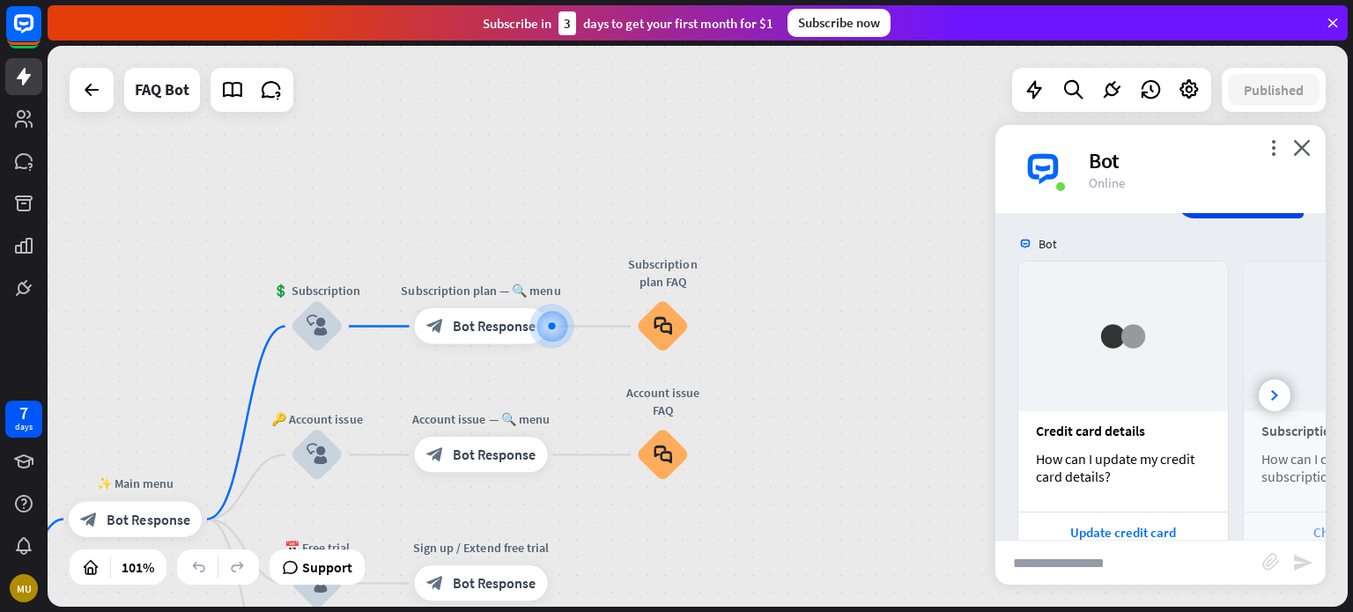
scroll to position [602, 0]
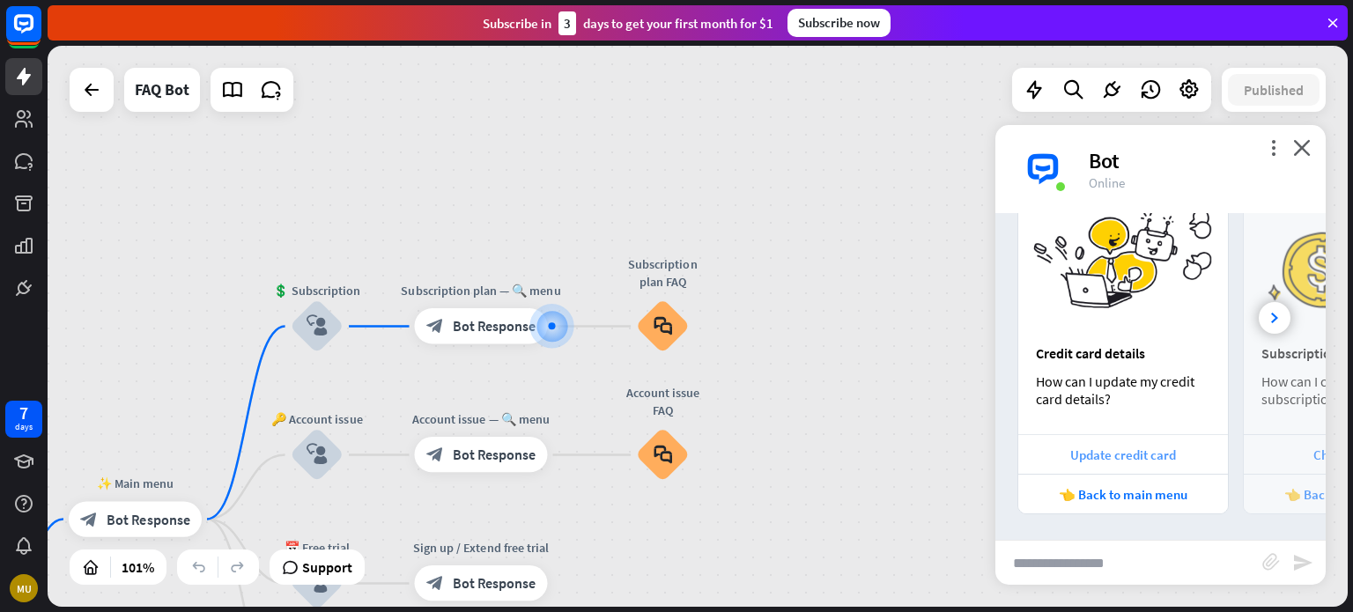
click at [1153, 451] on div "Update credit card" at bounding box center [1123, 454] width 192 height 17
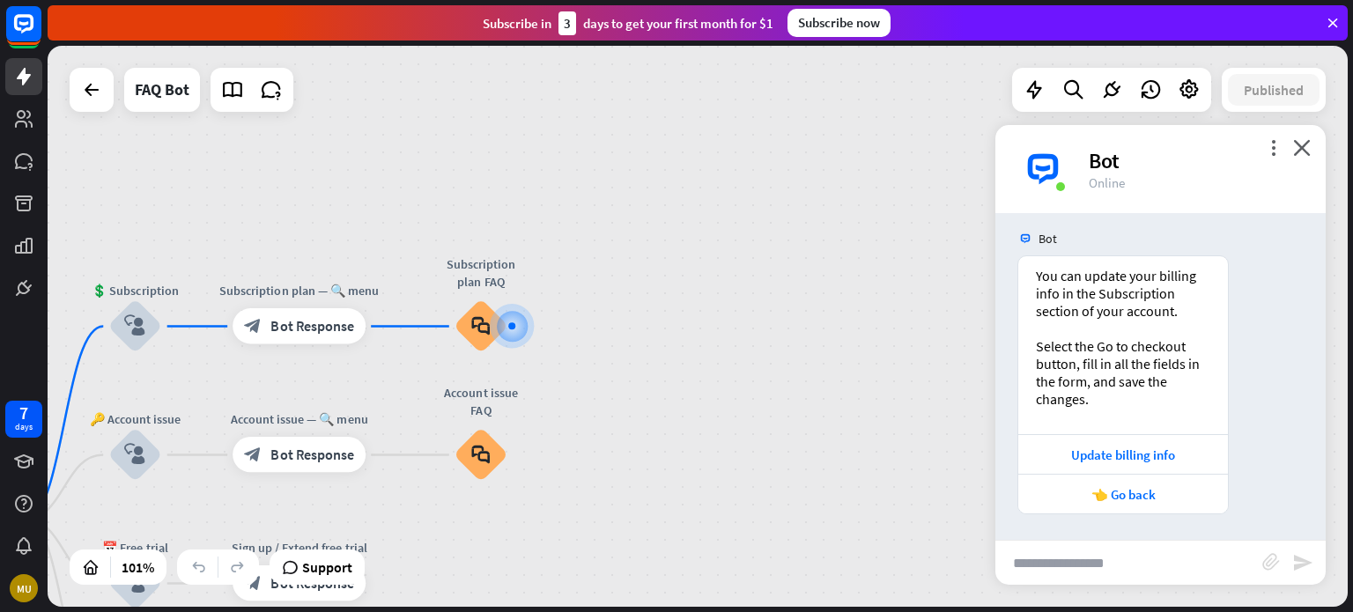
scroll to position [989, 0]
click at [1081, 464] on div "Update billing info" at bounding box center [1123, 455] width 210 height 40
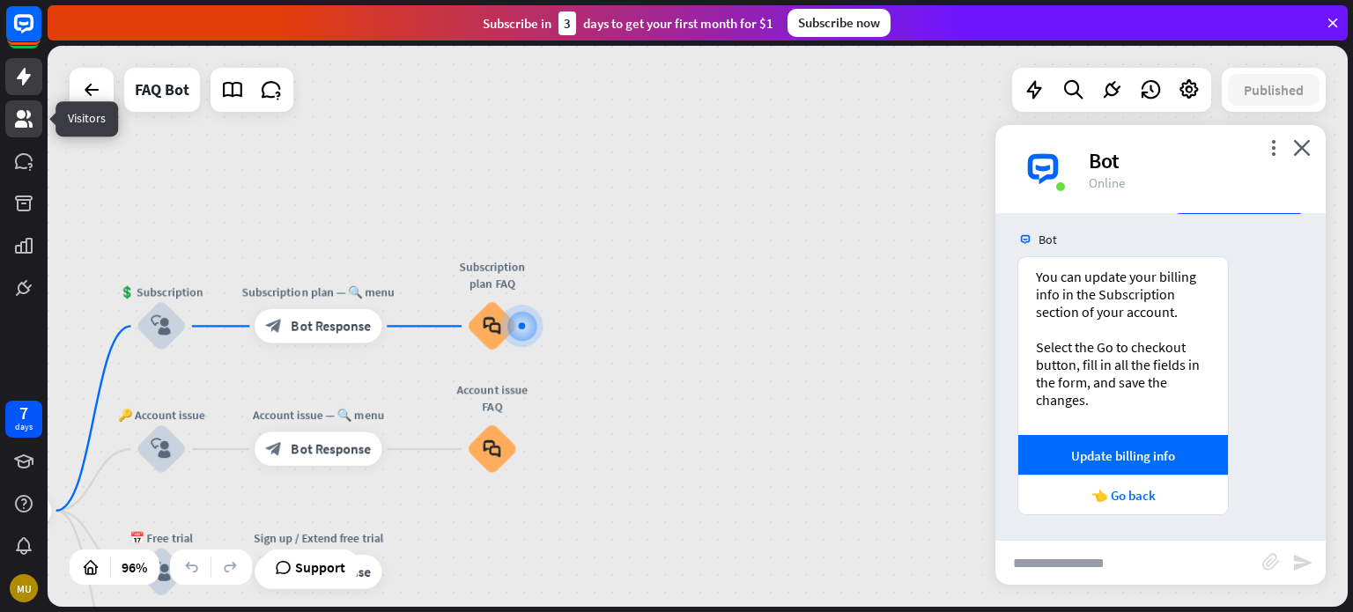
click at [19, 136] on link at bounding box center [23, 118] width 37 height 37
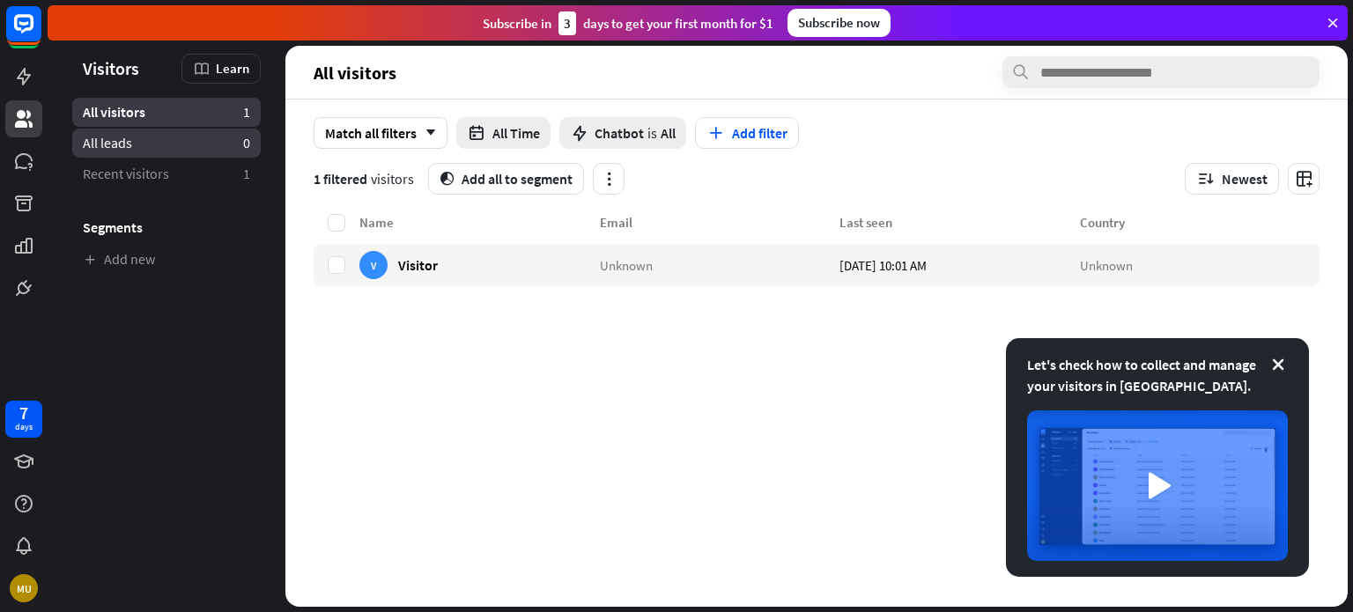
click at [102, 137] on span "All leads" at bounding box center [107, 143] width 49 height 18
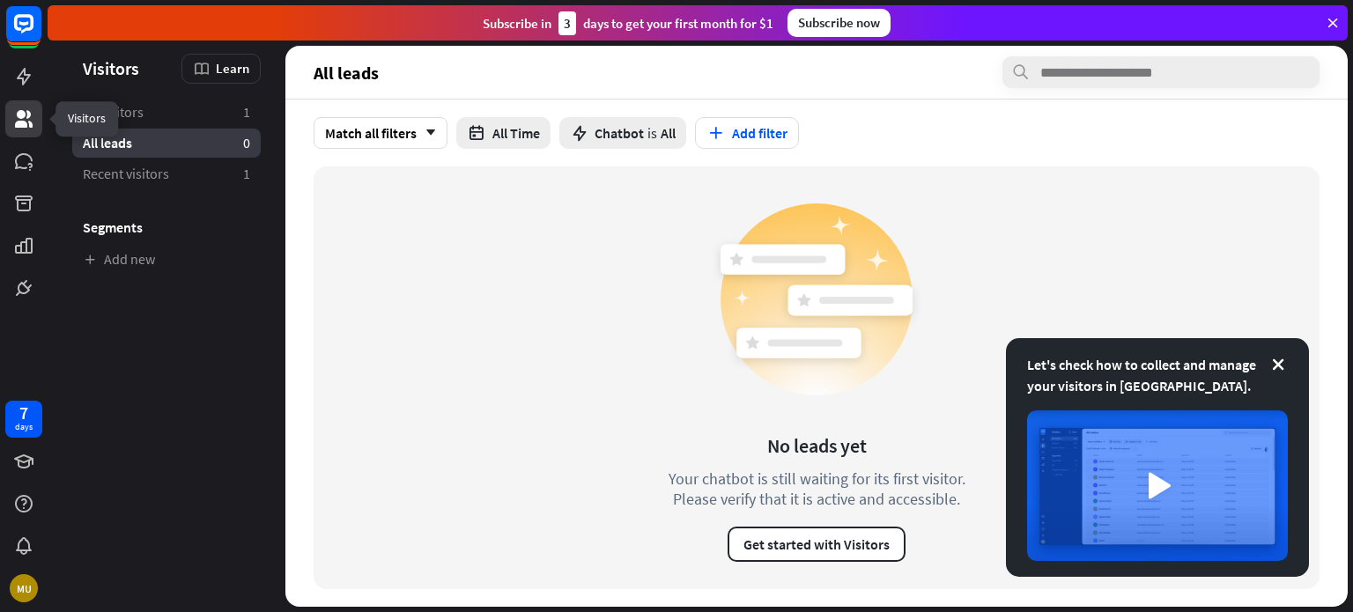
click at [26, 129] on icon at bounding box center [23, 118] width 21 height 21
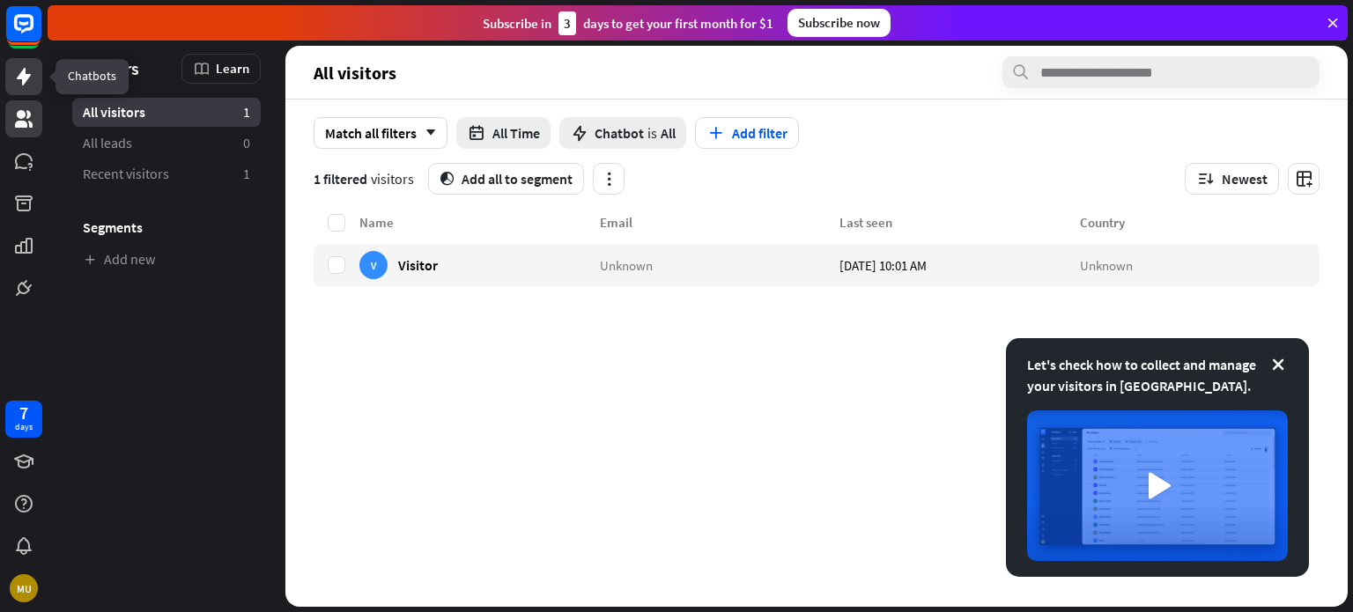
click at [28, 92] on link at bounding box center [23, 76] width 37 height 37
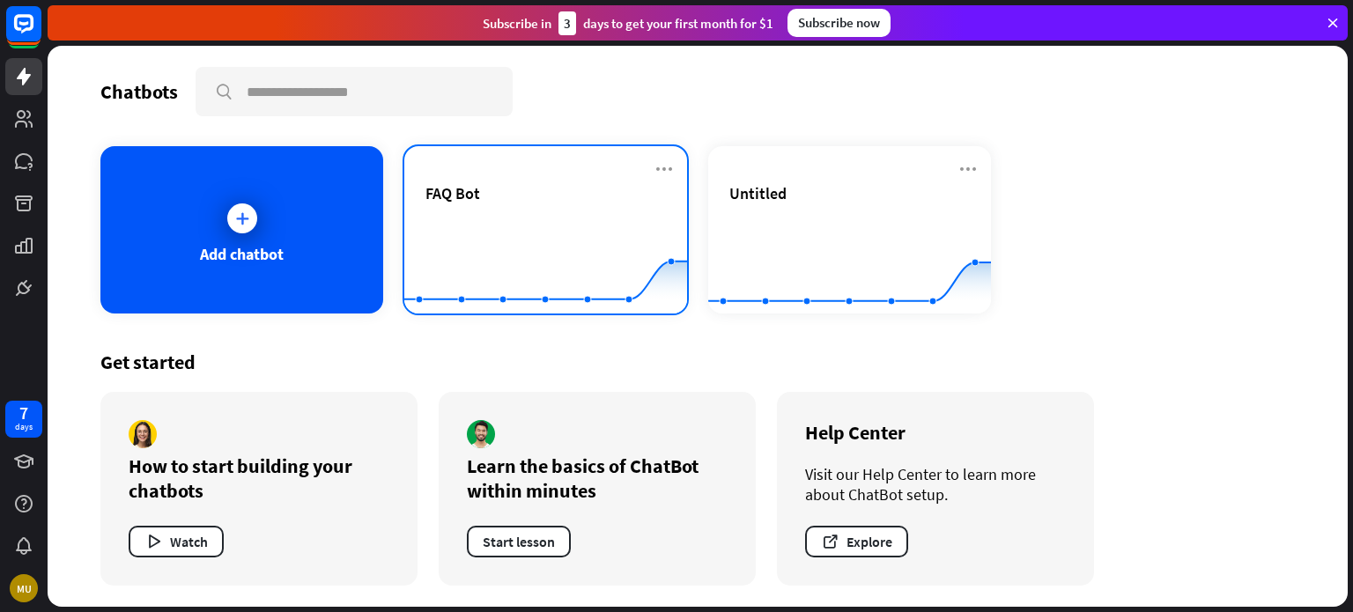
click at [512, 210] on div "FAQ Bot" at bounding box center [545, 214] width 240 height 62
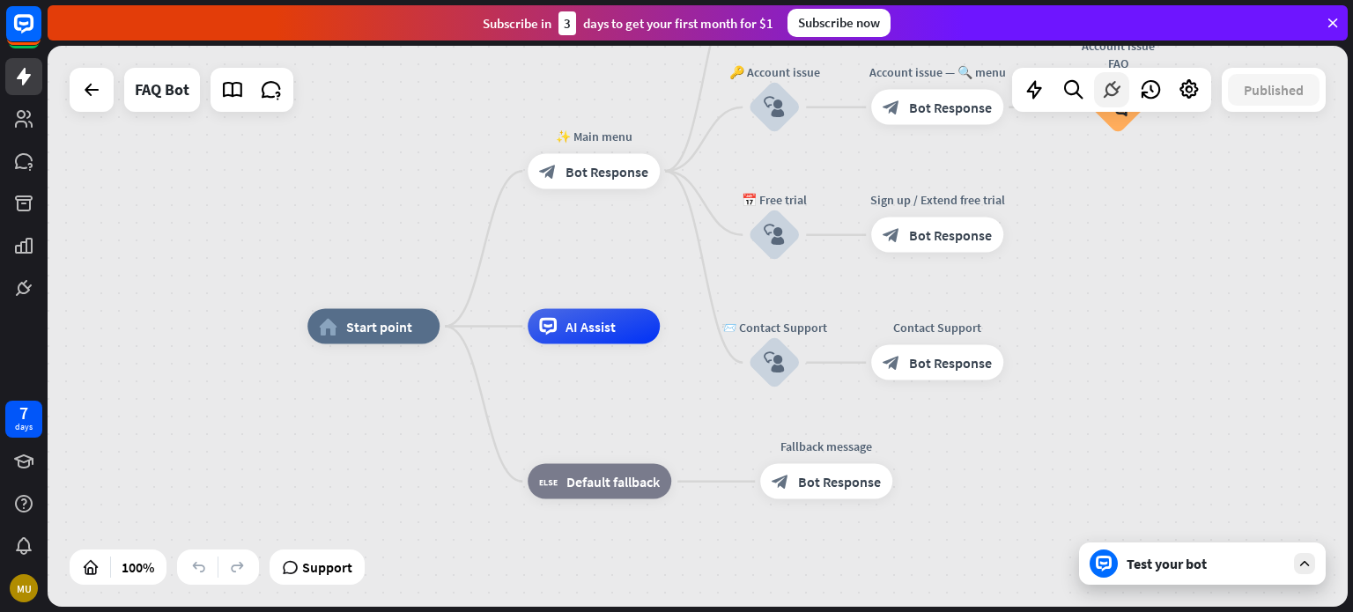
click at [1100, 101] on div at bounding box center [1111, 89] width 35 height 35
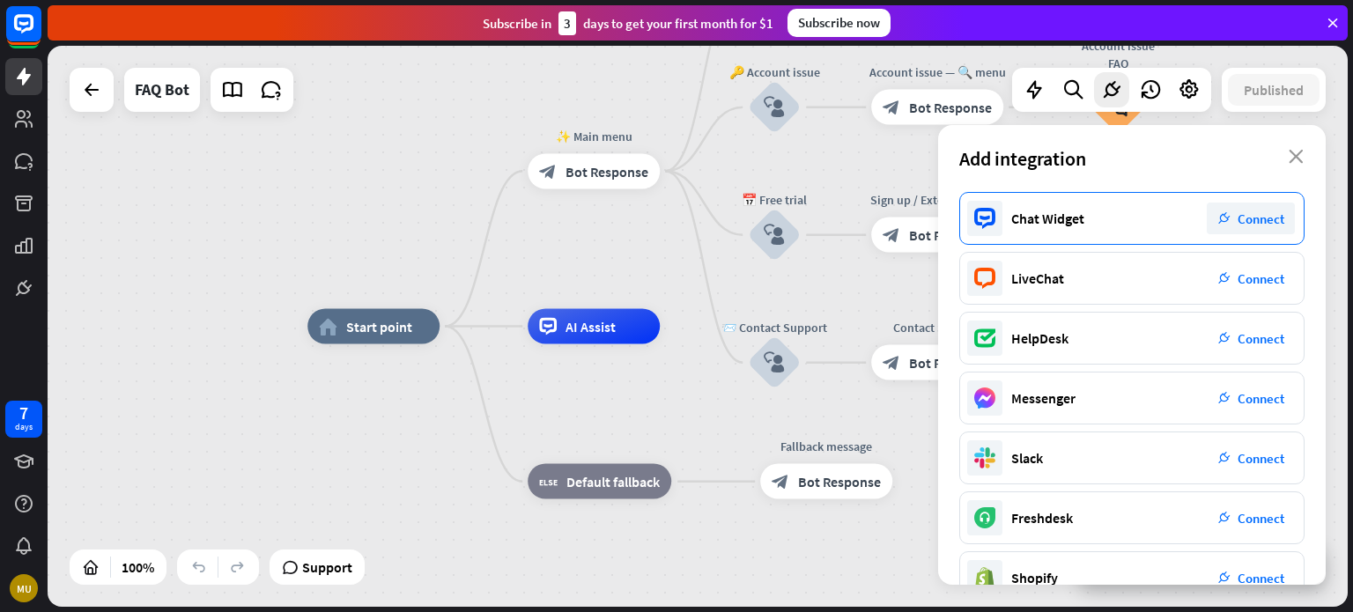
click at [1232, 210] on div "plug_integration Connect" at bounding box center [1250, 219] width 88 height 32
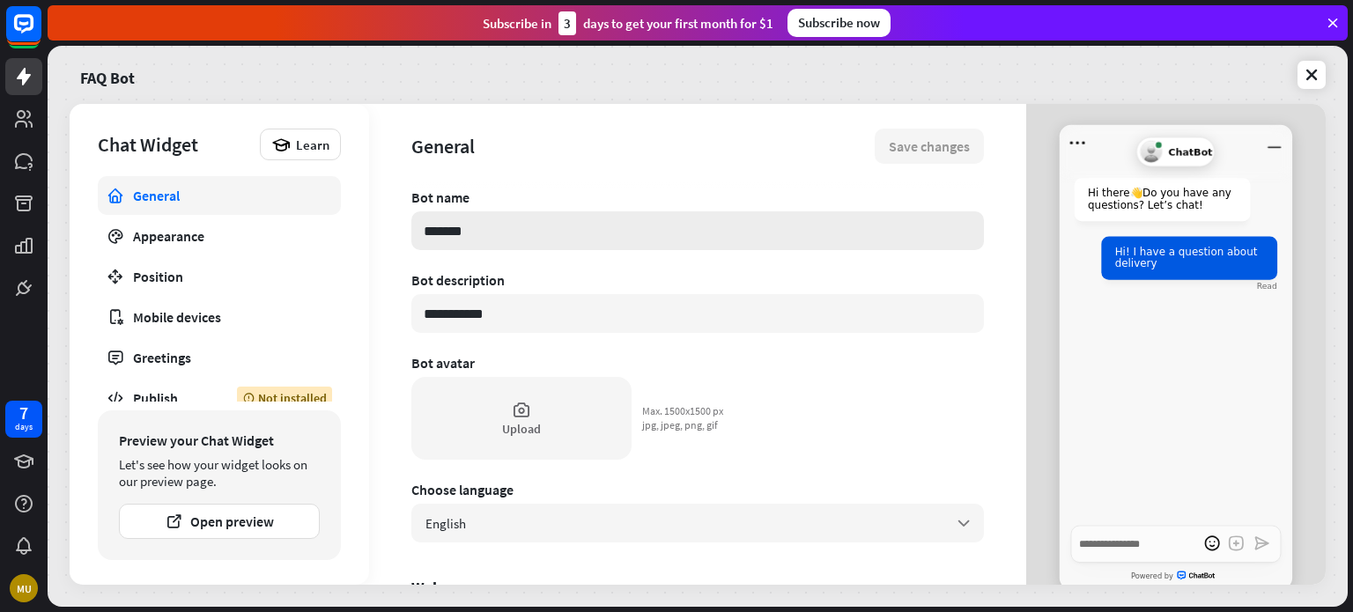
click at [477, 224] on input "*******" at bounding box center [697, 230] width 572 height 39
click at [498, 315] on input "**********" at bounding box center [697, 313] width 572 height 39
type textarea "*"
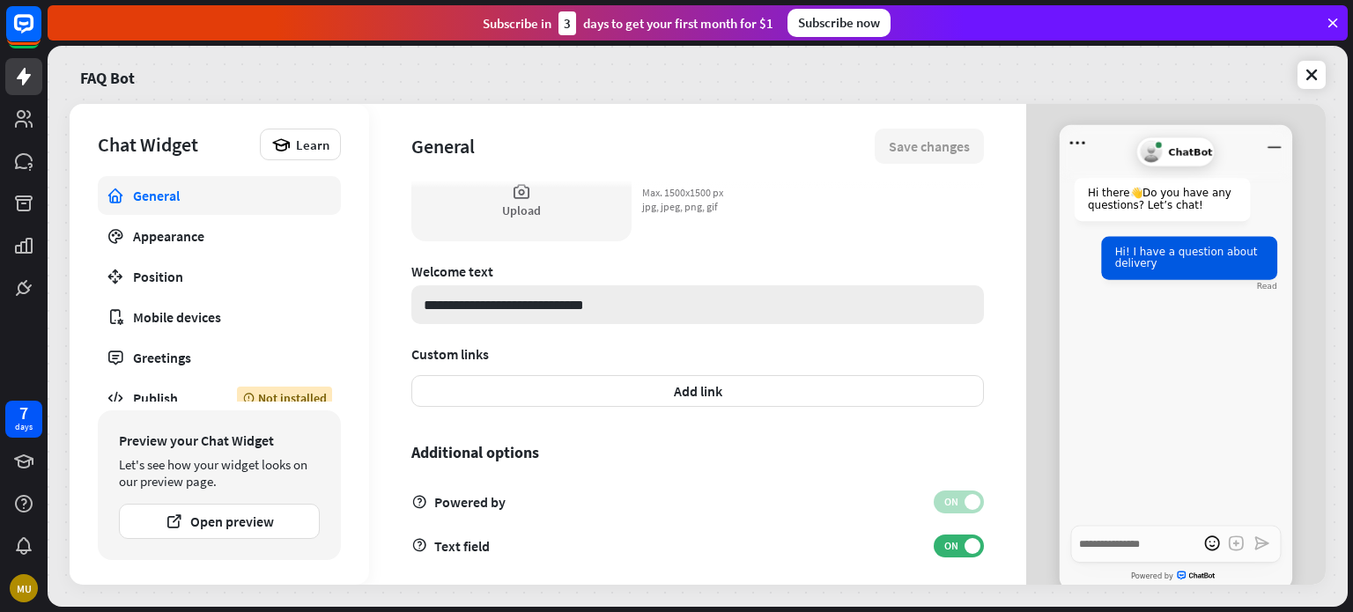
scroll to position [547, 0]
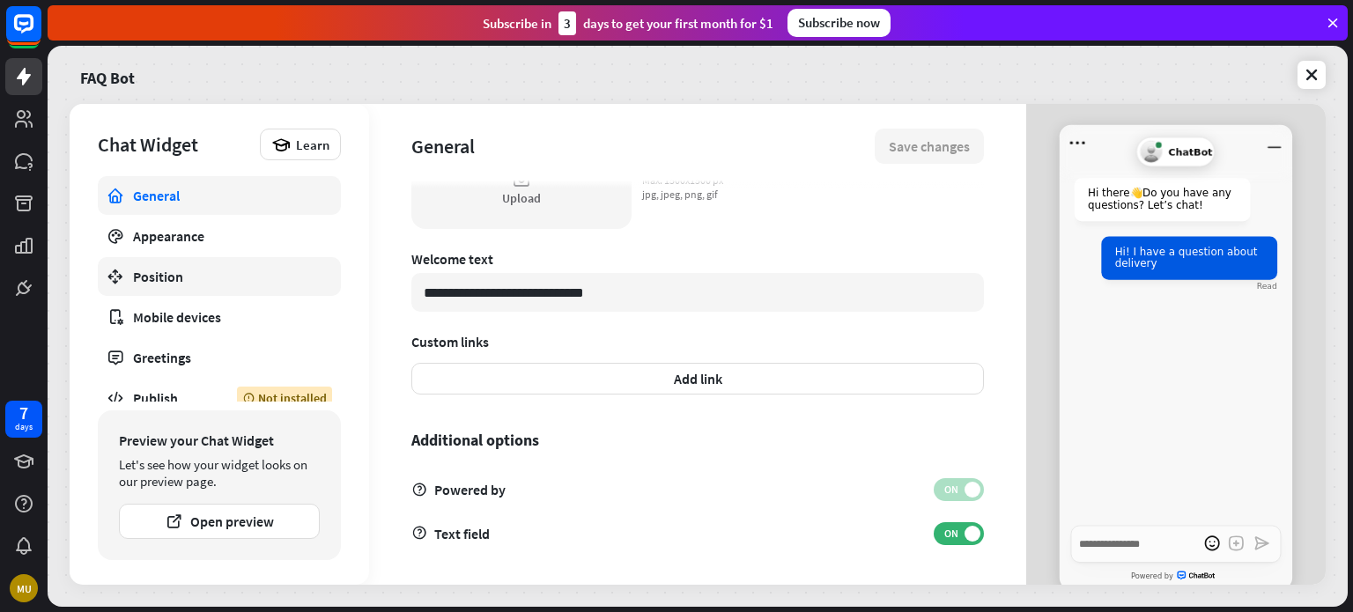
click at [218, 285] on link "Position" at bounding box center [219, 276] width 243 height 39
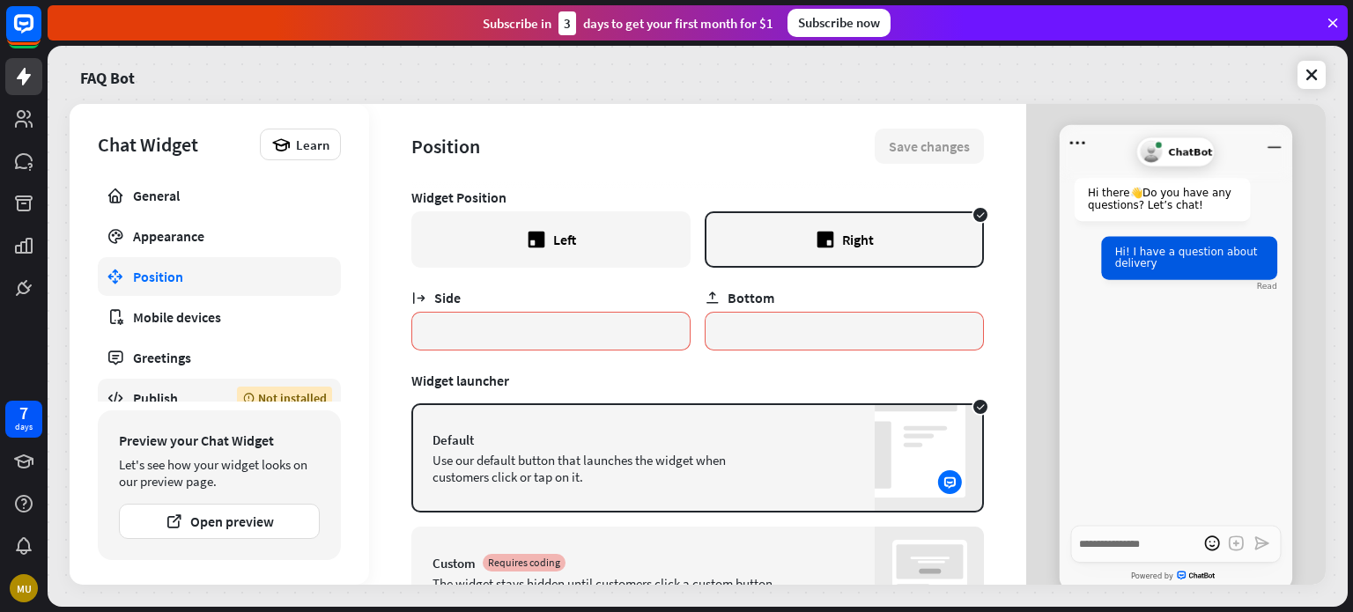
click at [173, 386] on link "Publish Not installed" at bounding box center [219, 398] width 243 height 39
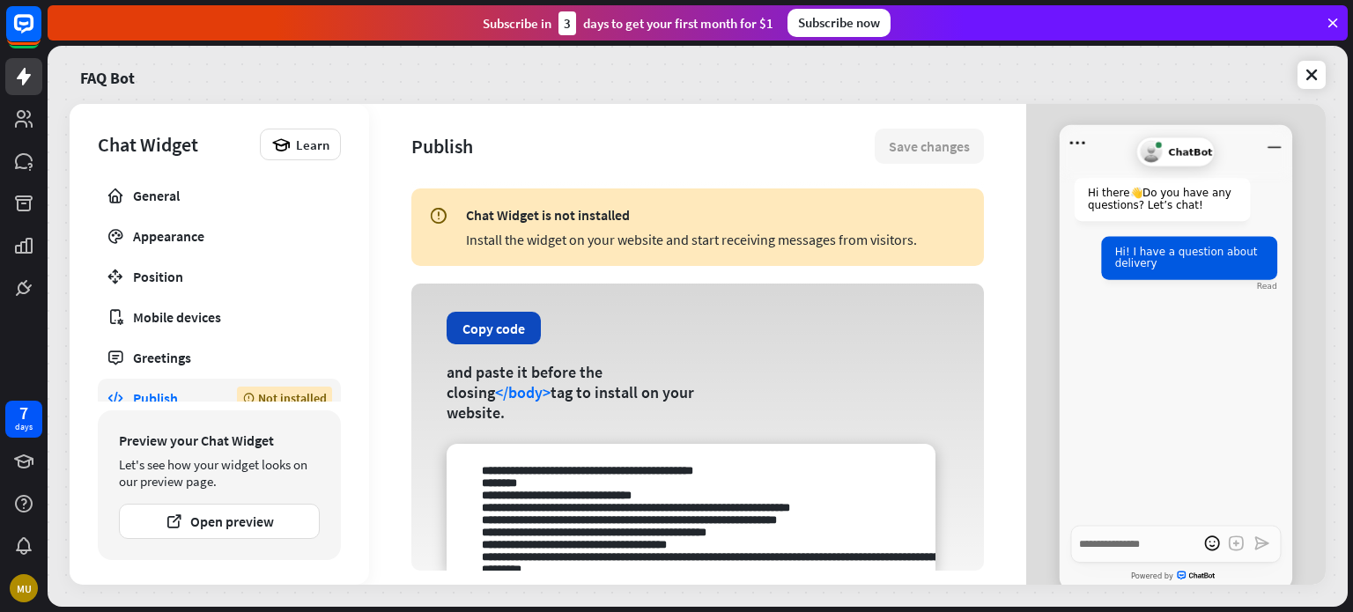
click at [528, 343] on button "Copy code" at bounding box center [493, 328] width 94 height 33
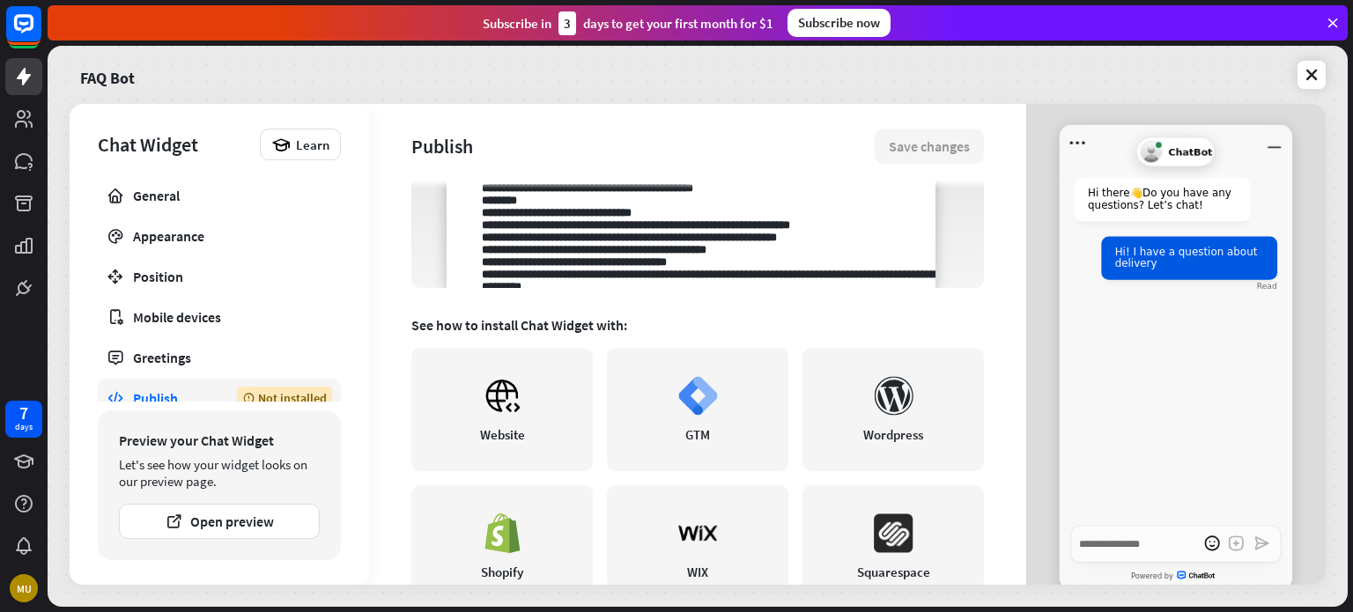
scroll to position [282, 0]
click at [554, 396] on link "Website" at bounding box center [501, 410] width 181 height 123
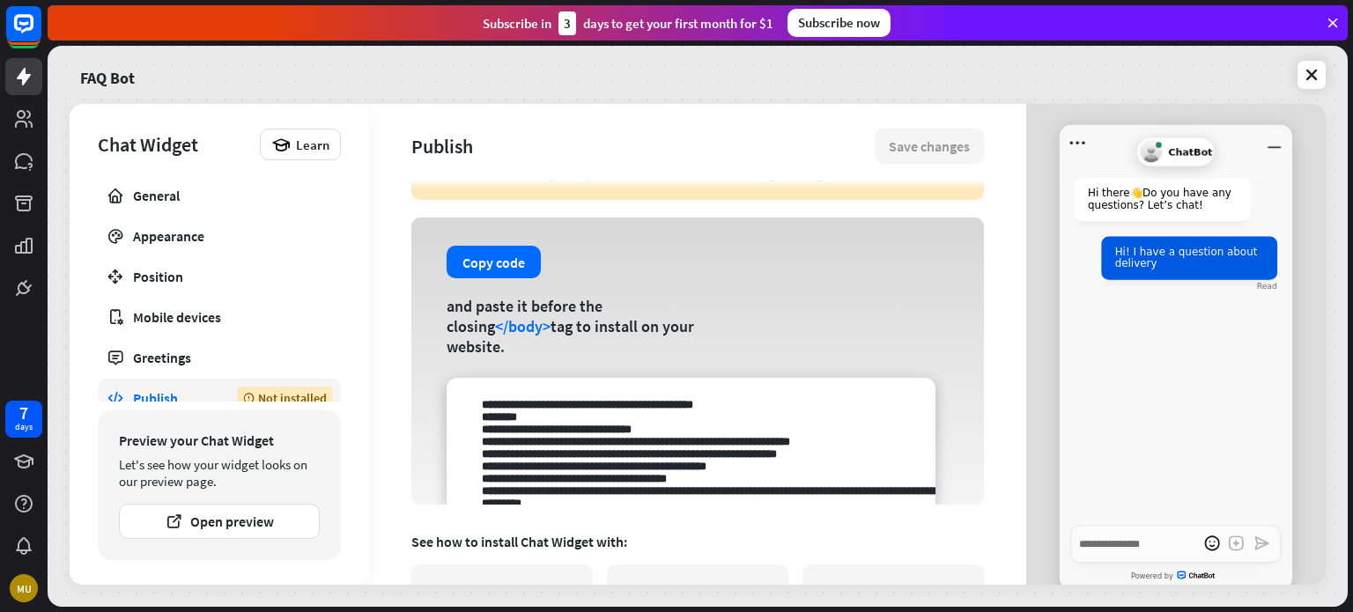
scroll to position [63, 0]
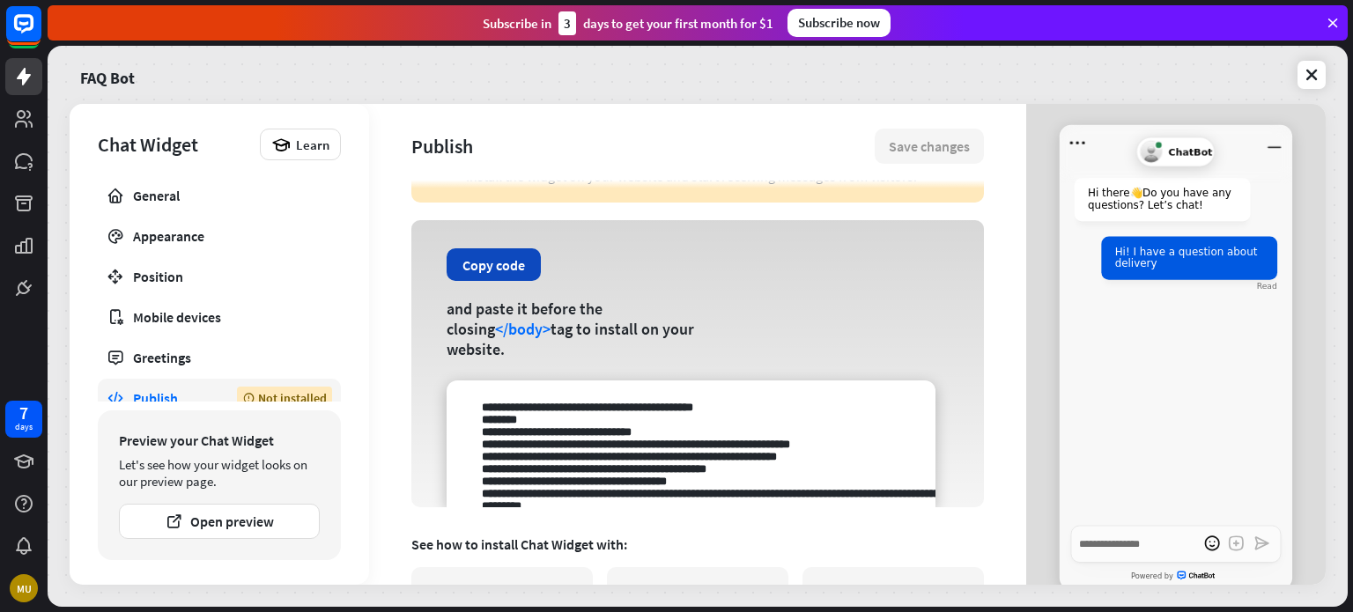
click at [515, 281] on button "Copy code" at bounding box center [493, 264] width 94 height 33
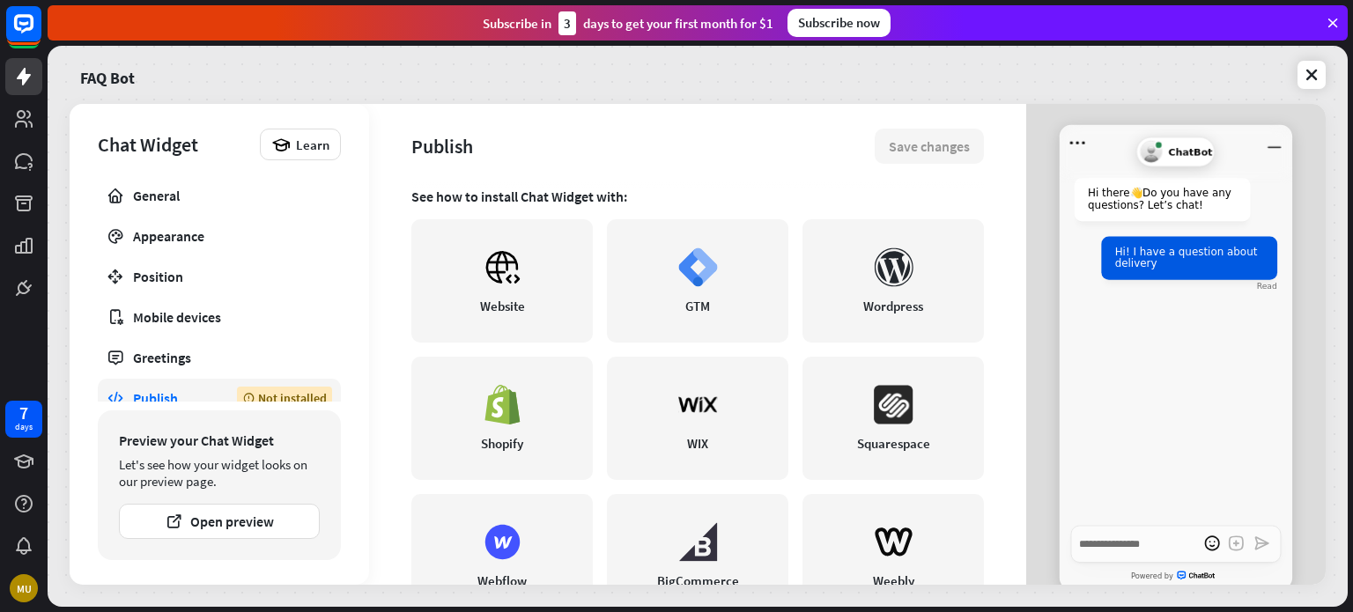
scroll to position [411, 0]
click at [488, 281] on icon at bounding box center [503, 267] width 40 height 40
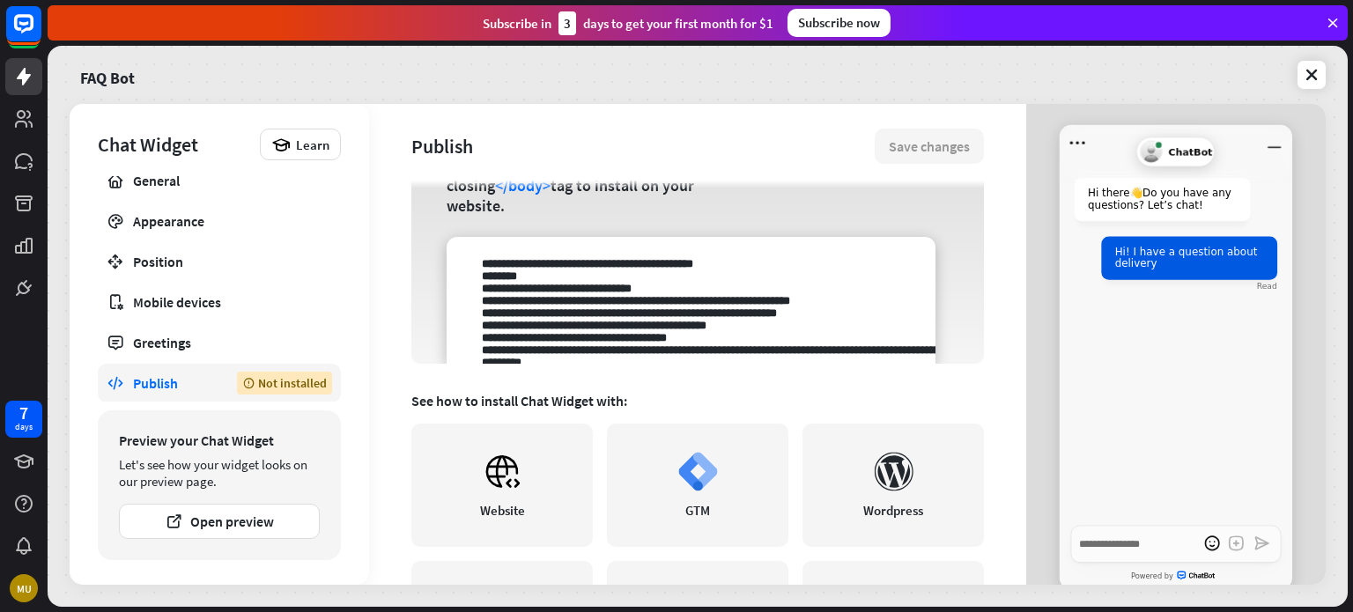
scroll to position [208, 0]
click at [293, 380] on div "Not installed" at bounding box center [284, 383] width 95 height 23
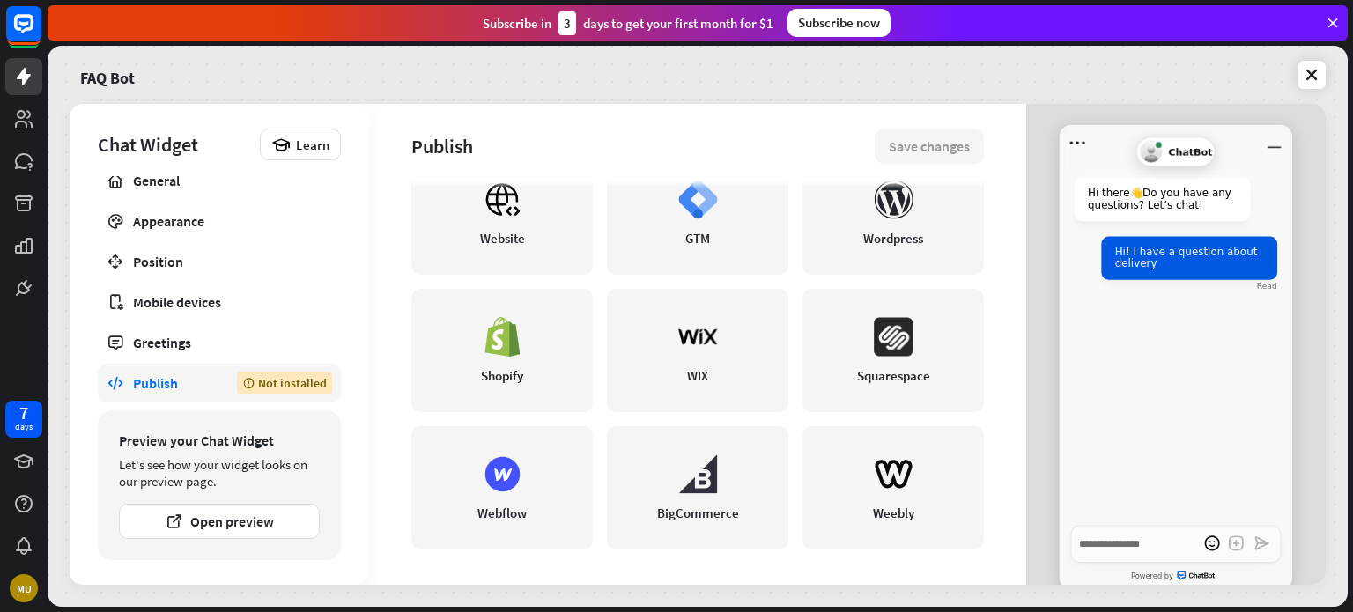
scroll to position [64, 0]
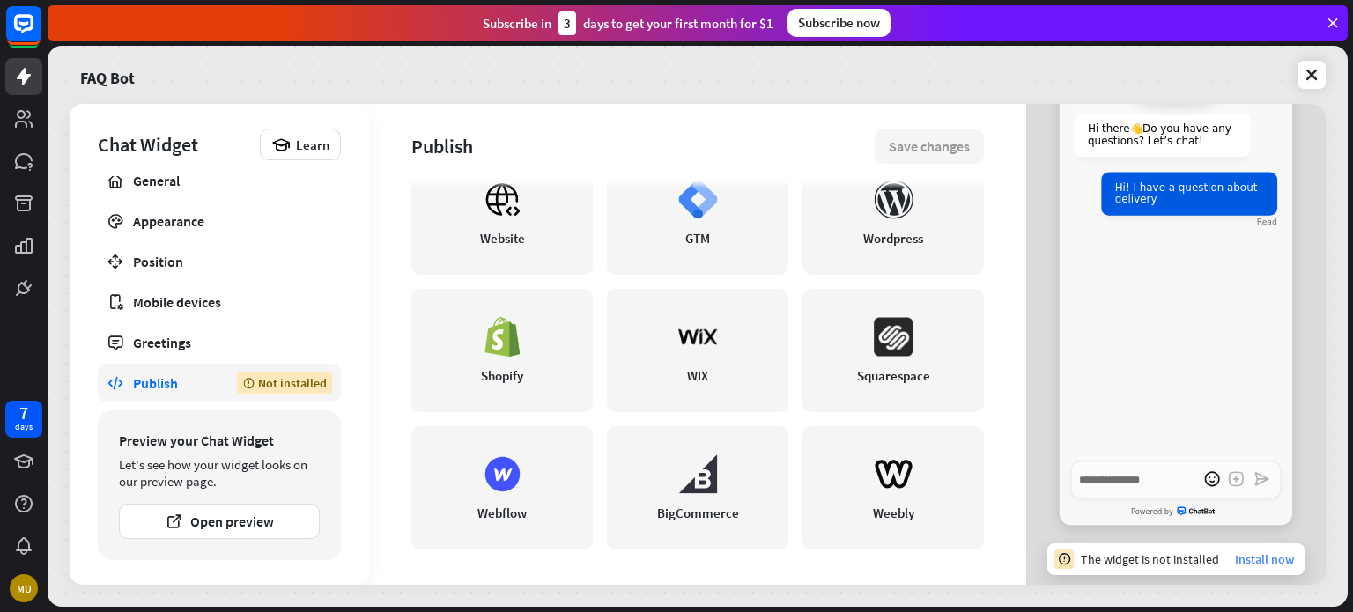
click at [1255, 553] on link "Install now" at bounding box center [1264, 559] width 59 height 16
click at [1248, 556] on link "Install now" at bounding box center [1264, 559] width 59 height 16
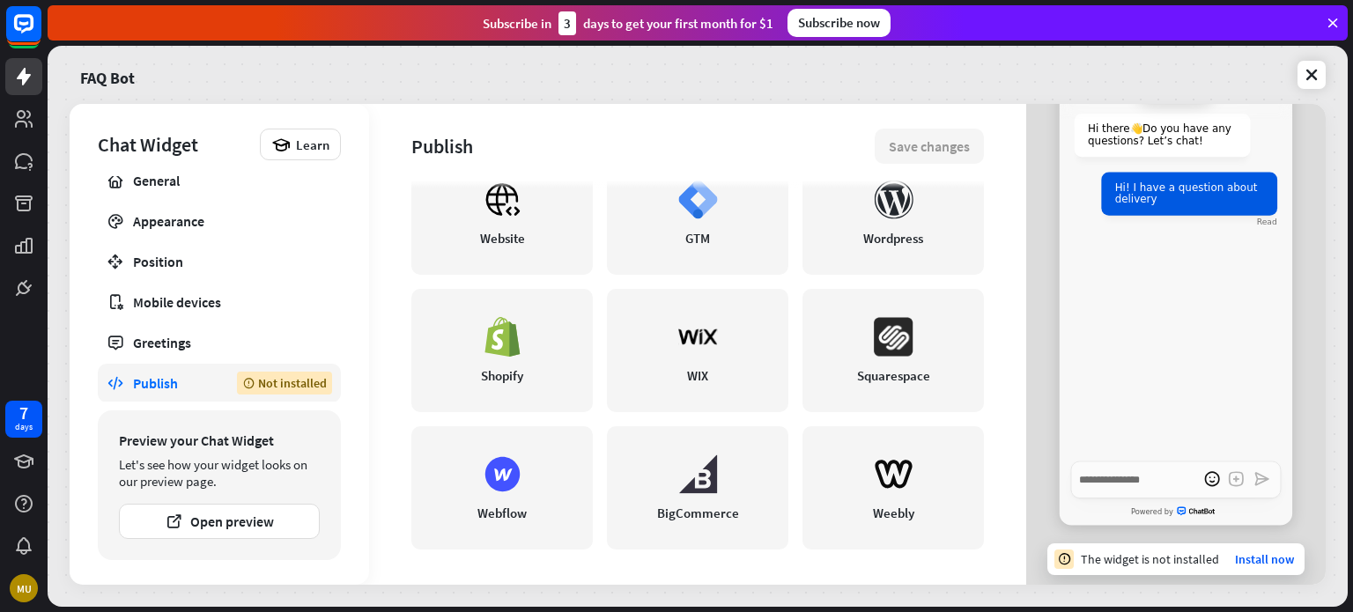
click at [271, 381] on div "Not installed" at bounding box center [284, 383] width 95 height 23
click at [13, 130] on link at bounding box center [23, 118] width 37 height 37
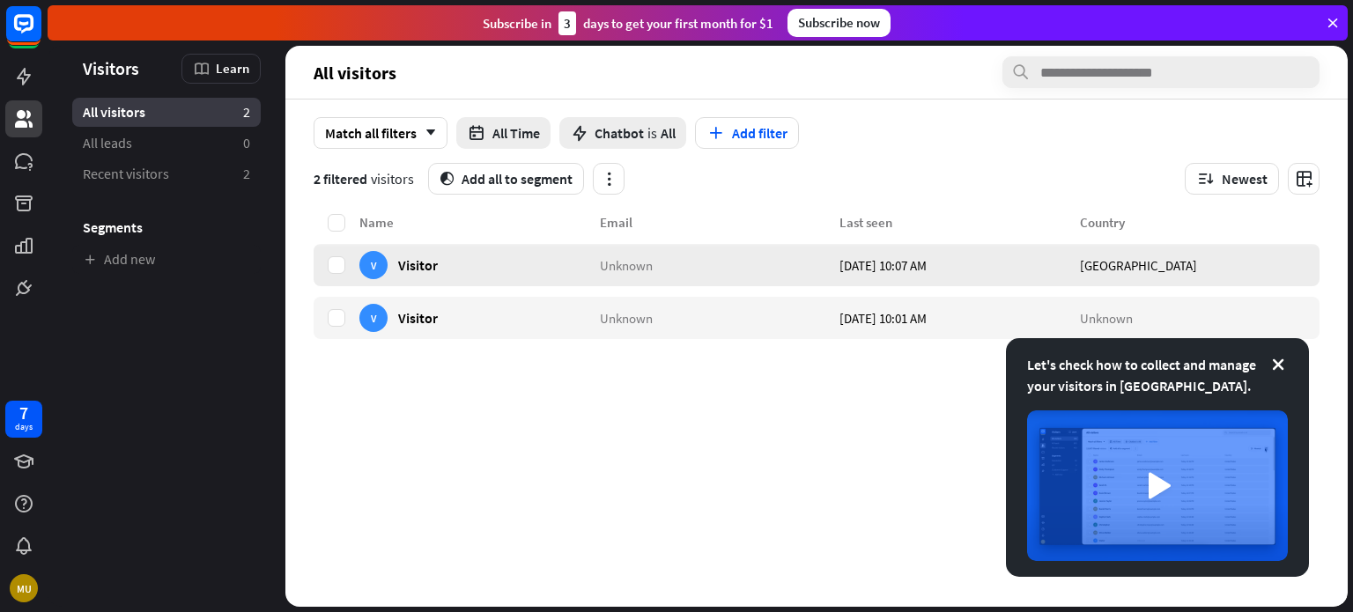
click at [412, 271] on span "Visitor" at bounding box center [418, 264] width 40 height 17
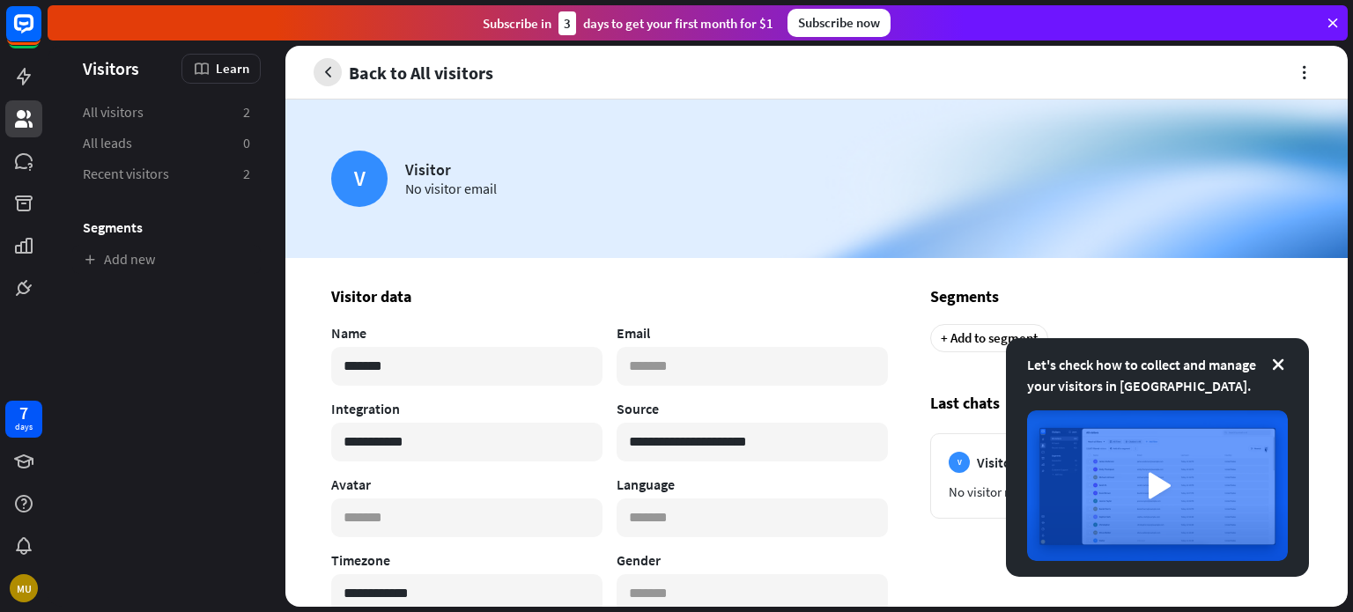
click at [322, 63] on icon "button" at bounding box center [328, 72] width 18 height 18
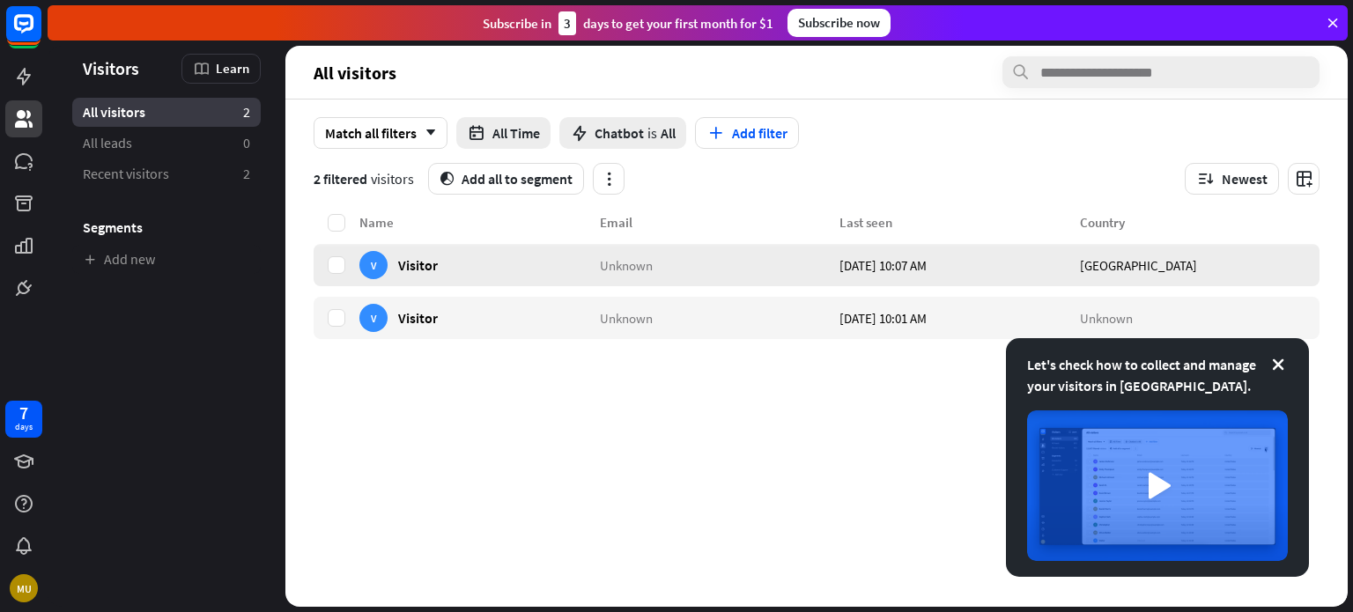
click at [667, 260] on div "Unknown" at bounding box center [720, 265] width 240 height 42
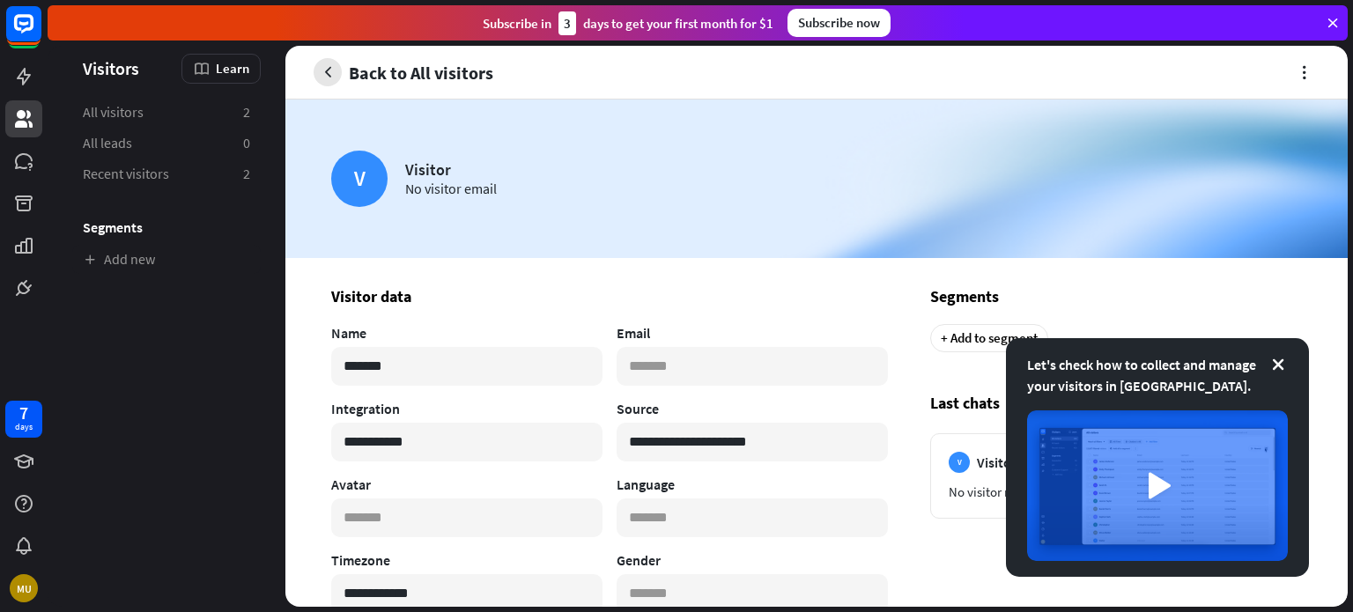
click at [331, 74] on icon "button" at bounding box center [328, 72] width 18 height 18
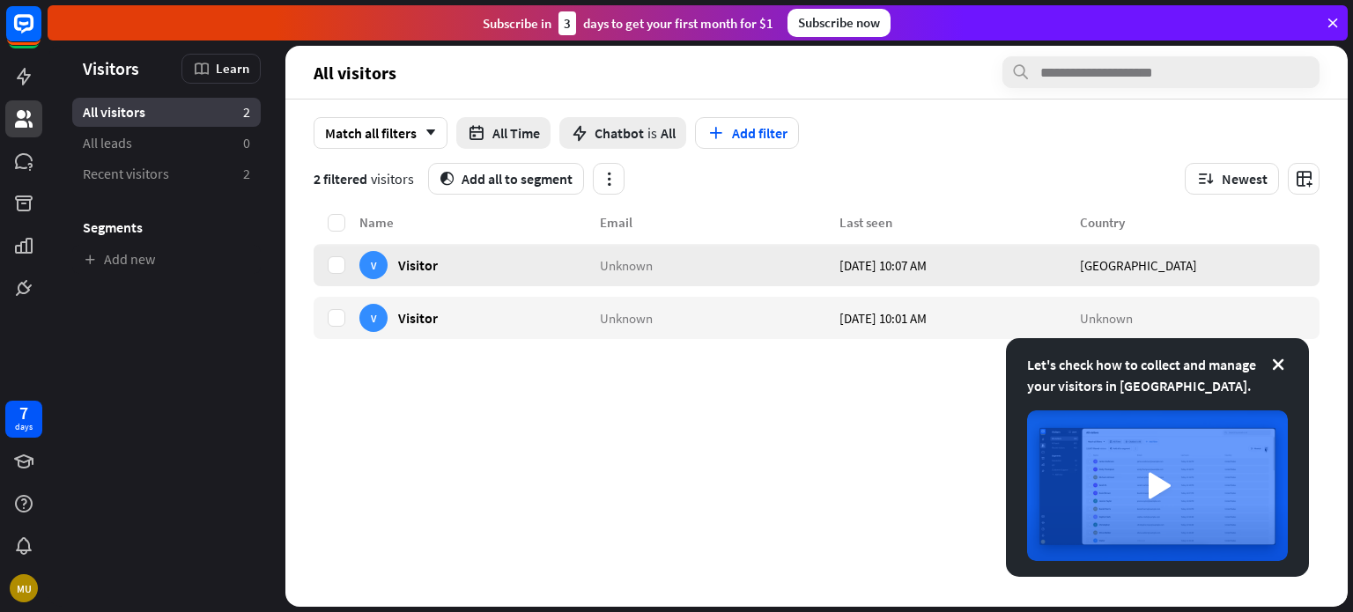
click at [1242, 276] on div "[GEOGRAPHIC_DATA]" at bounding box center [1200, 265] width 240 height 42
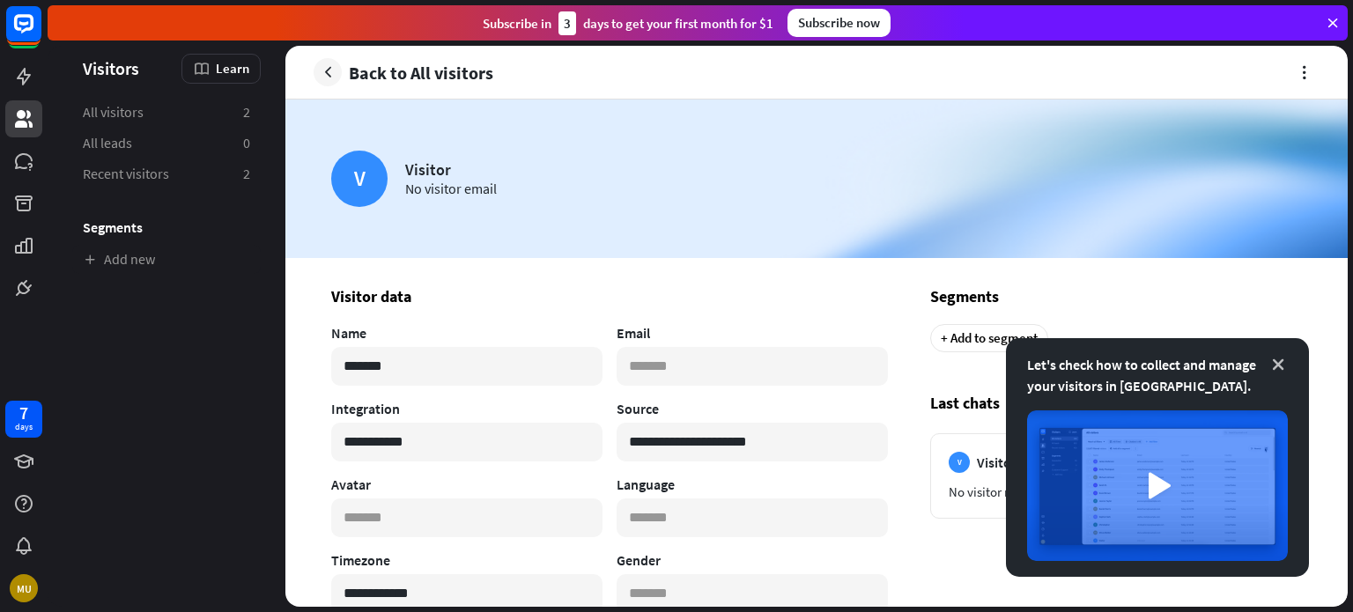
click at [1275, 360] on icon at bounding box center [1278, 365] width 18 height 18
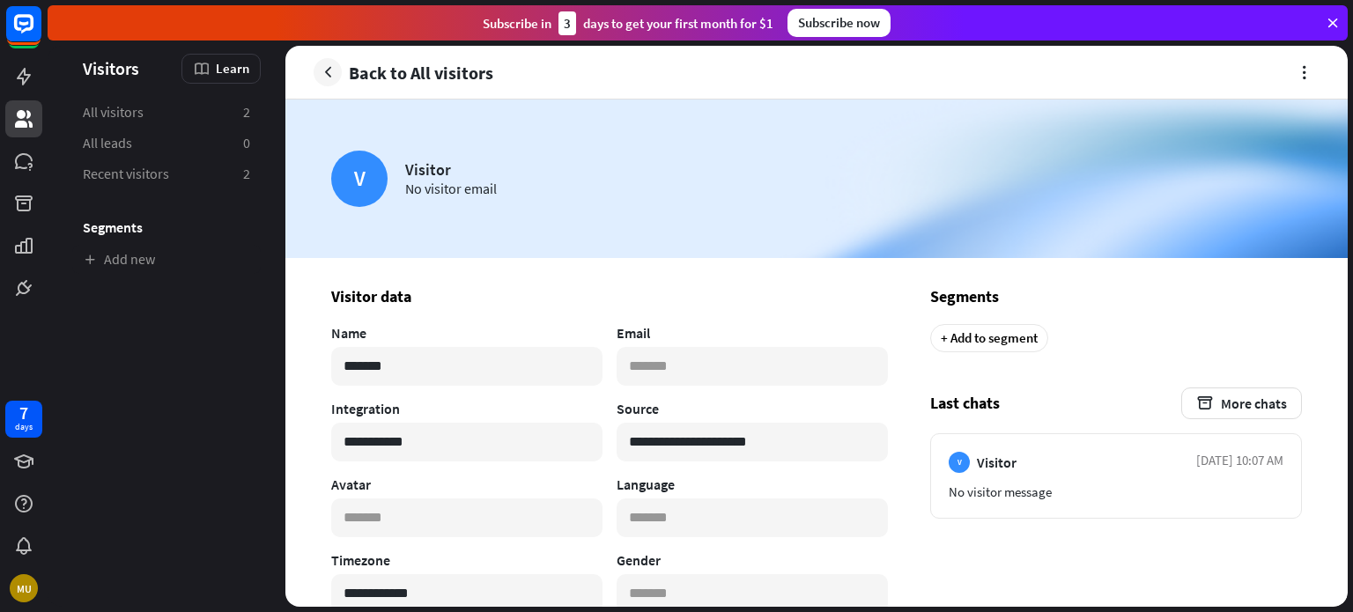
click at [435, 176] on div "Visitor" at bounding box center [451, 169] width 92 height 20
click at [325, 67] on icon "button" at bounding box center [328, 72] width 18 height 18
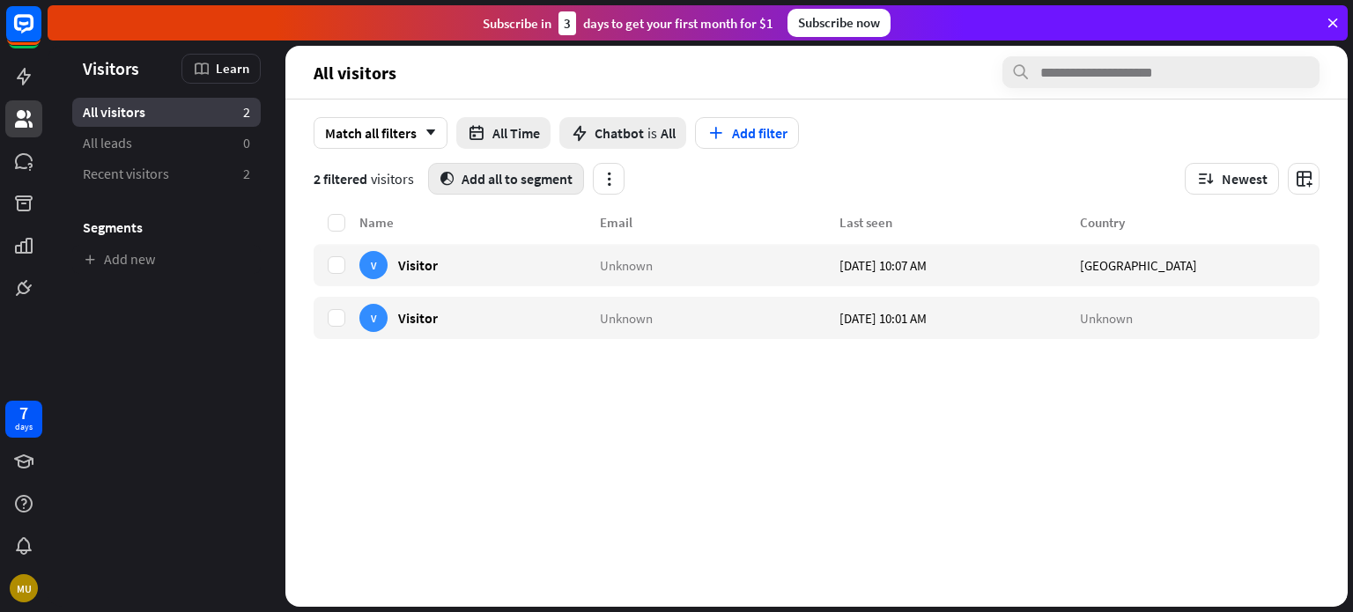
click at [532, 188] on button "segment Add all to segment" at bounding box center [506, 179] width 156 height 32
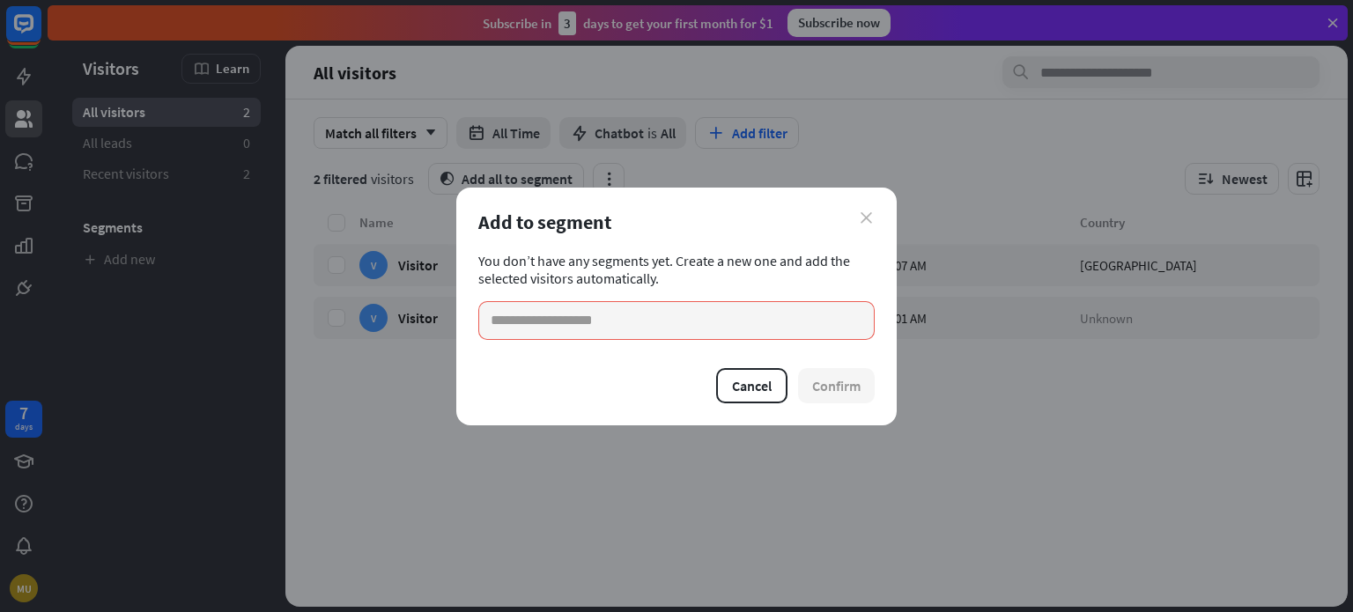
click at [867, 216] on icon "close" at bounding box center [865, 217] width 11 height 11
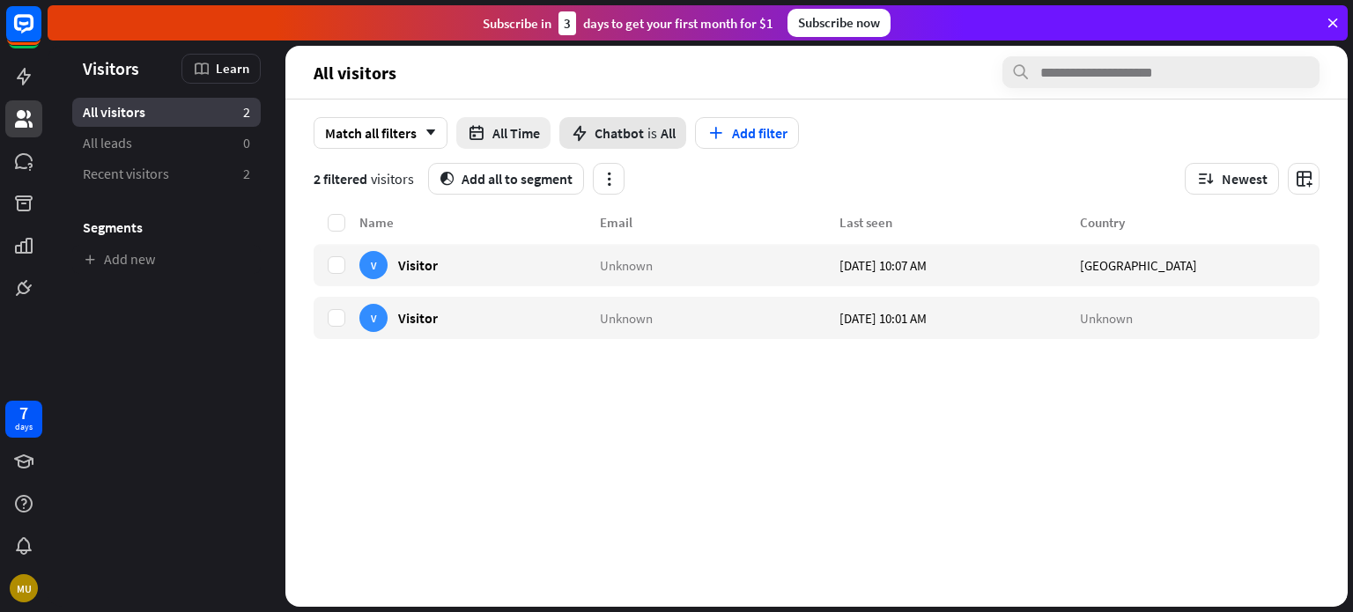
click at [645, 136] on span "Chatbot is All" at bounding box center [634, 133] width 81 height 18
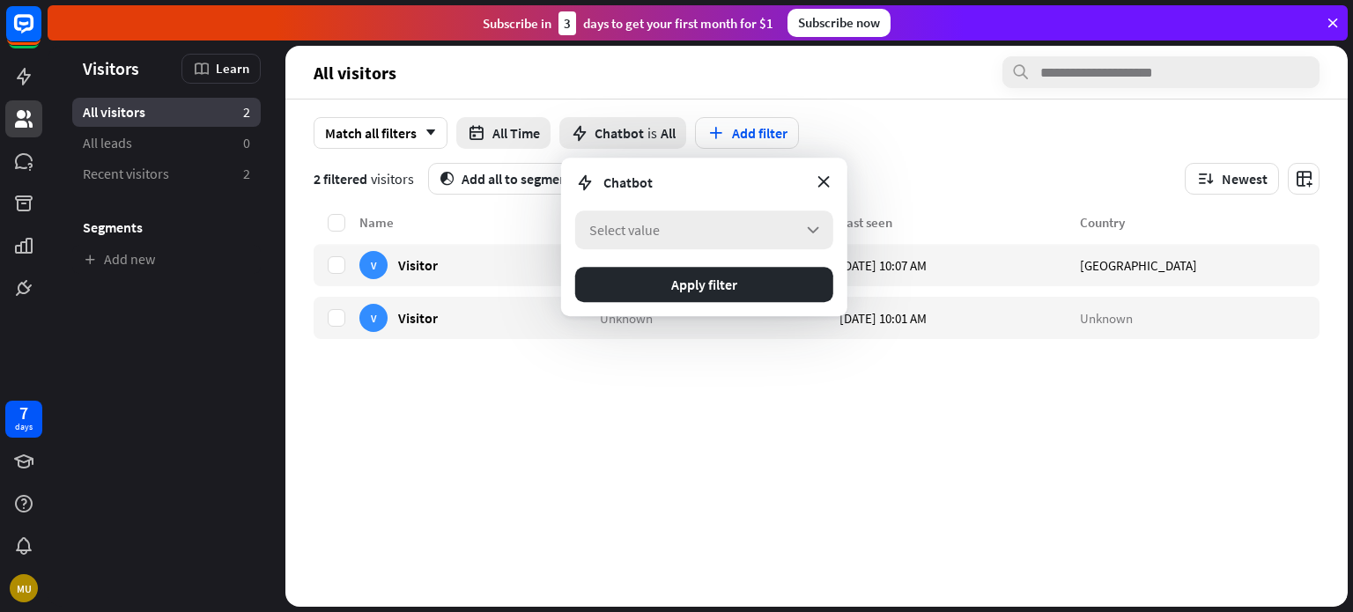
click at [742, 239] on div "Select value arrow_down" at bounding box center [704, 229] width 258 height 39
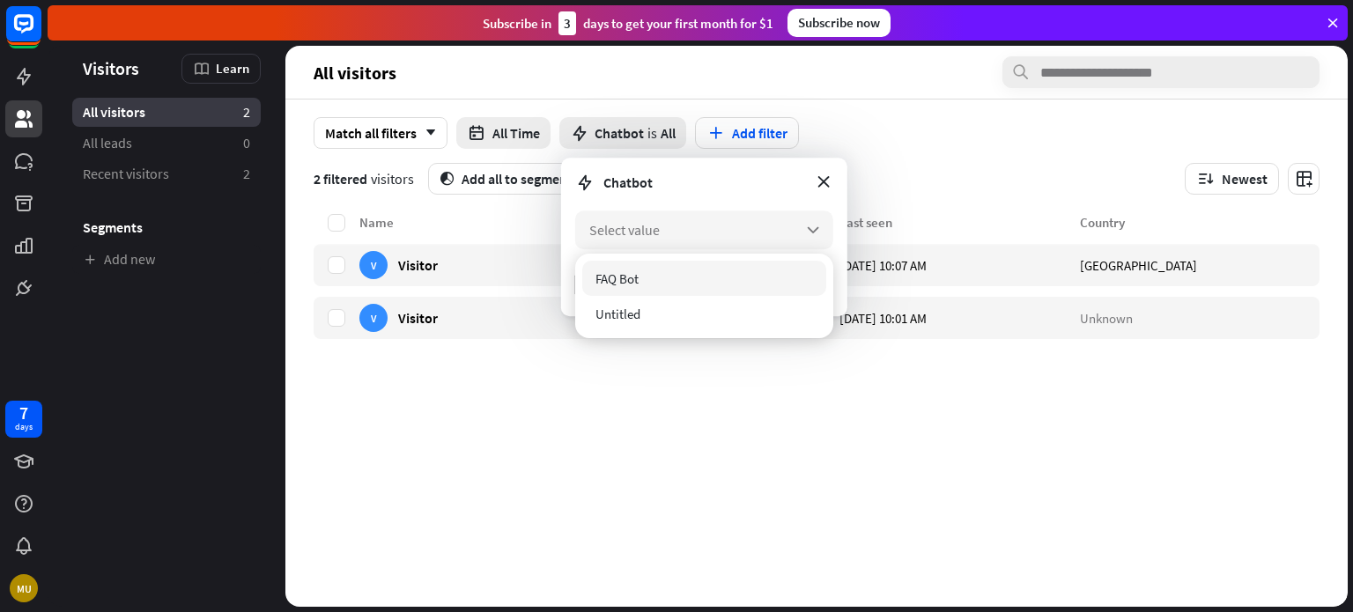
click at [698, 274] on div "FAQ Bot" at bounding box center [704, 278] width 244 height 35
click at [764, 193] on form "Chatbot FAQ Bot arrow_down Apply filter" at bounding box center [704, 237] width 286 height 159
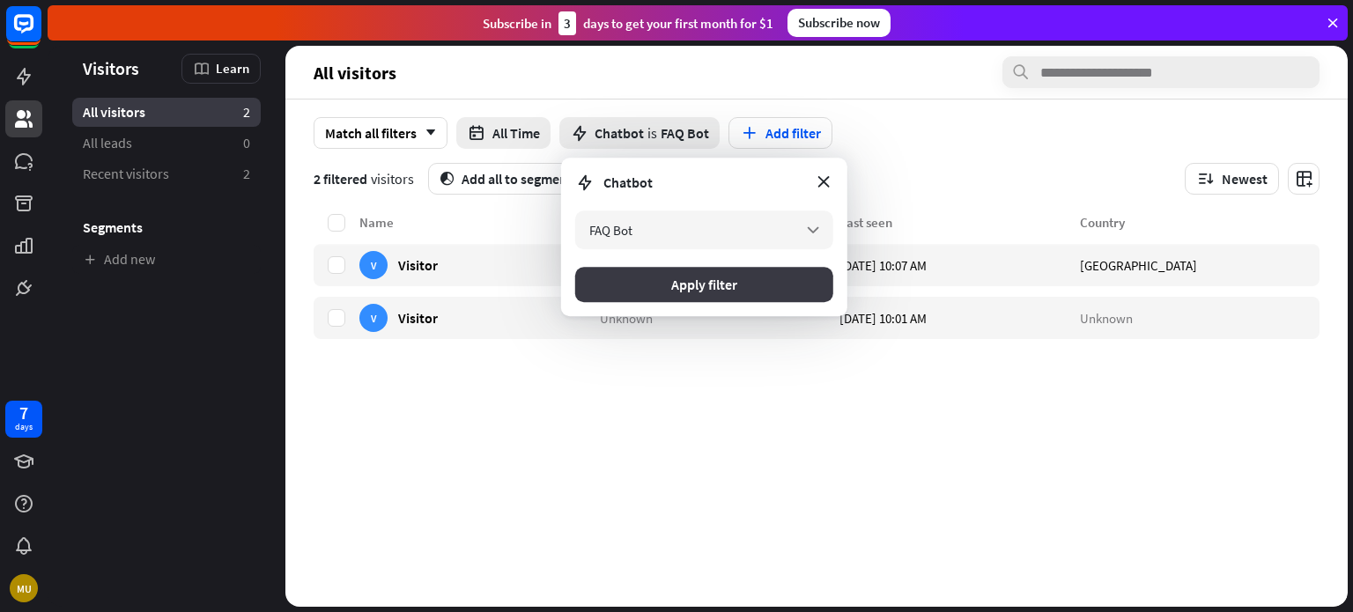
click at [658, 290] on button "Apply filter" at bounding box center [704, 284] width 258 height 35
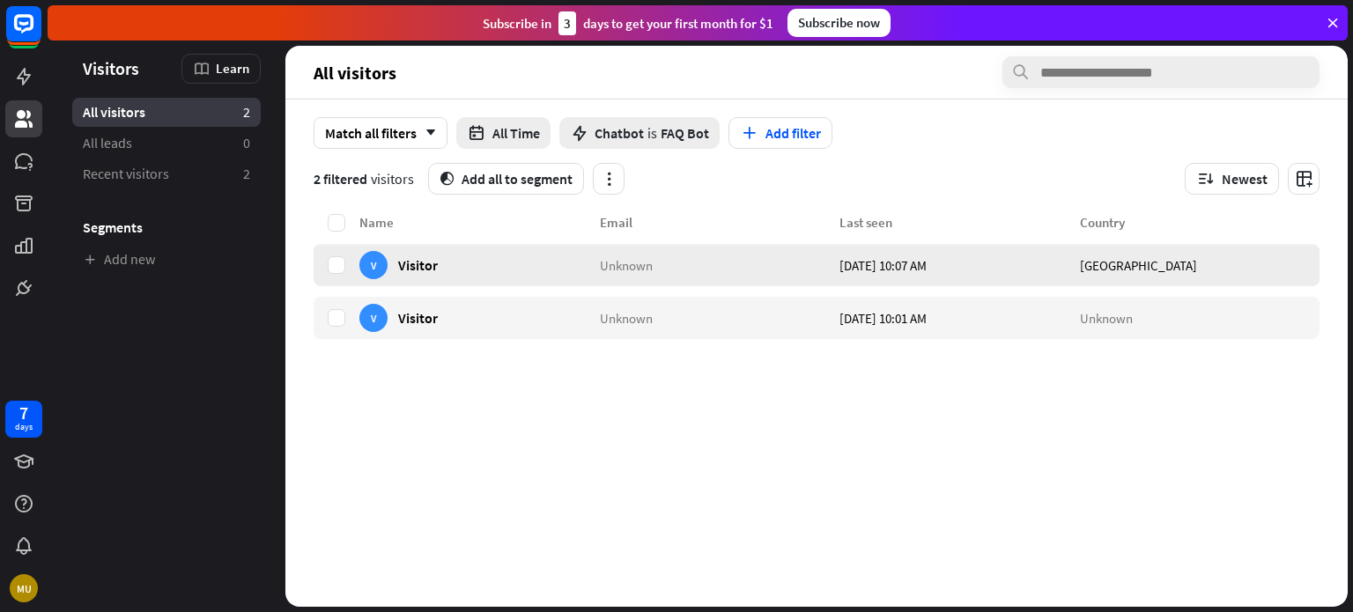
click at [430, 277] on div "V Visitor" at bounding box center [398, 265] width 78 height 28
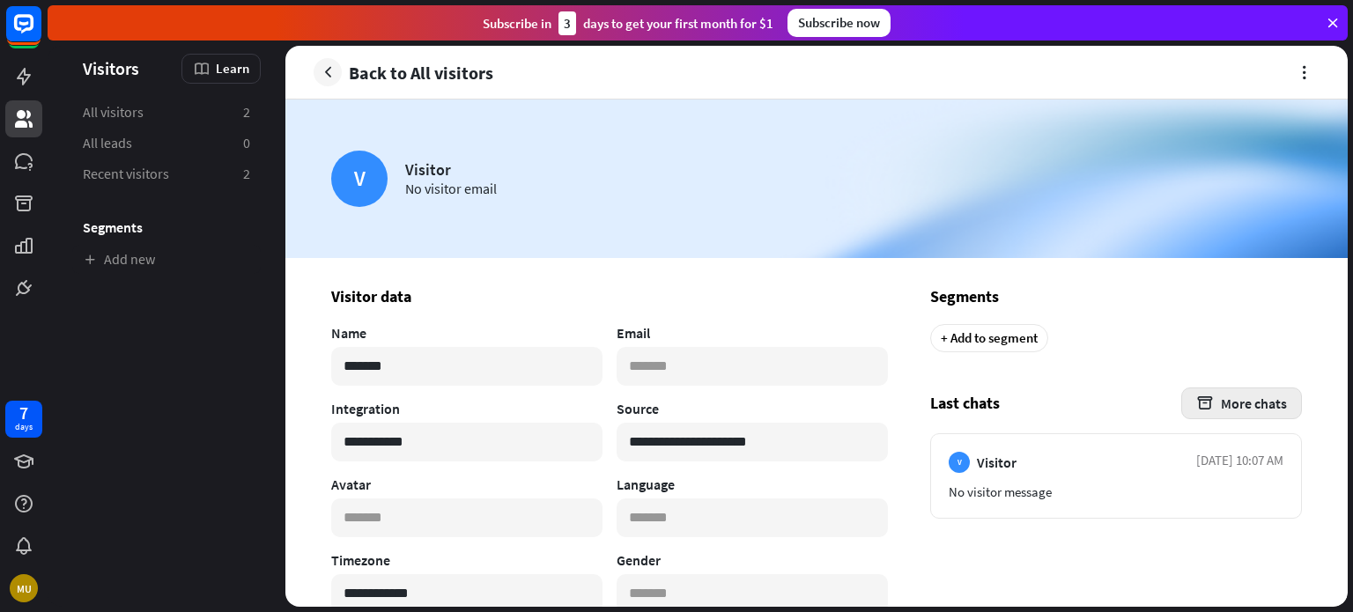
click at [1256, 409] on button "More chats" at bounding box center [1241, 403] width 121 height 32
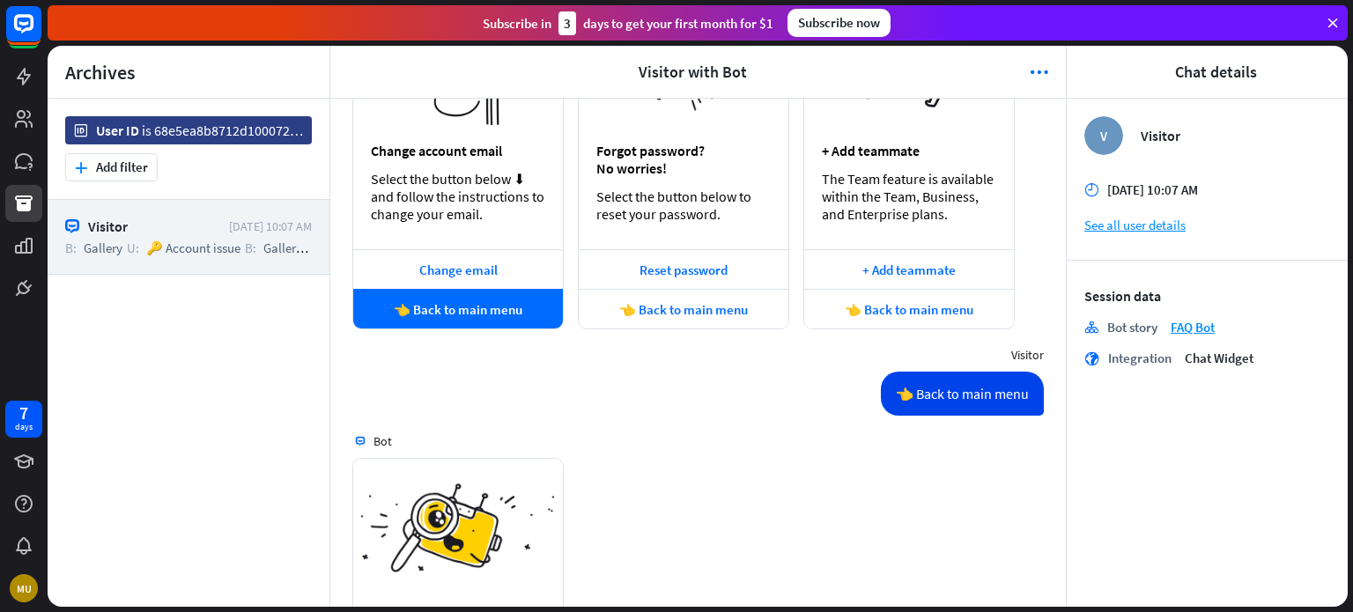
scroll to position [959, 0]
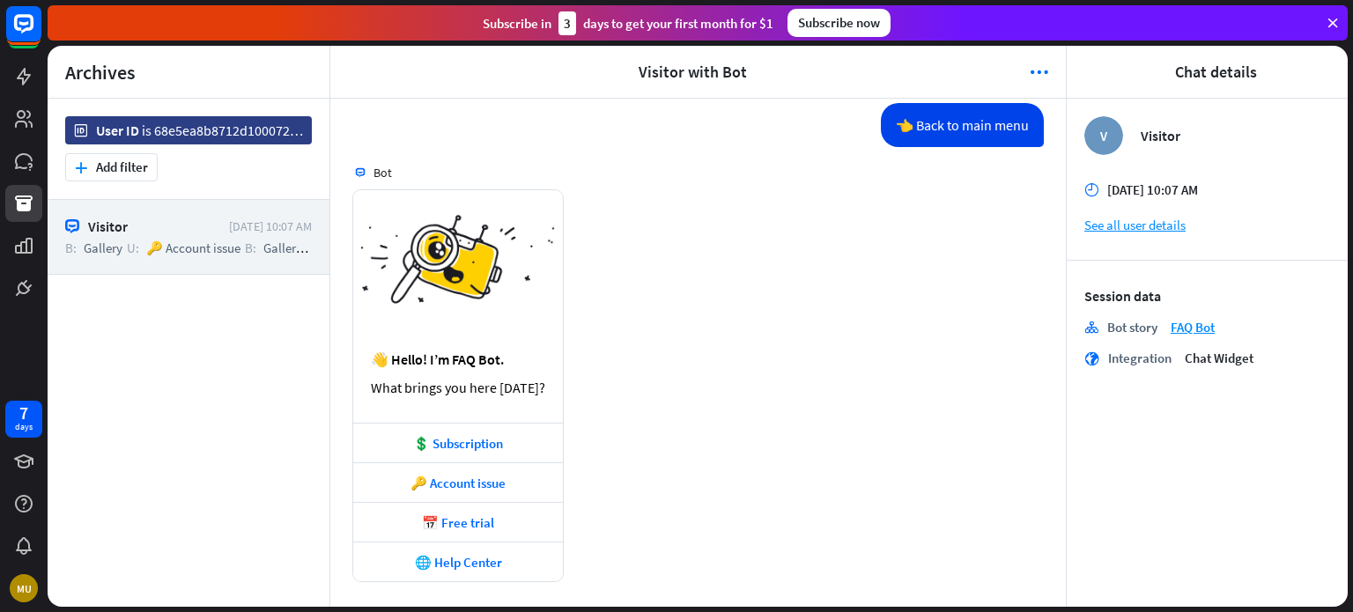
click at [1339, 21] on icon at bounding box center [1332, 23] width 16 height 16
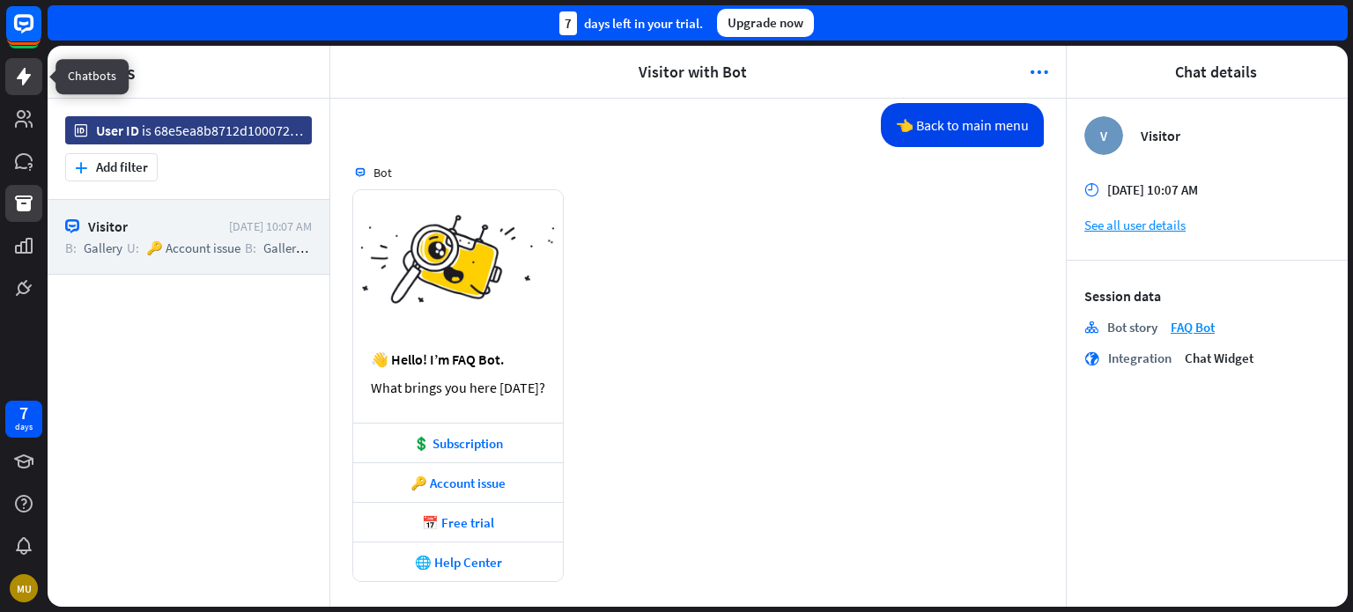
click at [30, 85] on icon at bounding box center [23, 76] width 21 height 21
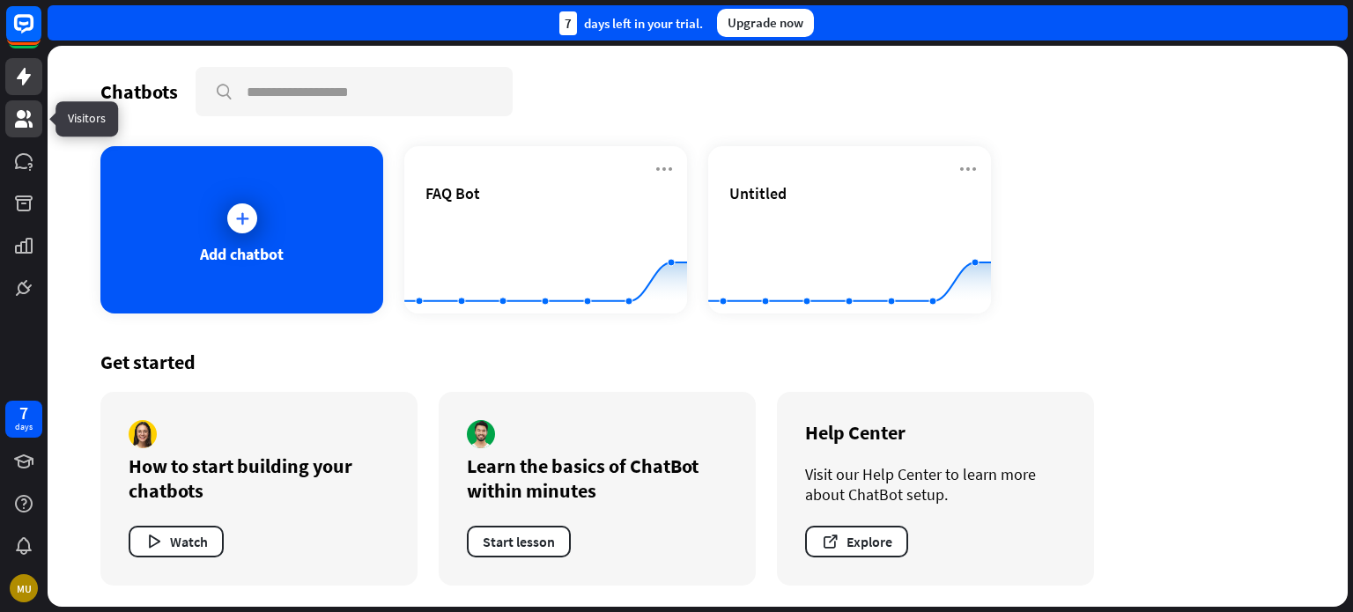
click at [27, 119] on icon at bounding box center [23, 118] width 21 height 21
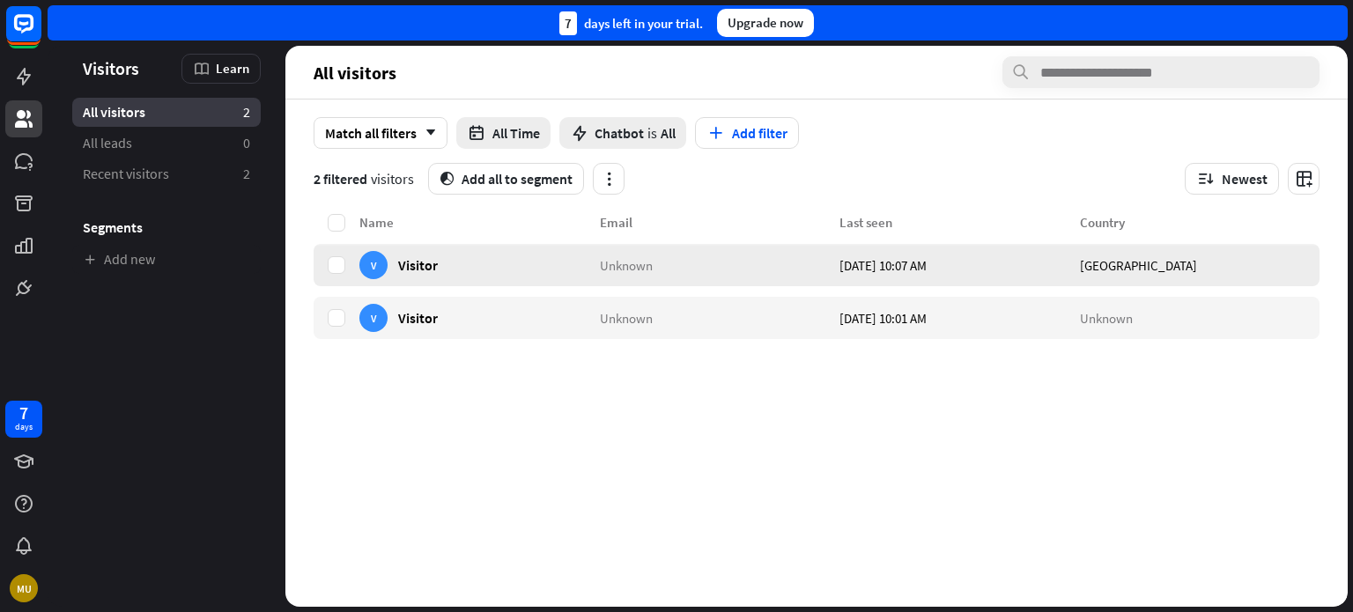
click at [426, 255] on div "V Visitor" at bounding box center [398, 265] width 78 height 28
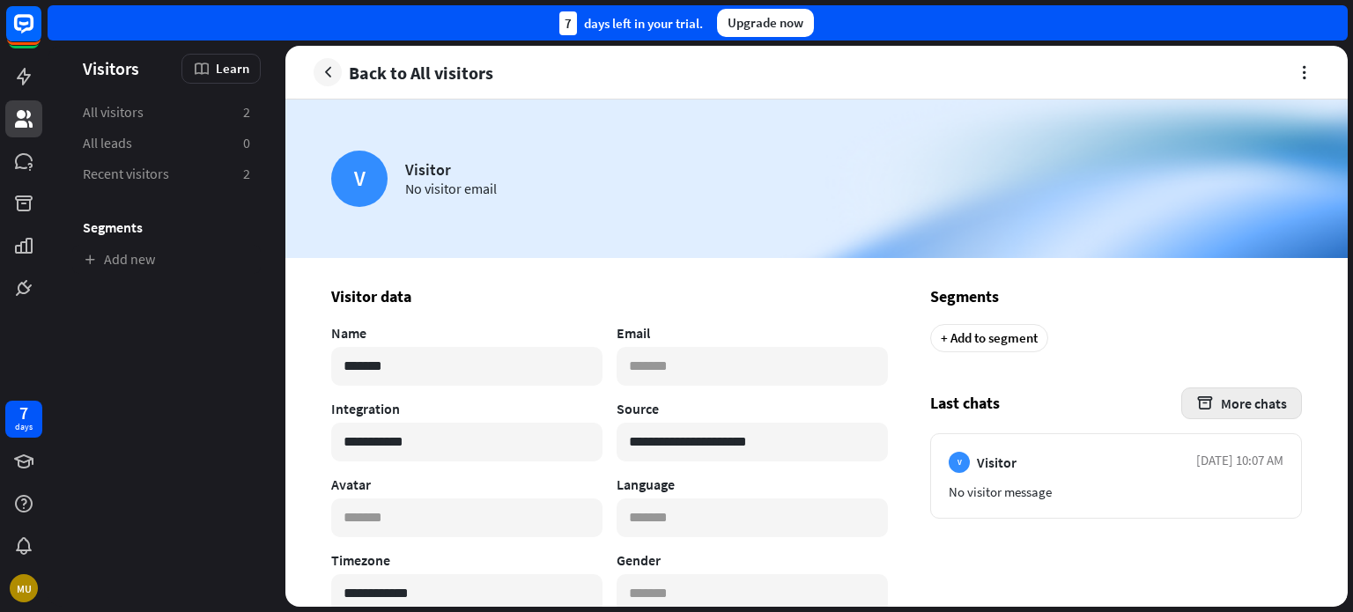
click at [1243, 408] on button "More chats" at bounding box center [1241, 403] width 121 height 32
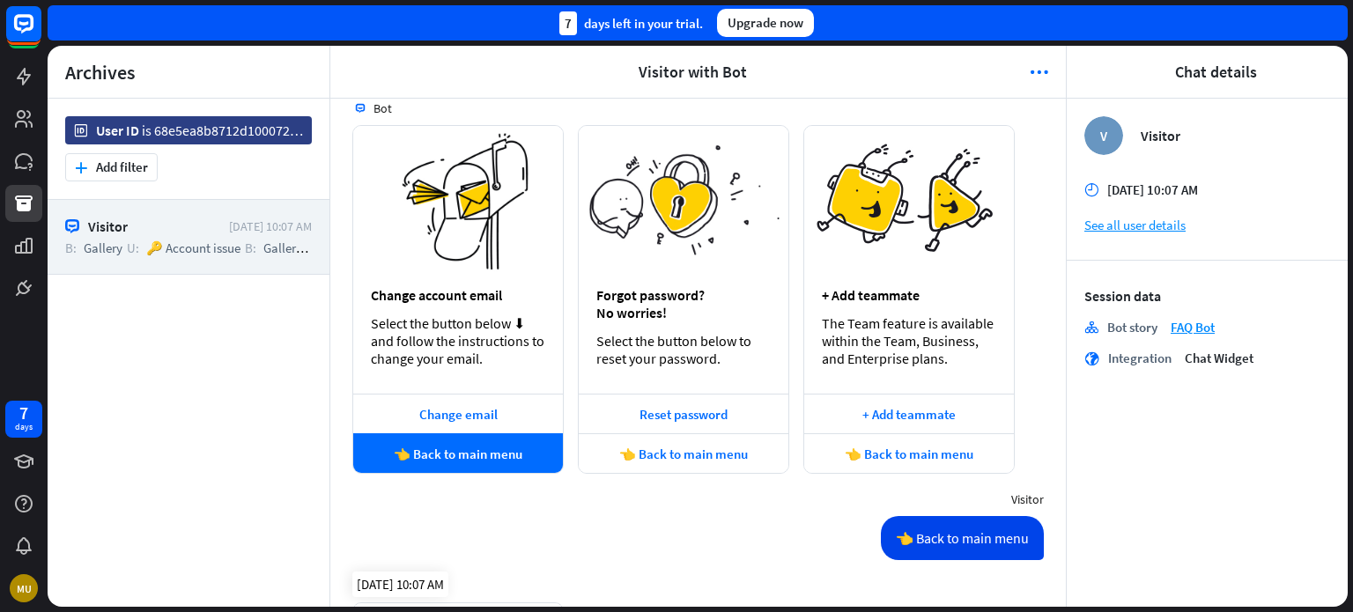
scroll to position [959, 0]
